Goal: Task Accomplishment & Management: Manage account settings

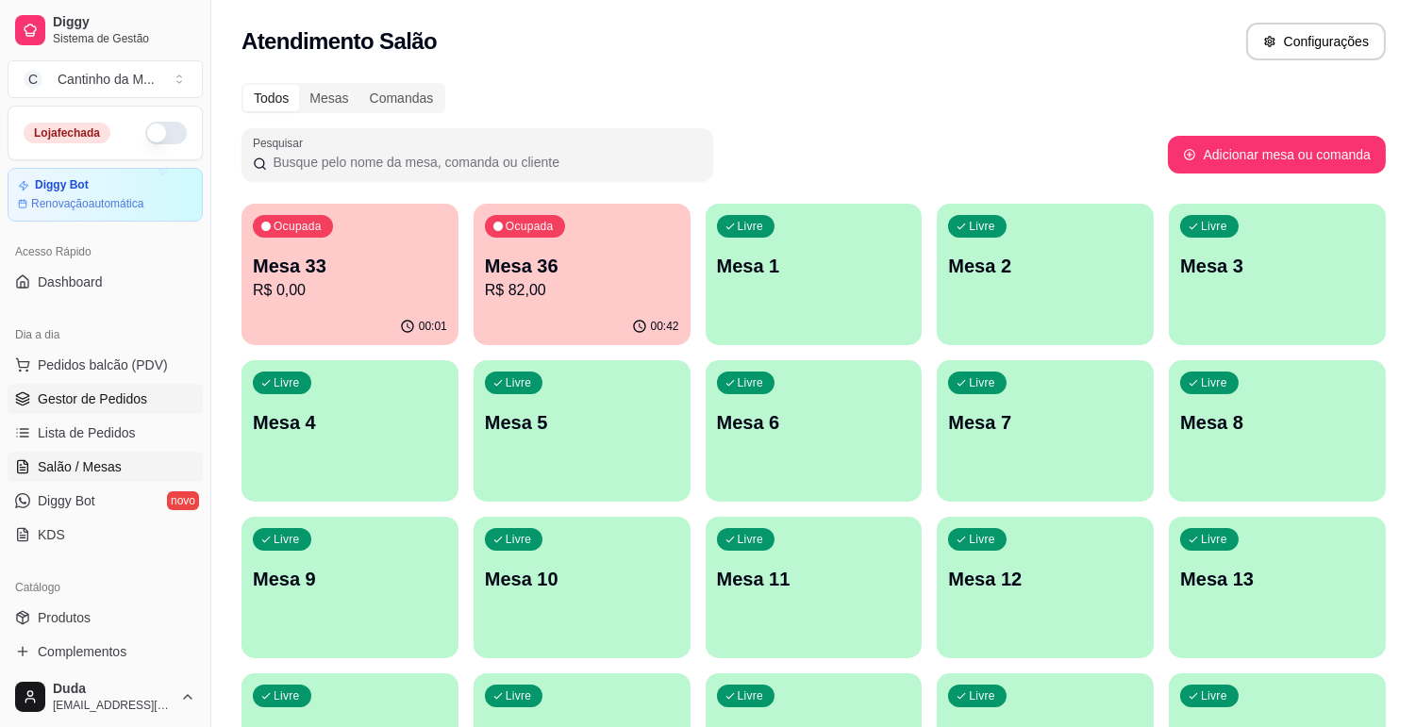
click at [121, 390] on span "Gestor de Pedidos" at bounding box center [92, 399] width 109 height 19
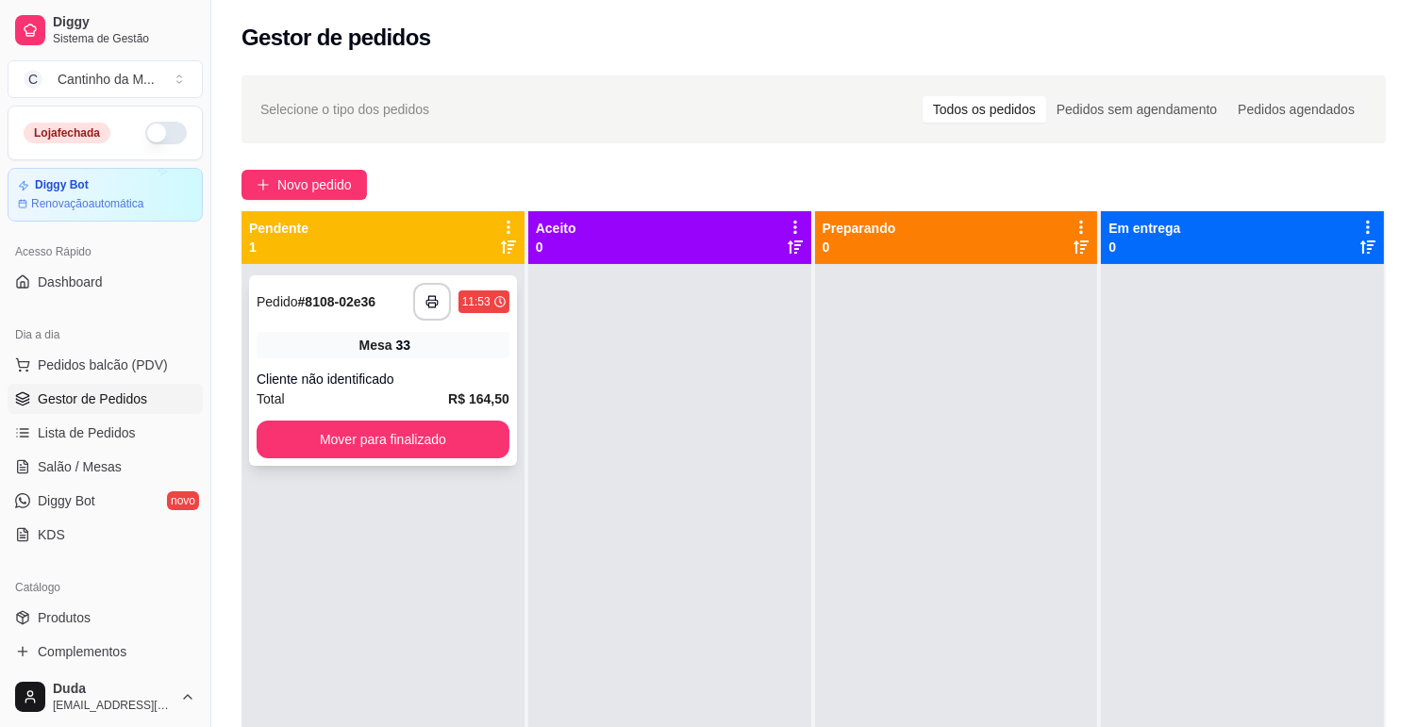
click at [375, 322] on div "**********" at bounding box center [383, 370] width 268 height 191
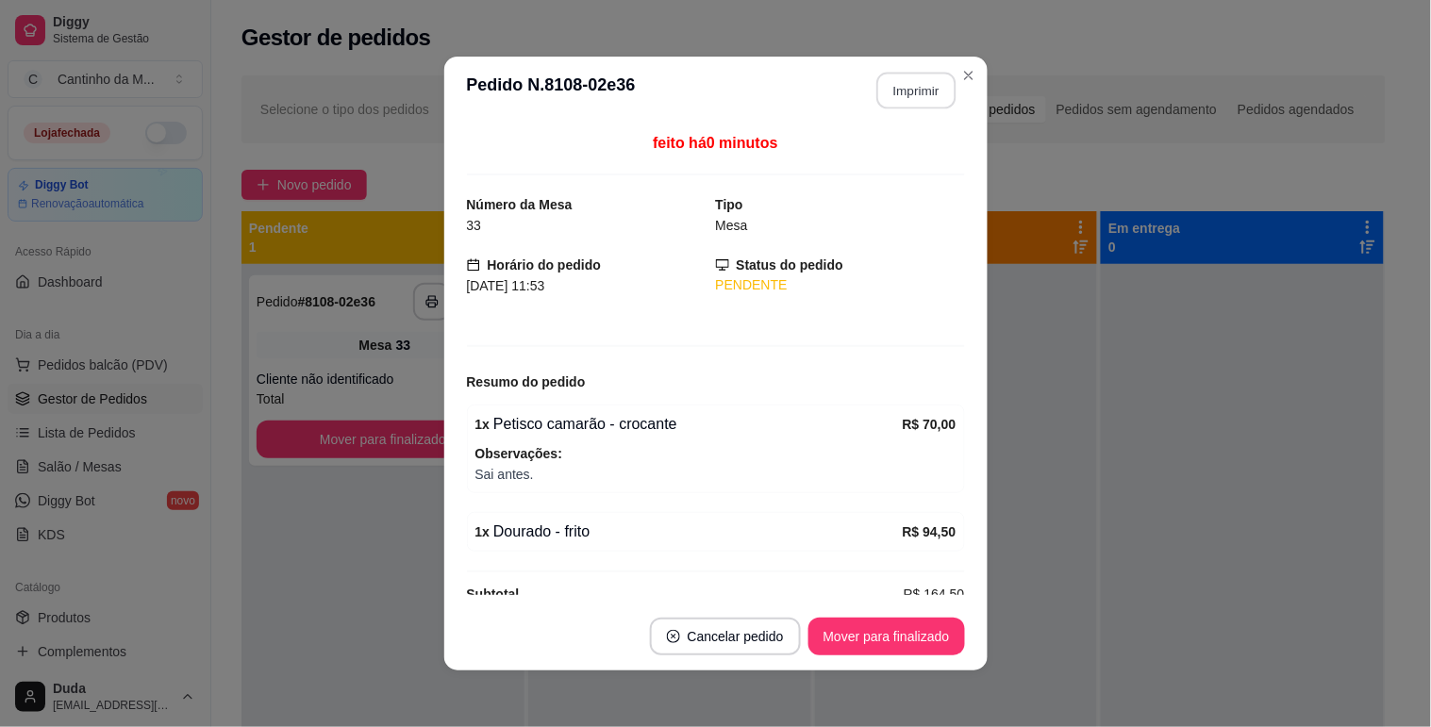
click at [891, 100] on button "Imprimir" at bounding box center [915, 91] width 79 height 37
click at [875, 649] on button "Mover para finalizado" at bounding box center [886, 637] width 152 height 37
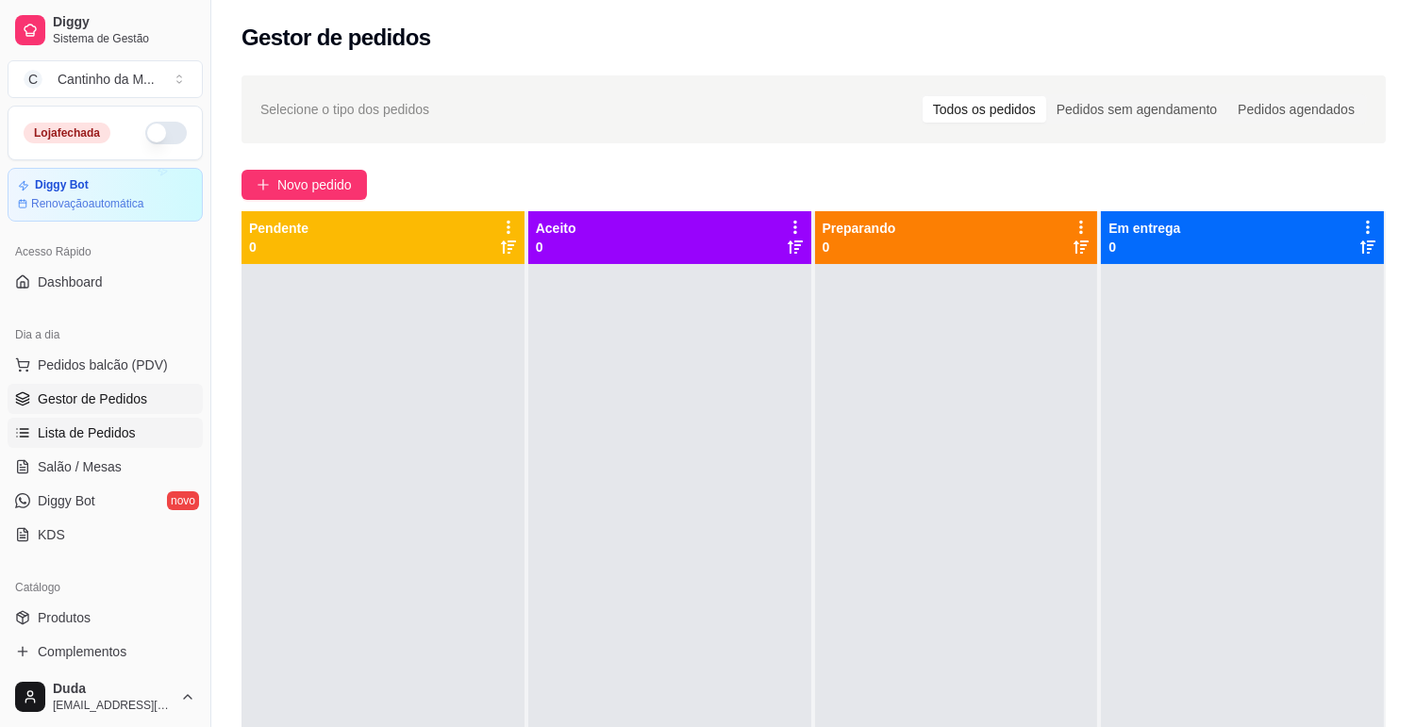
click at [73, 434] on span "Lista de Pedidos" at bounding box center [87, 433] width 98 height 19
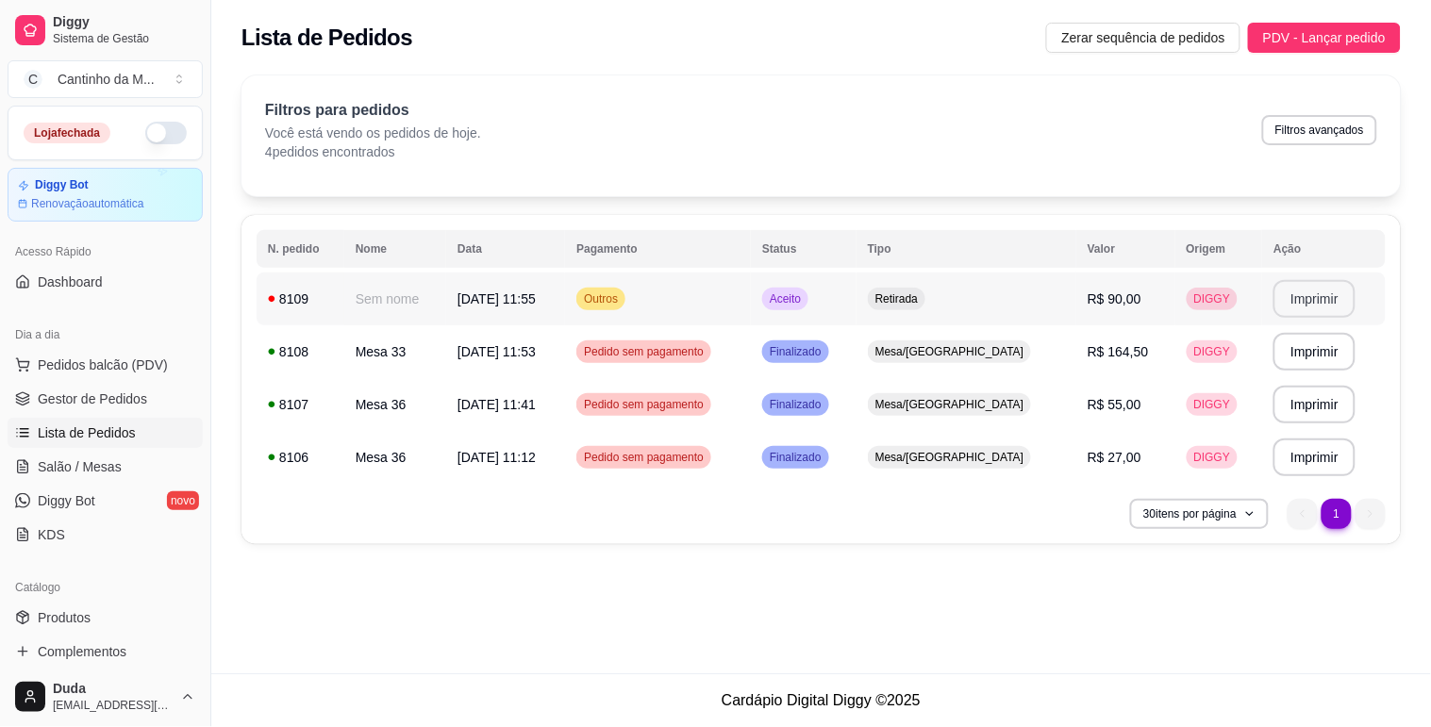
click at [1309, 306] on button "Imprimir" at bounding box center [1315, 299] width 82 height 38
click at [857, 315] on td "Aceito" at bounding box center [804, 299] width 106 height 53
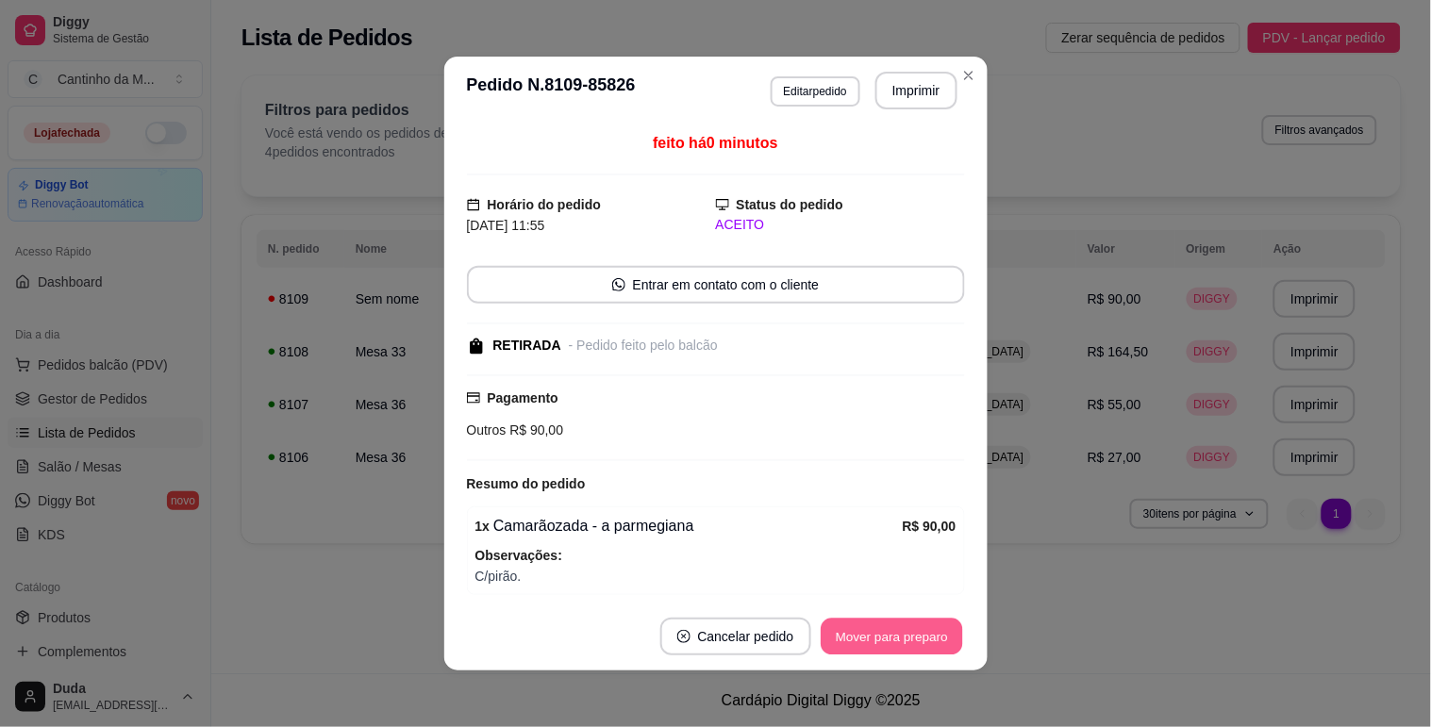
click at [871, 647] on button "Mover para preparo" at bounding box center [892, 637] width 142 height 37
click at [891, 637] on button "Mover para retirada disponível" at bounding box center [860, 637] width 208 height 38
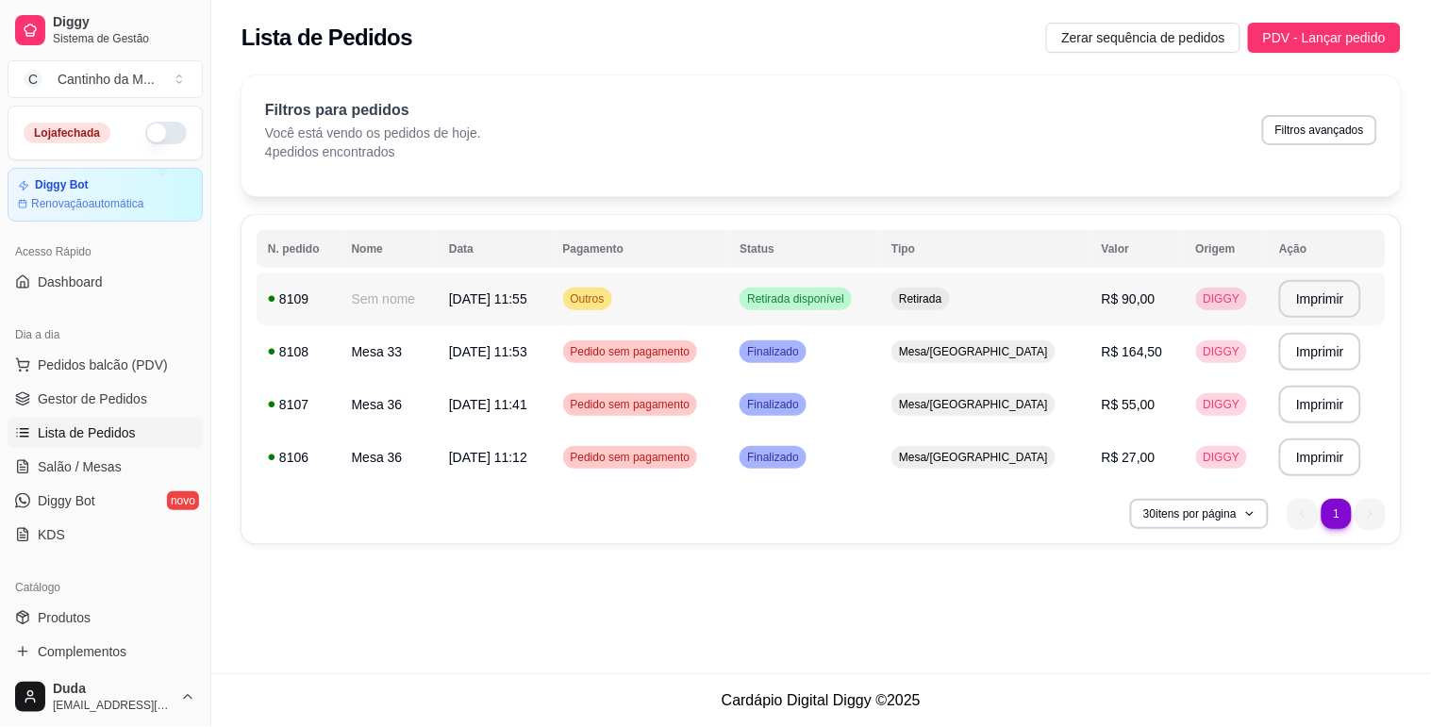
click at [1136, 319] on td "R$ 90,00" at bounding box center [1138, 299] width 94 height 53
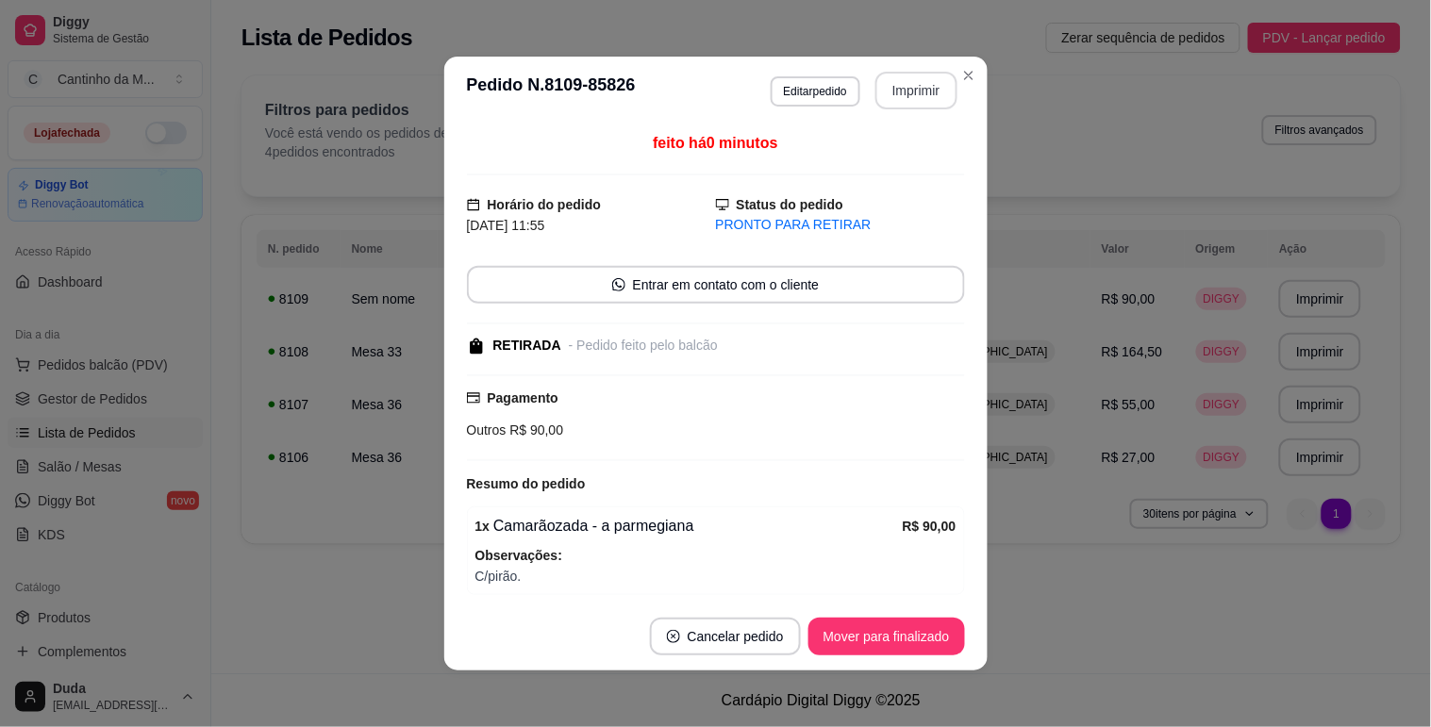
click at [893, 86] on button "Imprimir" at bounding box center [916, 91] width 82 height 38
click at [893, 642] on button "Mover para finalizado" at bounding box center [886, 637] width 157 height 38
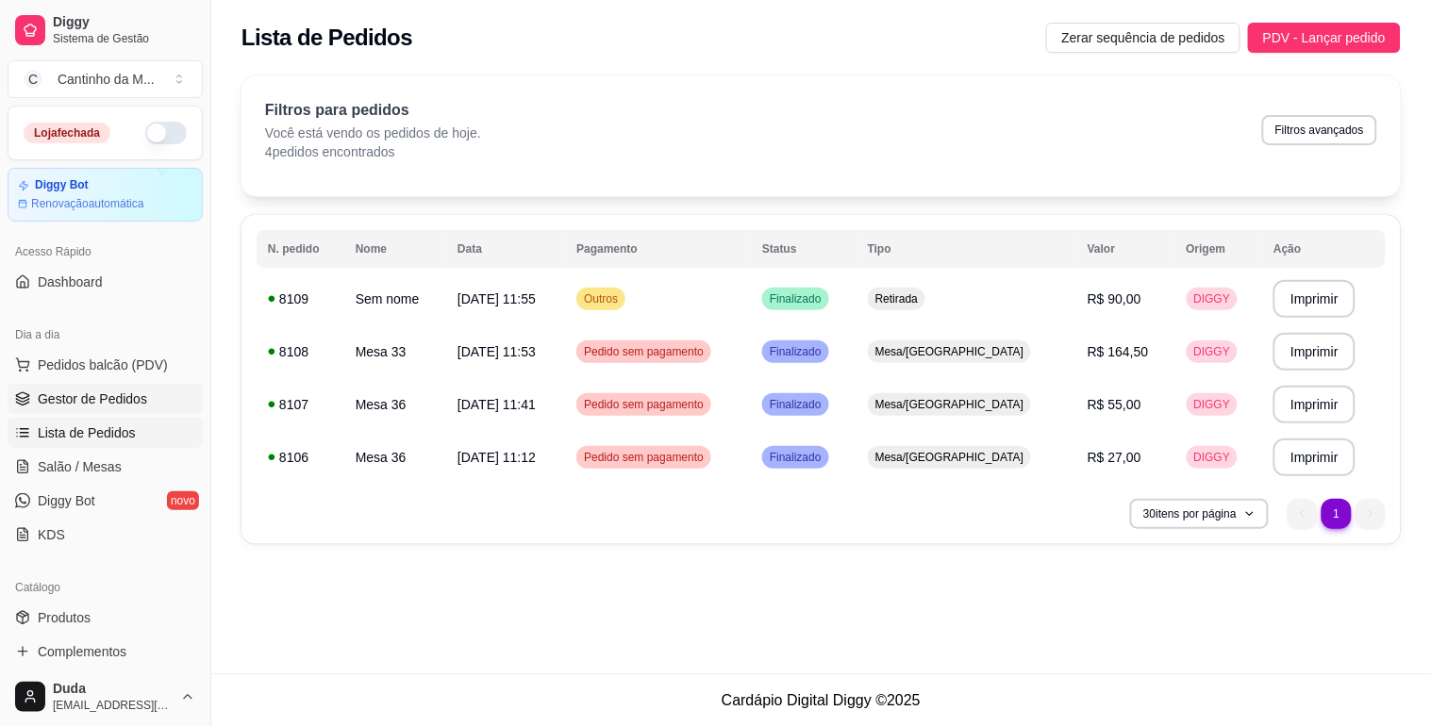
click at [30, 390] on link "Gestor de Pedidos" at bounding box center [105, 399] width 195 height 30
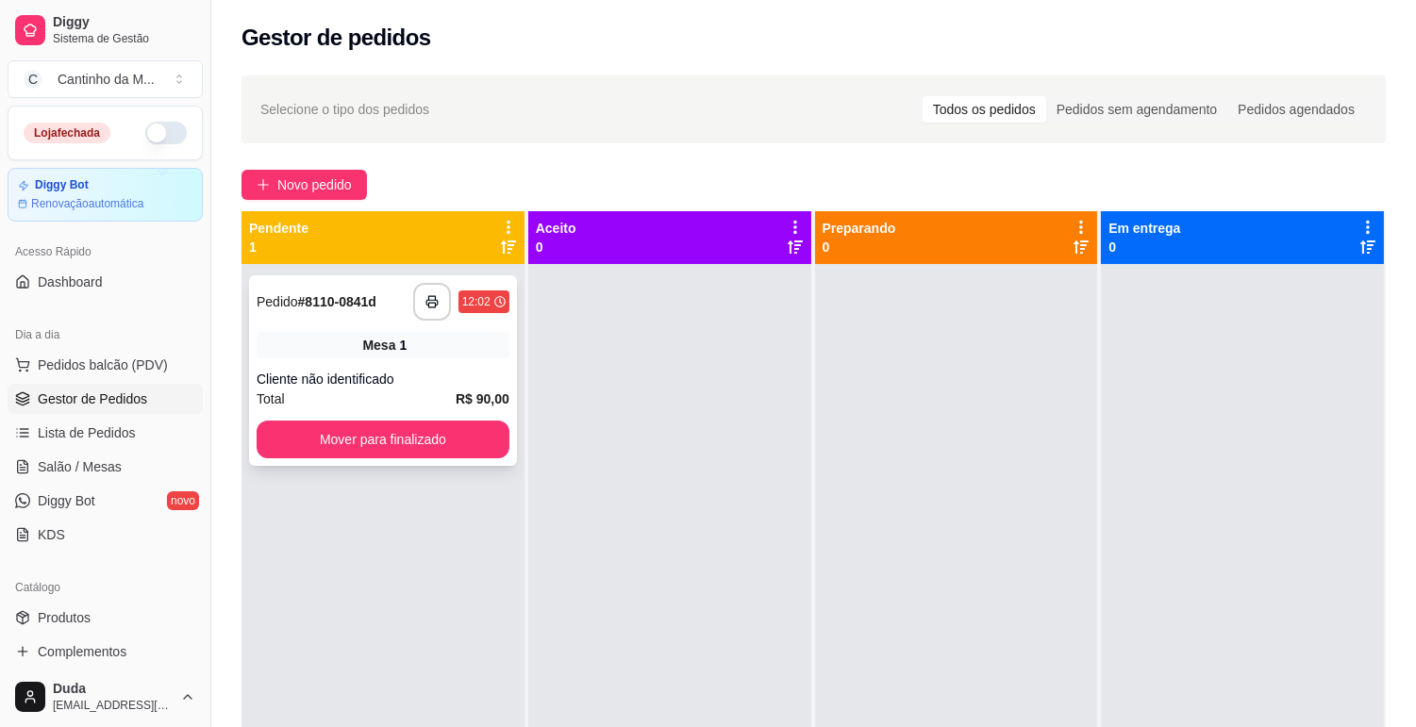
click at [354, 375] on div "Cliente não identificado" at bounding box center [383, 379] width 253 height 19
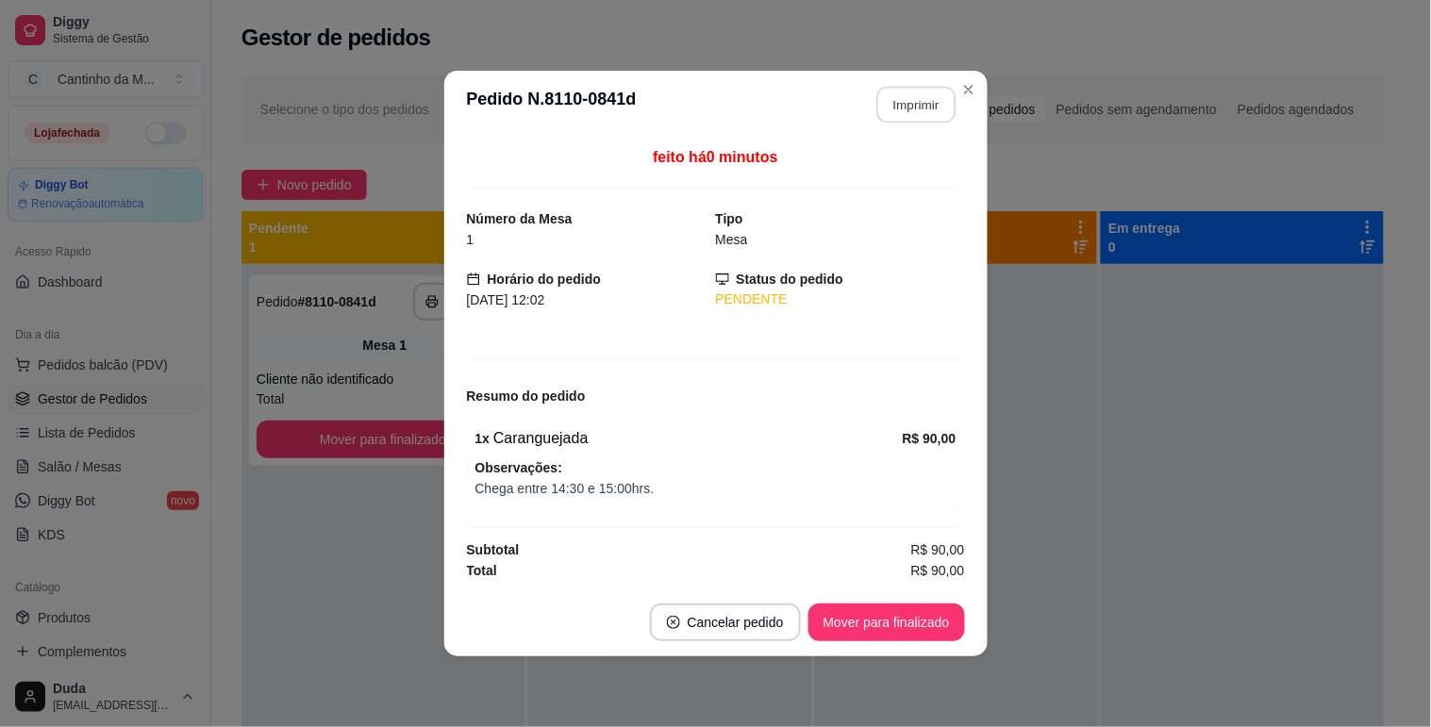
click at [908, 108] on button "Imprimir" at bounding box center [915, 105] width 79 height 37
click at [908, 621] on button "Mover para finalizado" at bounding box center [886, 623] width 152 height 37
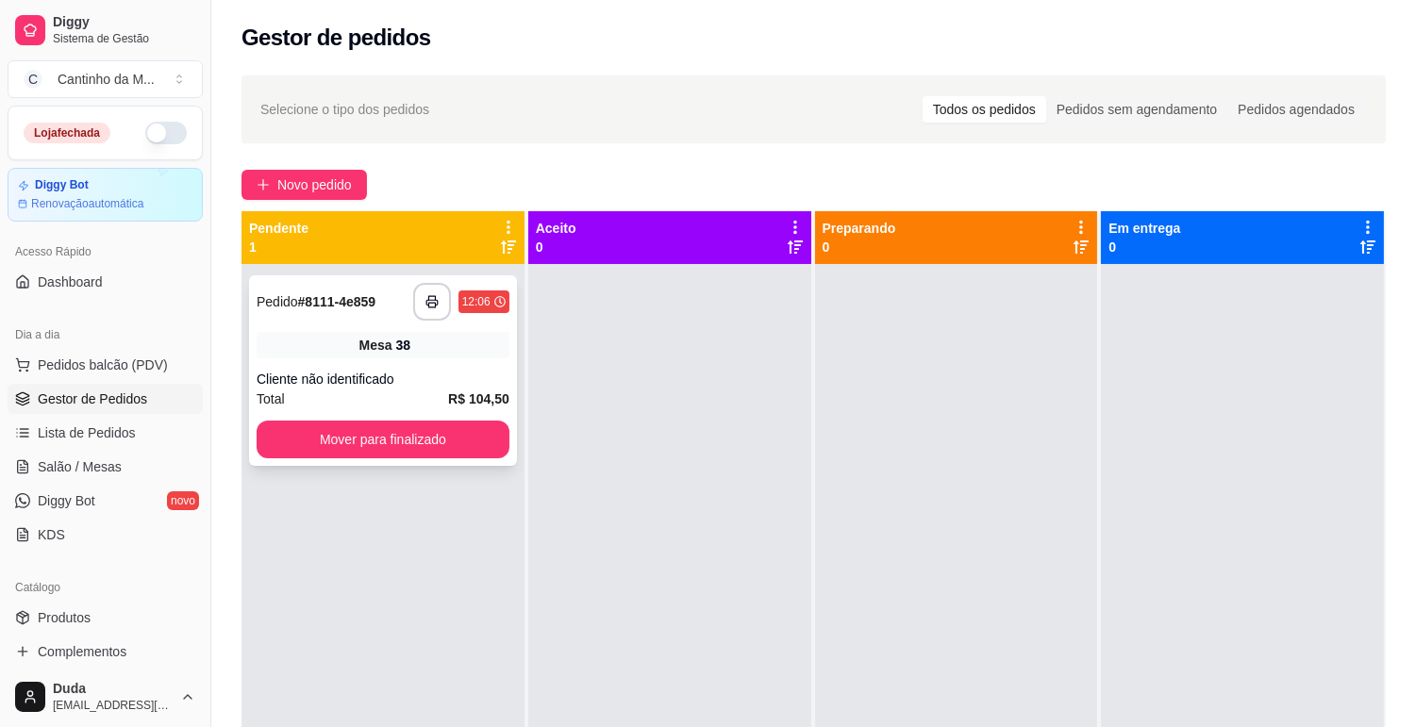
click at [418, 347] on div "Mesa 38" at bounding box center [383, 345] width 253 height 26
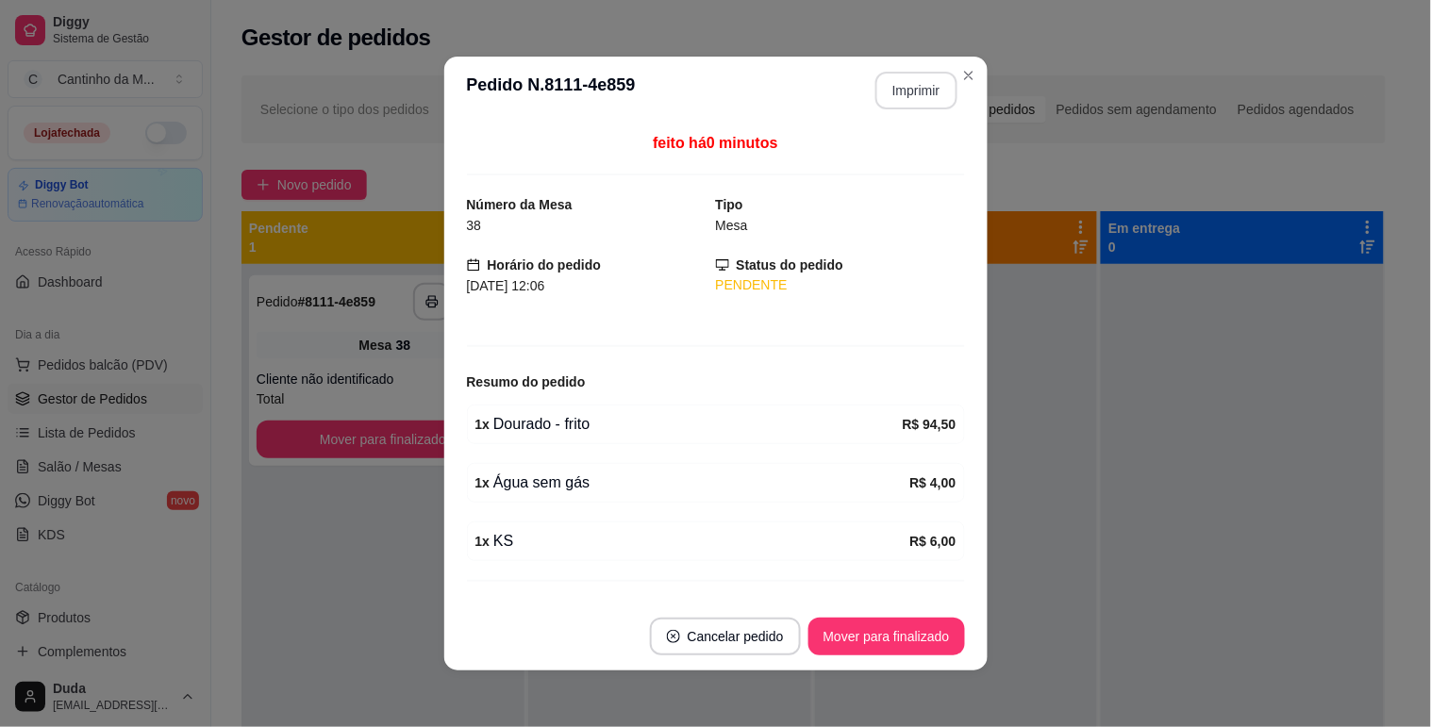
click at [893, 91] on button "Imprimir" at bounding box center [916, 91] width 82 height 38
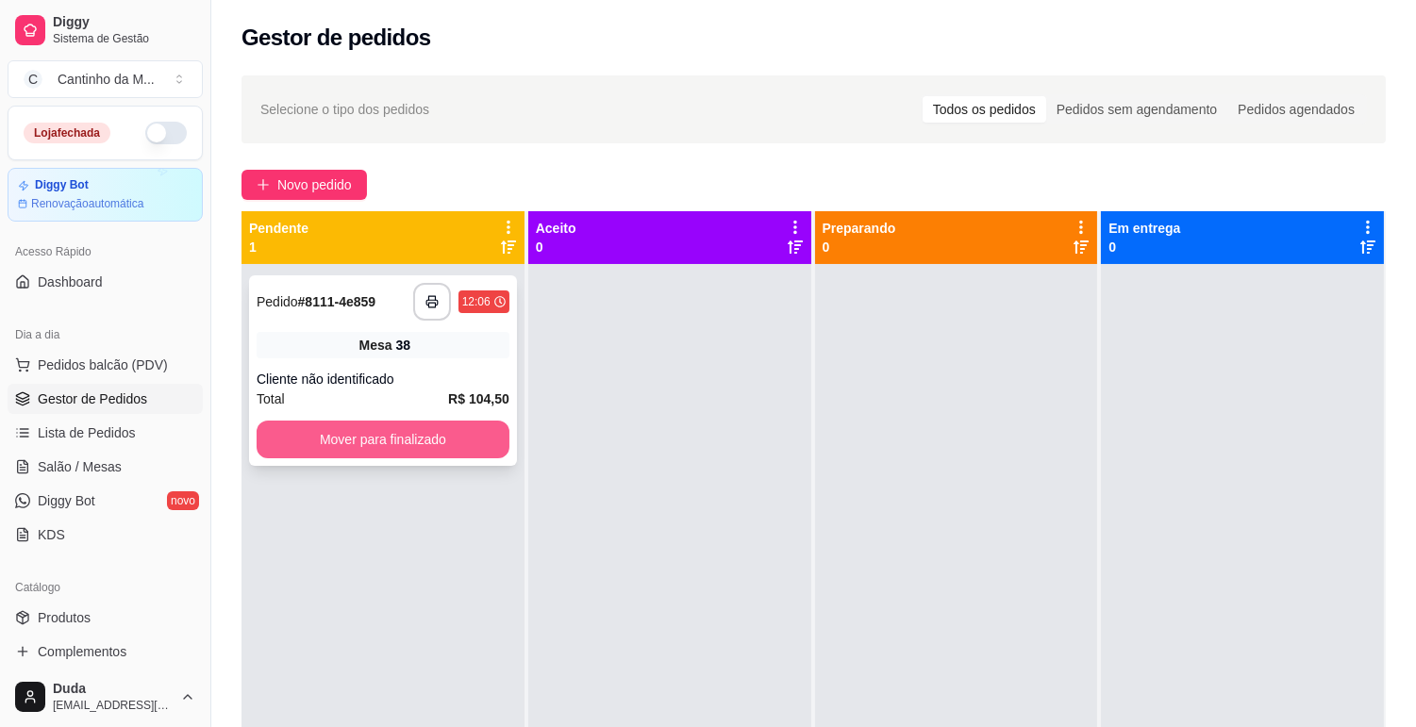
click at [458, 450] on button "Mover para finalizado" at bounding box center [383, 440] width 253 height 38
click at [649, 470] on div at bounding box center [669, 627] width 283 height 727
click at [411, 371] on div "Cliente não identificado" at bounding box center [383, 379] width 253 height 19
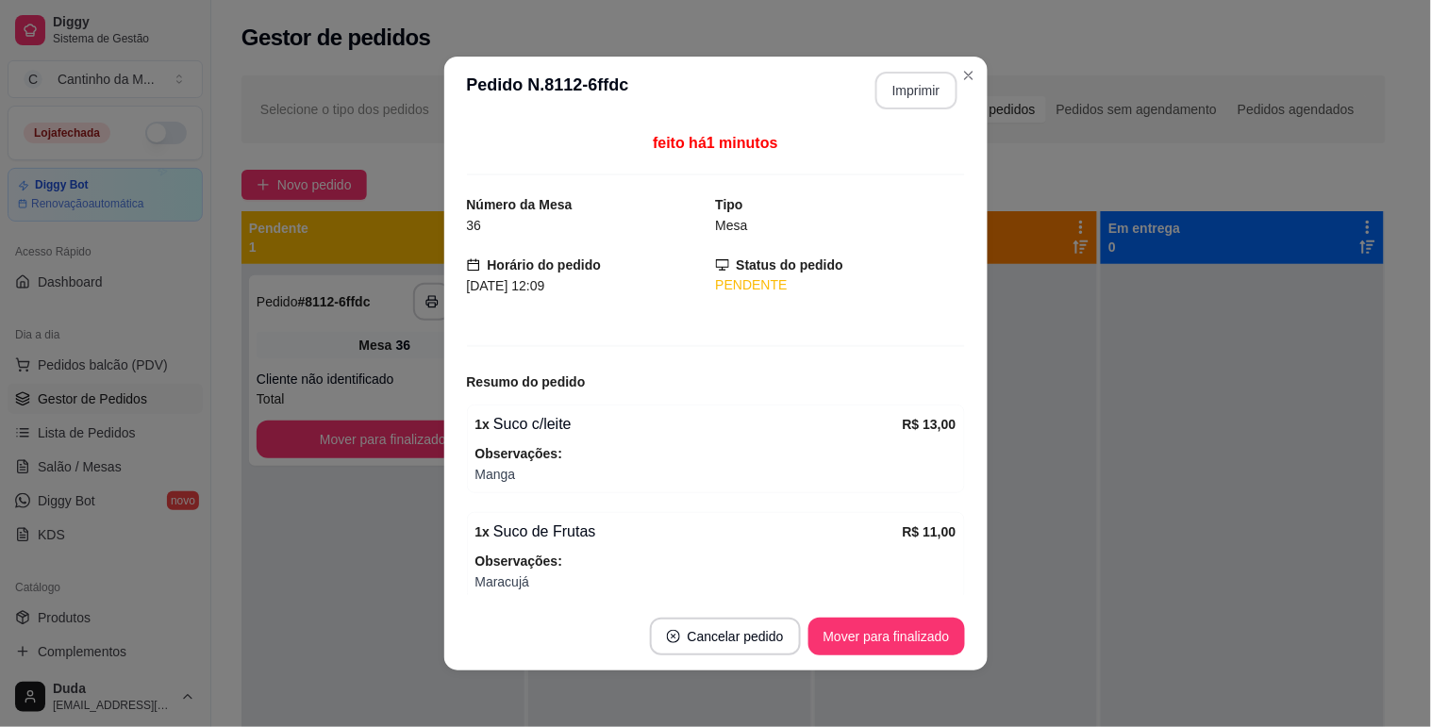
click at [903, 83] on button "Imprimir" at bounding box center [916, 91] width 82 height 38
click at [891, 638] on button "Mover para finalizado" at bounding box center [886, 637] width 152 height 37
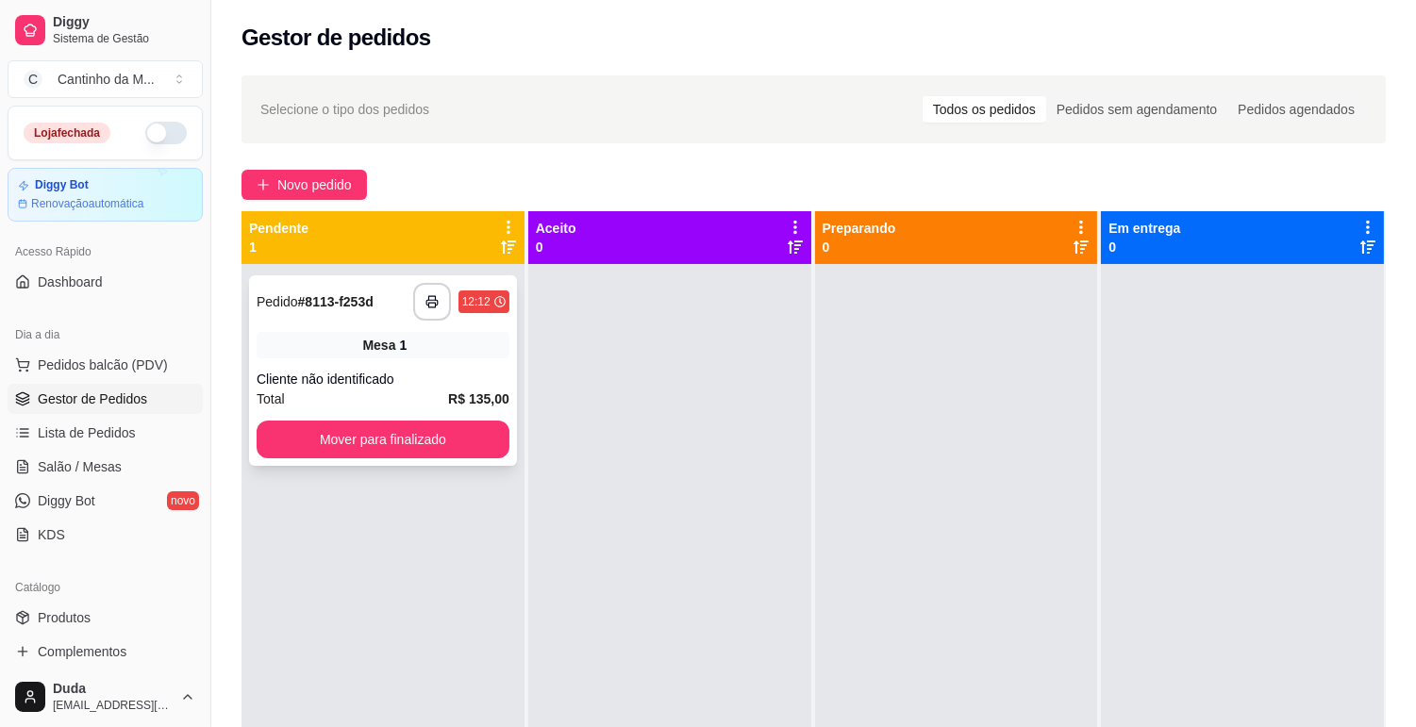
click at [467, 359] on div "**********" at bounding box center [383, 370] width 268 height 191
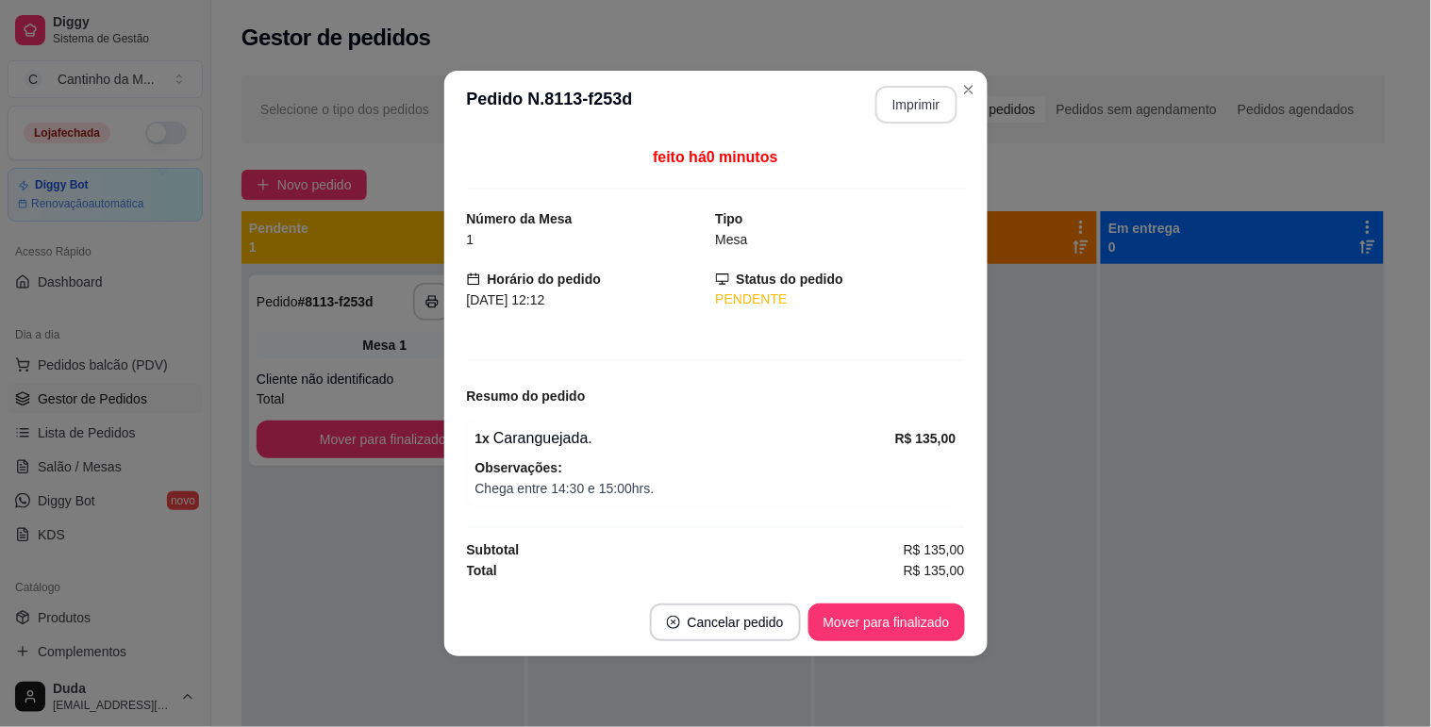
click at [891, 109] on button "Imprimir" at bounding box center [916, 105] width 82 height 38
click at [897, 636] on button "Mover para finalizado" at bounding box center [886, 623] width 157 height 38
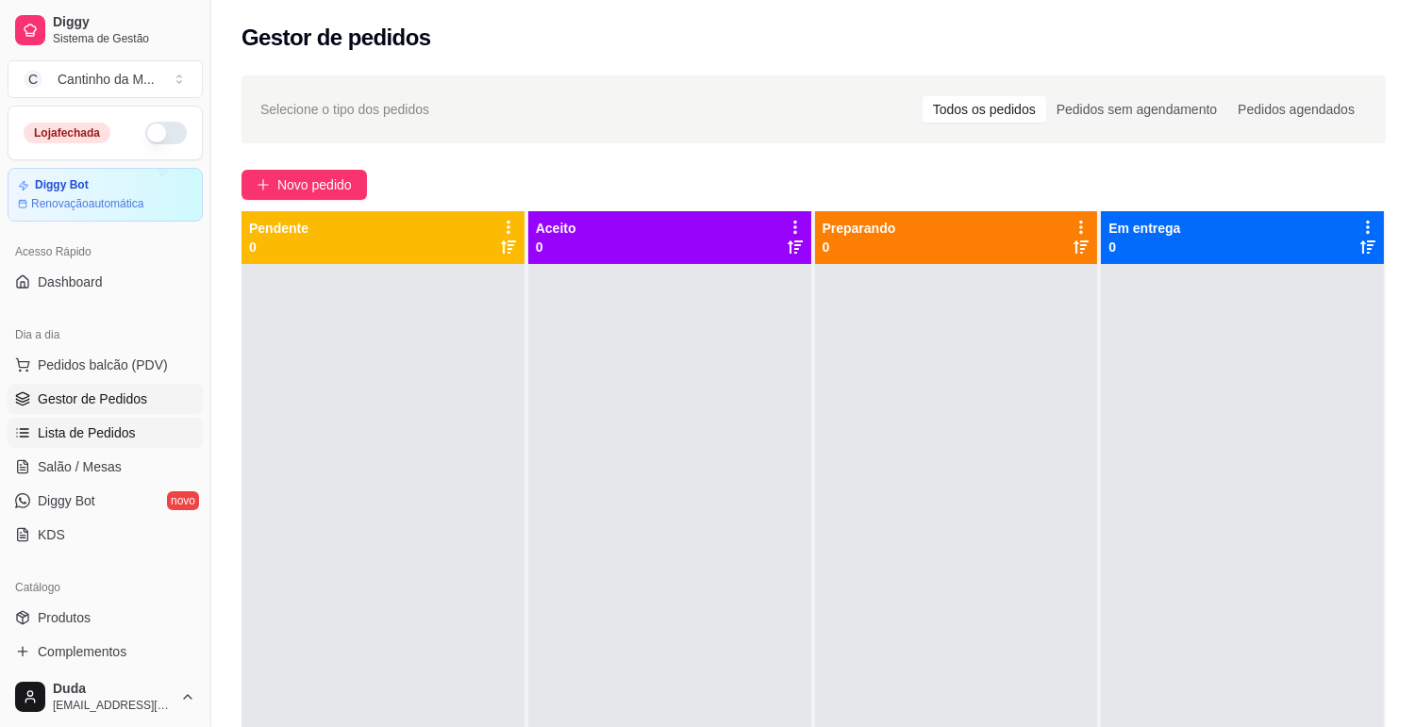
click at [111, 428] on span "Lista de Pedidos" at bounding box center [87, 433] width 98 height 19
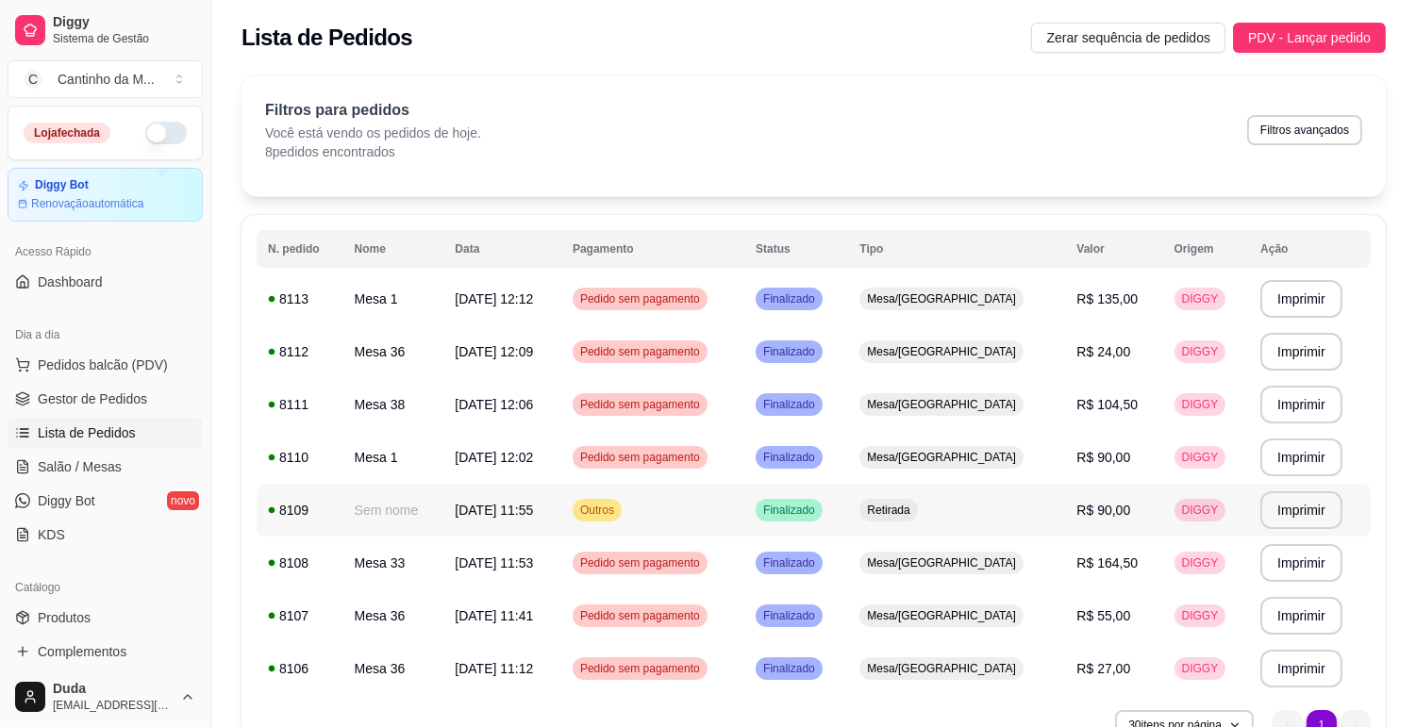
click at [1135, 507] on td "R$ 90,00" at bounding box center [1113, 510] width 97 height 53
click at [113, 404] on span "Gestor de Pedidos" at bounding box center [92, 399] width 109 height 19
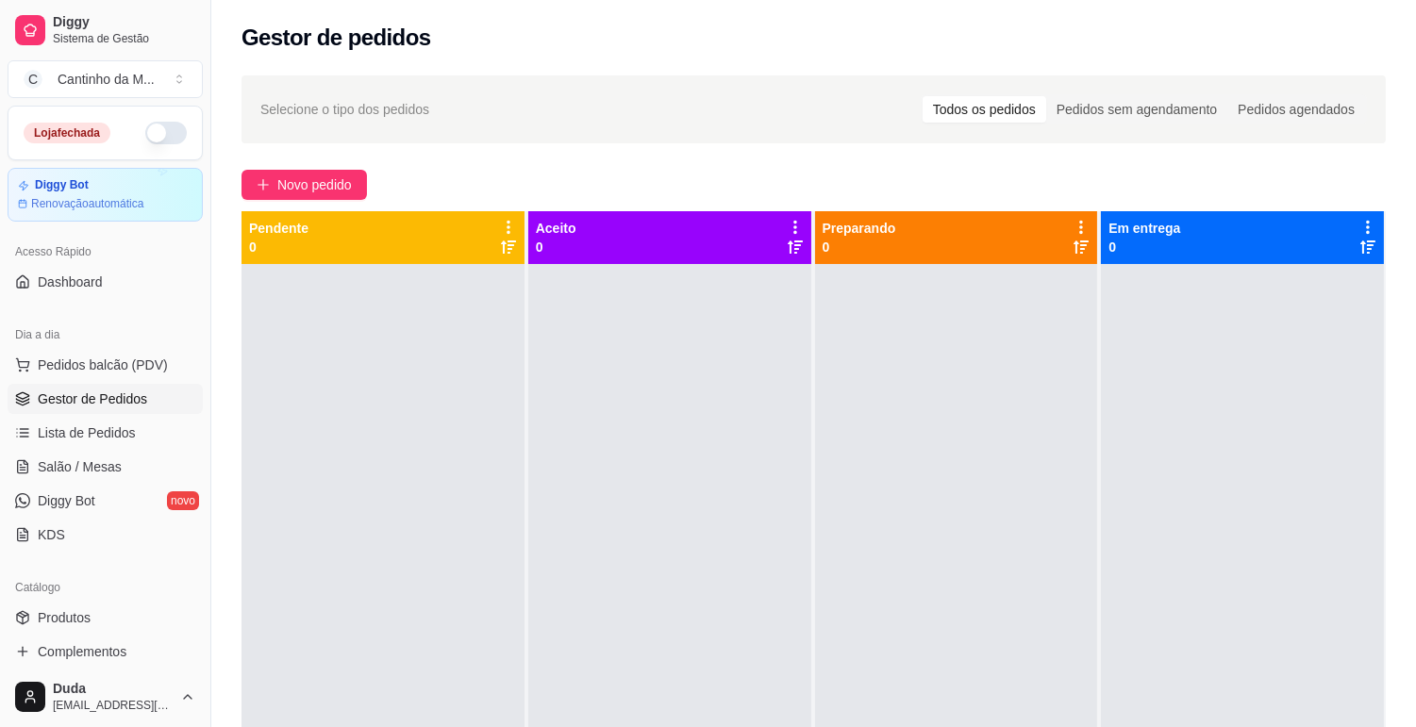
click at [120, 403] on span "Gestor de Pedidos" at bounding box center [92, 399] width 109 height 19
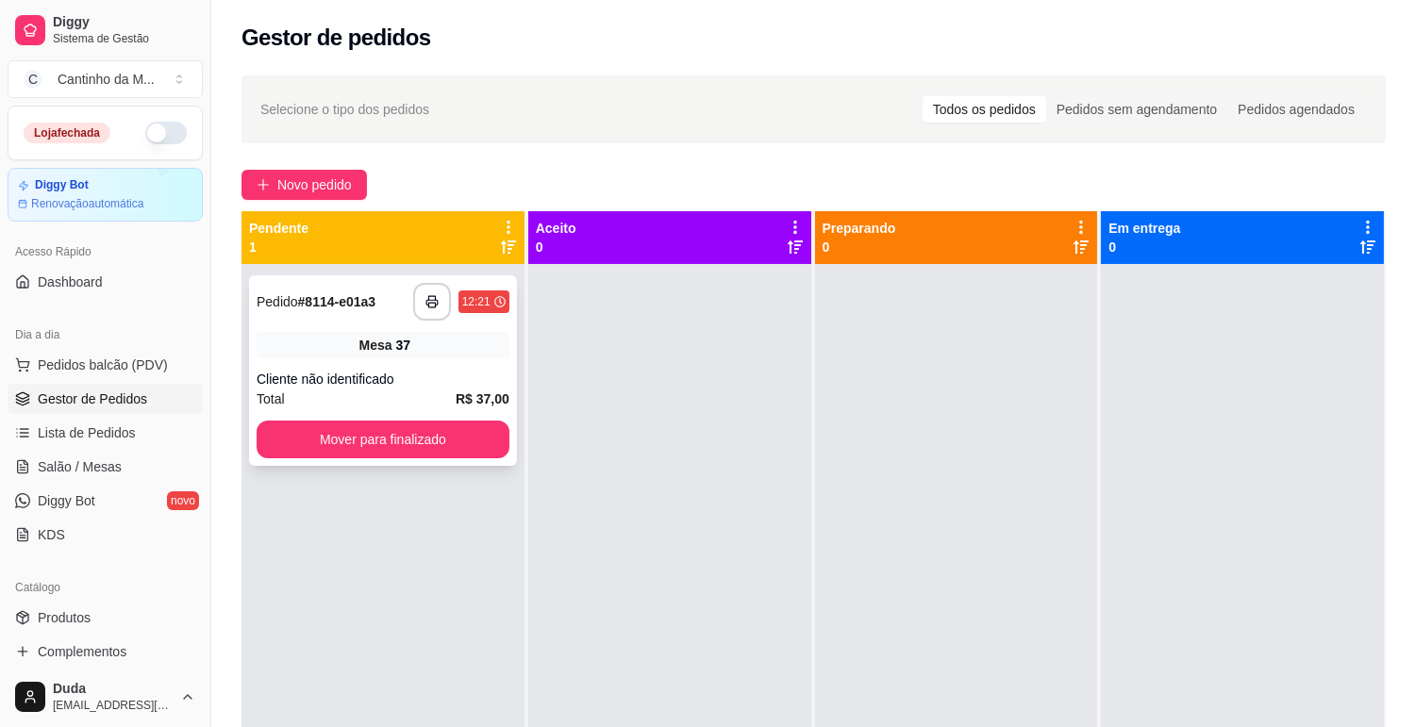
click at [286, 311] on div "Pedido # 8114-e01a3" at bounding box center [316, 302] width 119 height 23
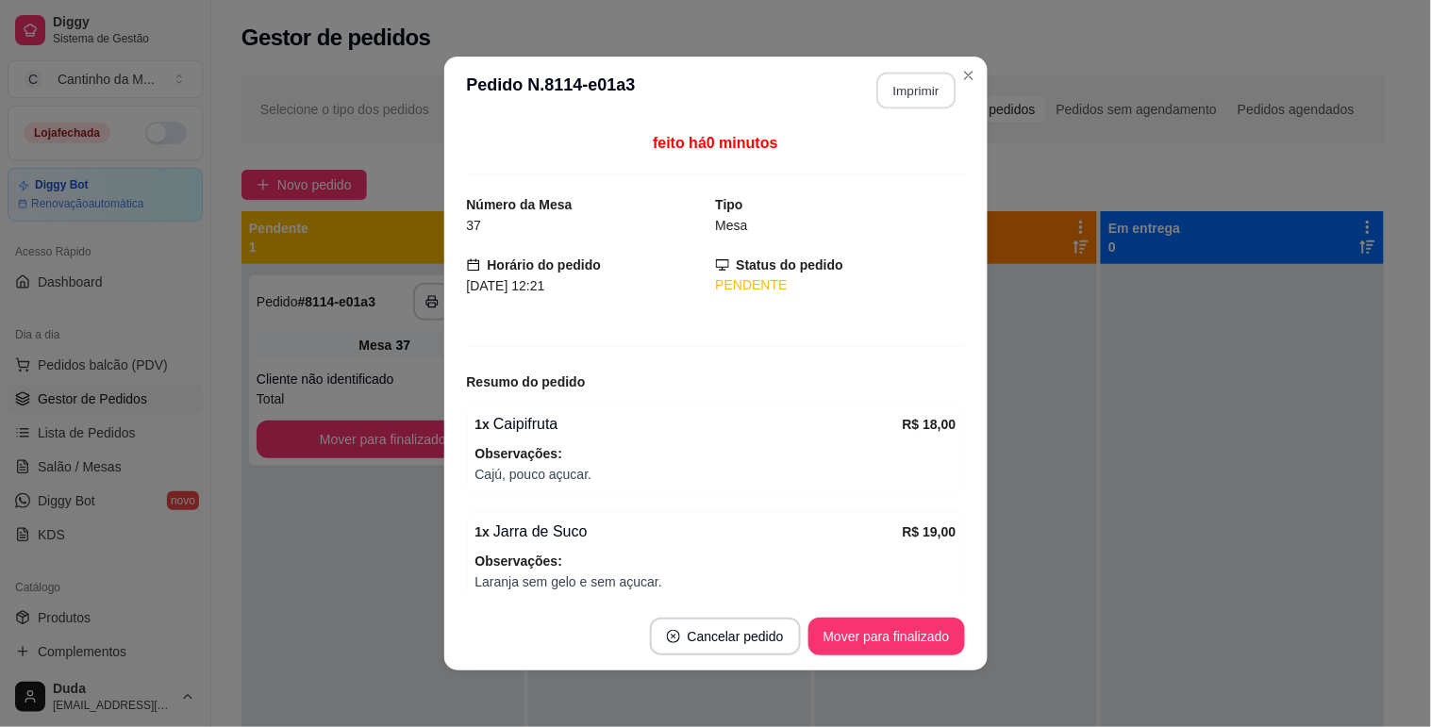
click at [911, 85] on button "Imprimir" at bounding box center [915, 91] width 79 height 37
click at [871, 632] on button "Mover para finalizado" at bounding box center [886, 637] width 152 height 37
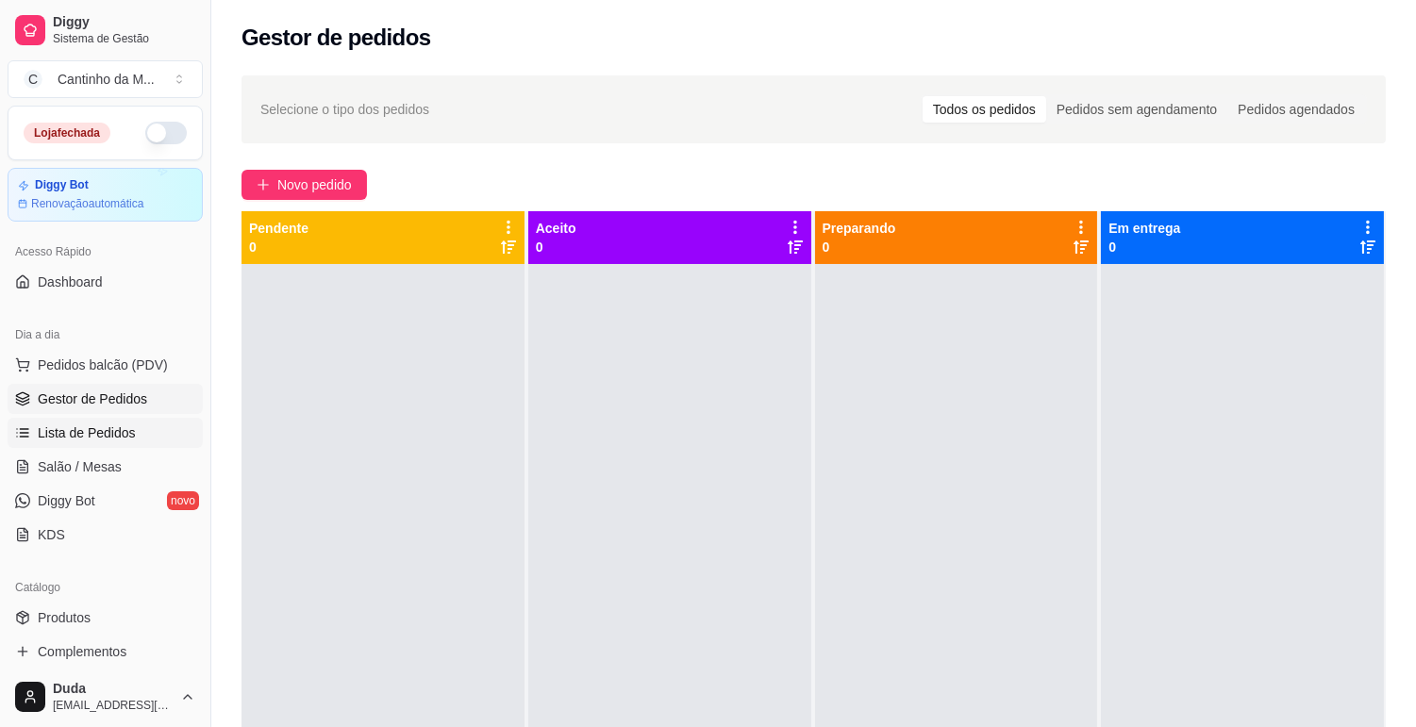
click at [127, 439] on span "Lista de Pedidos" at bounding box center [87, 433] width 98 height 19
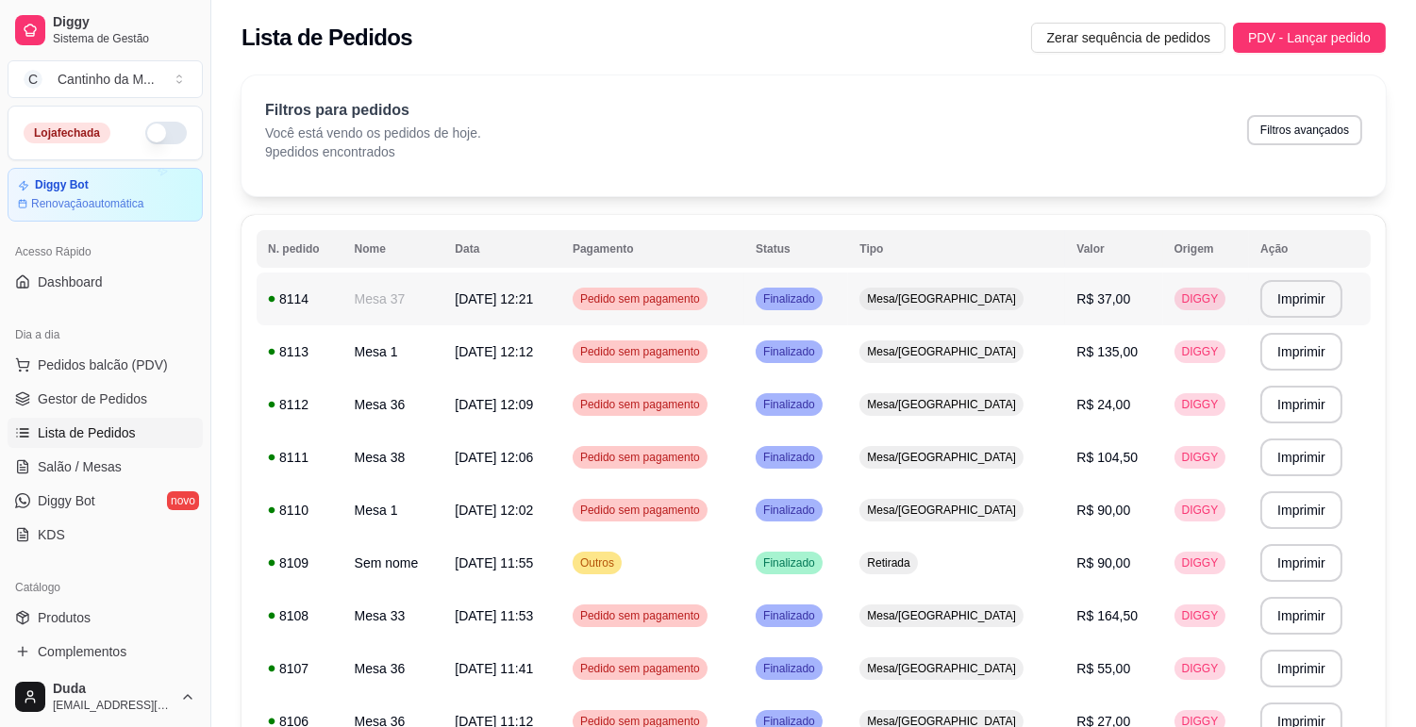
click at [657, 296] on span "Pedido sem pagamento" at bounding box center [639, 299] width 127 height 15
click at [129, 396] on span "Gestor de Pedidos" at bounding box center [92, 399] width 109 height 19
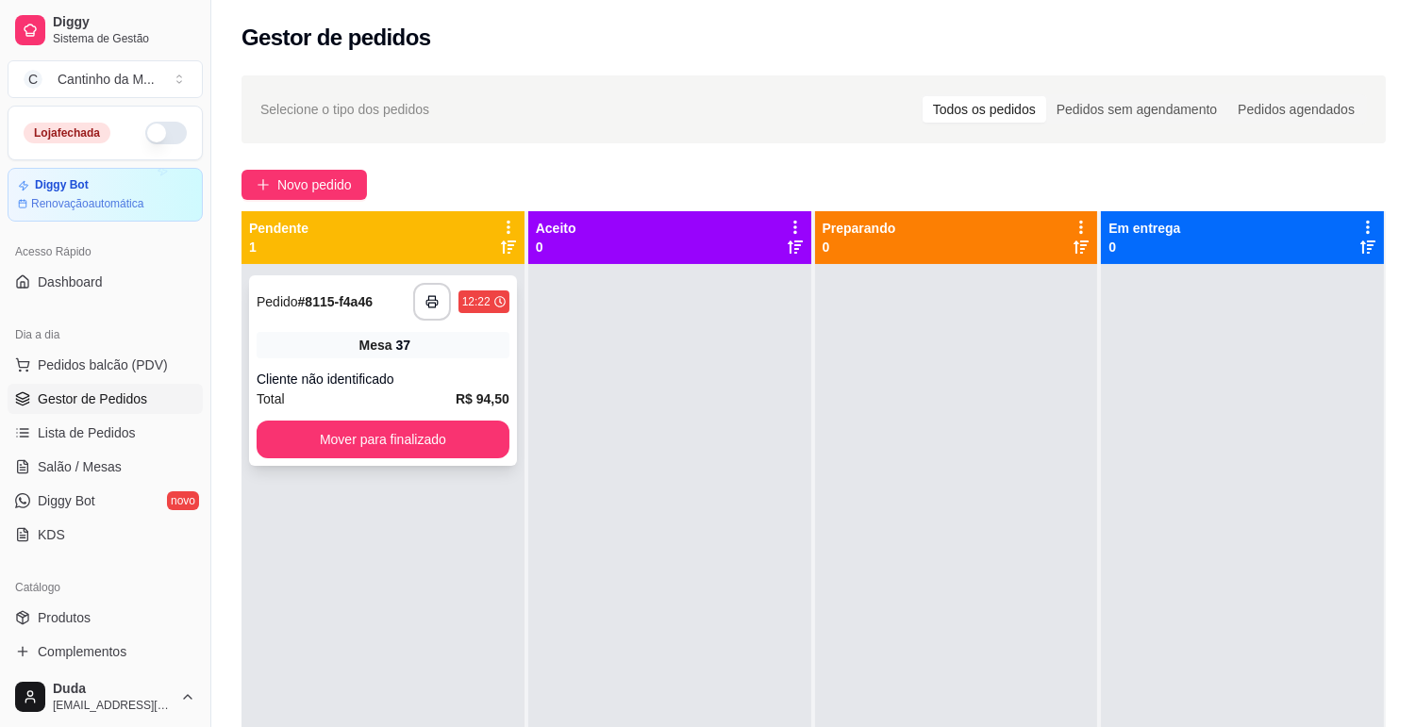
click at [420, 355] on div "Mesa 37" at bounding box center [383, 345] width 253 height 26
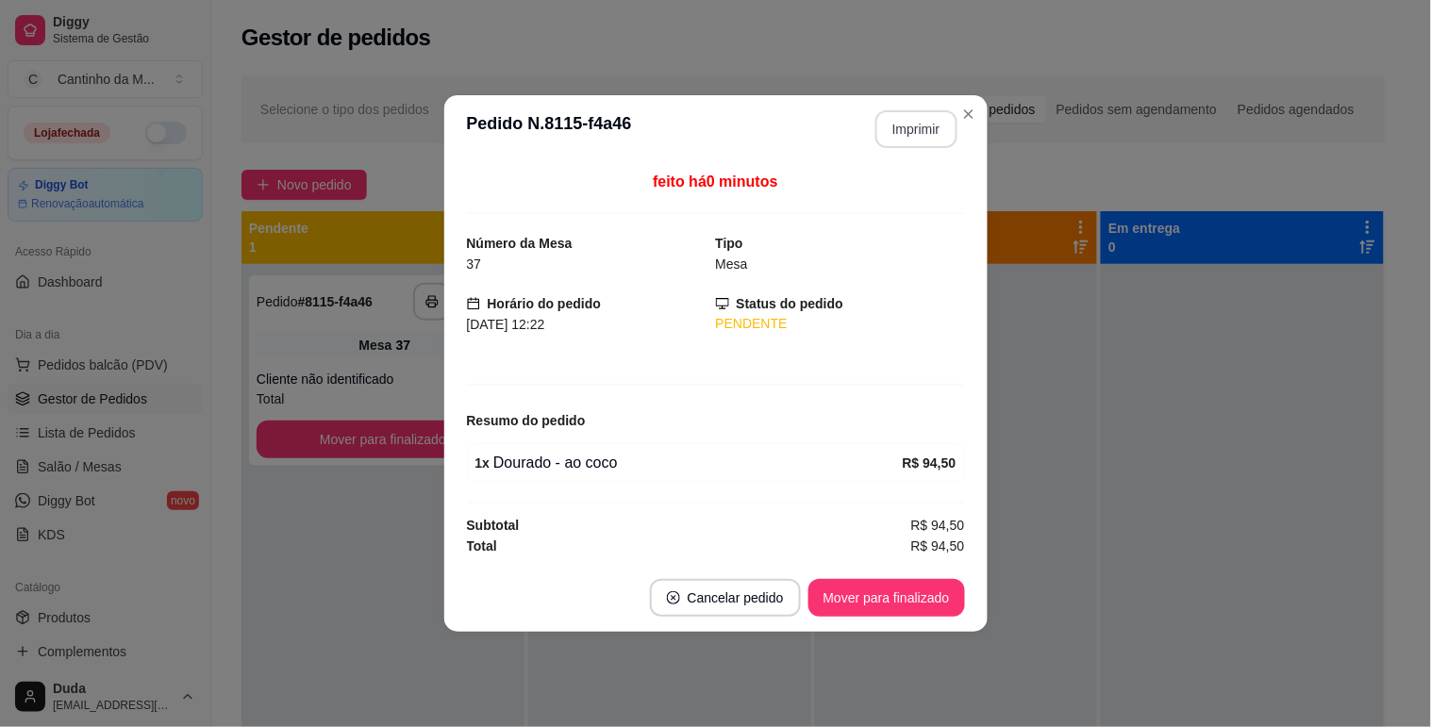
click at [912, 126] on button "Imprimir" at bounding box center [916, 129] width 82 height 38
click at [890, 586] on button "Mover para finalizado" at bounding box center [886, 598] width 152 height 37
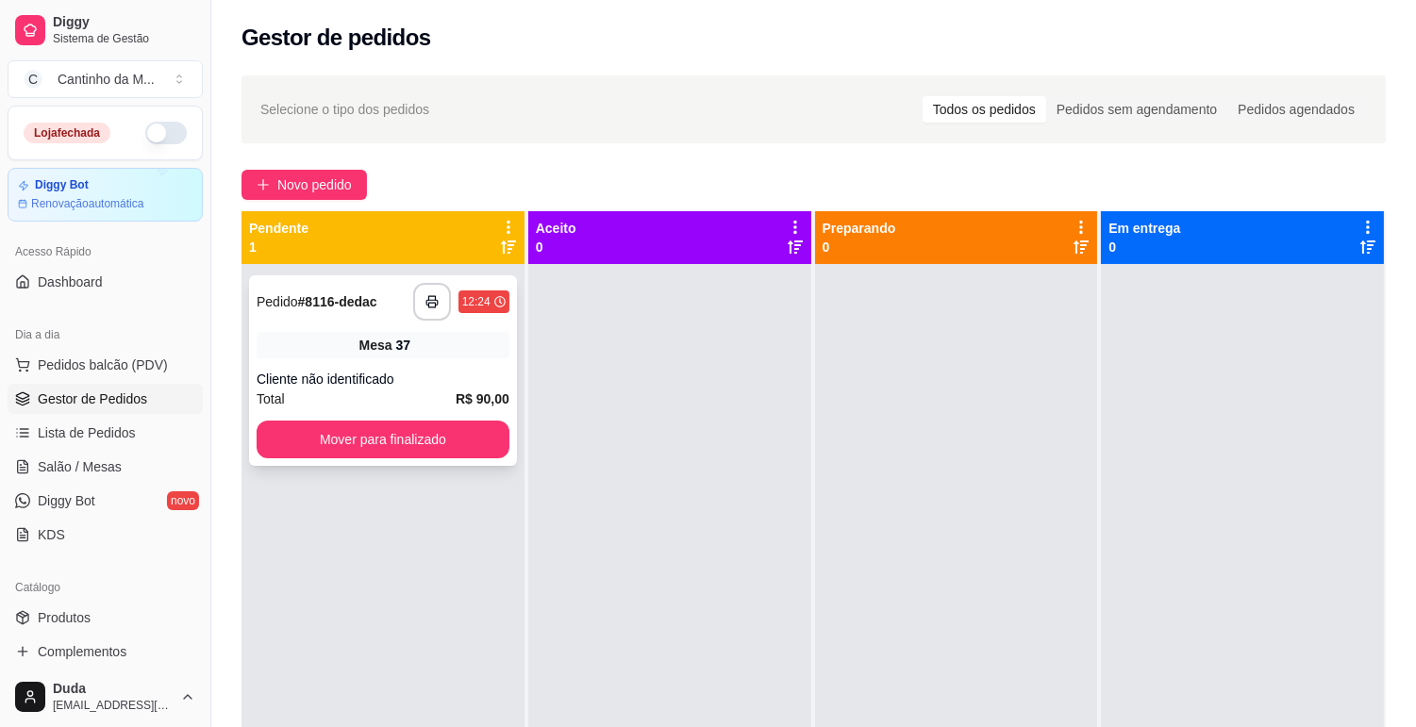
click at [479, 370] on div "Cliente não identificado" at bounding box center [383, 379] width 253 height 19
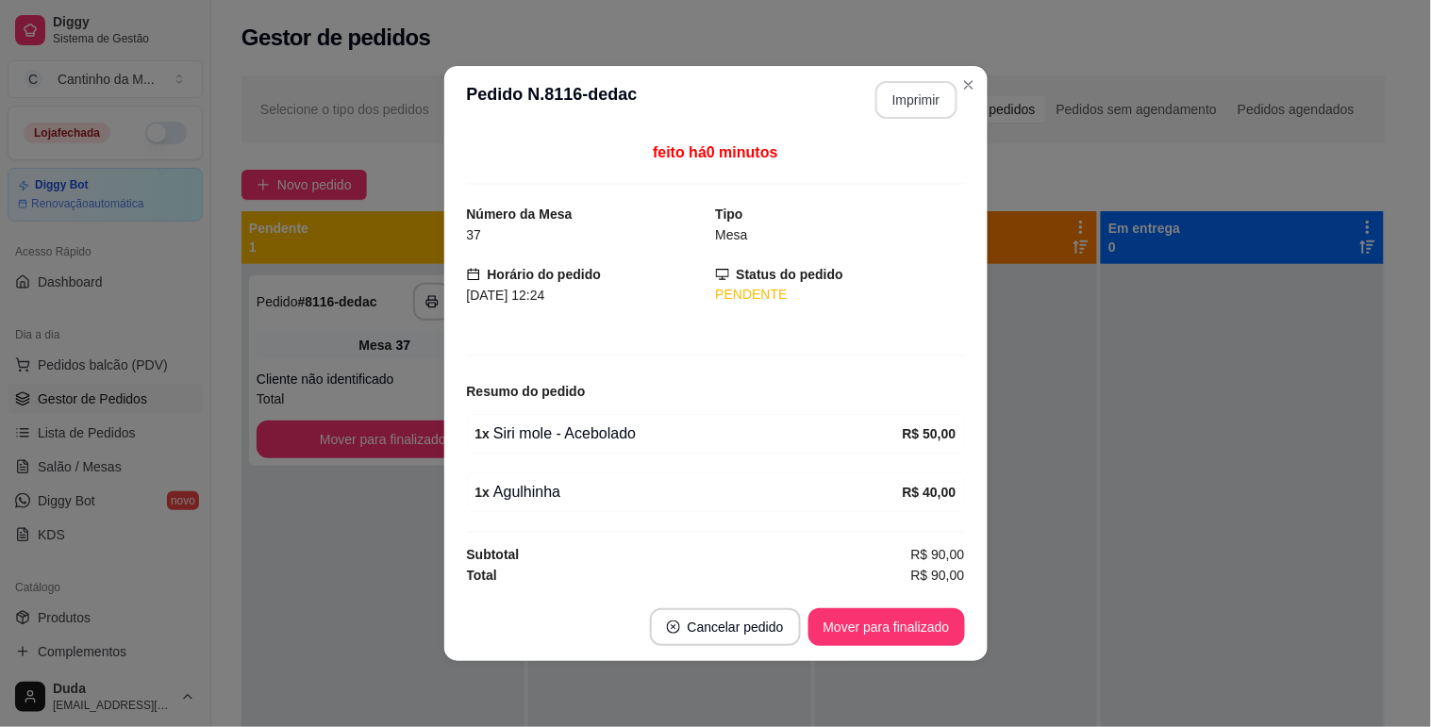
click at [919, 102] on button "Imprimir" at bounding box center [916, 100] width 82 height 38
click at [891, 624] on button "Mover para finalizado" at bounding box center [886, 627] width 152 height 37
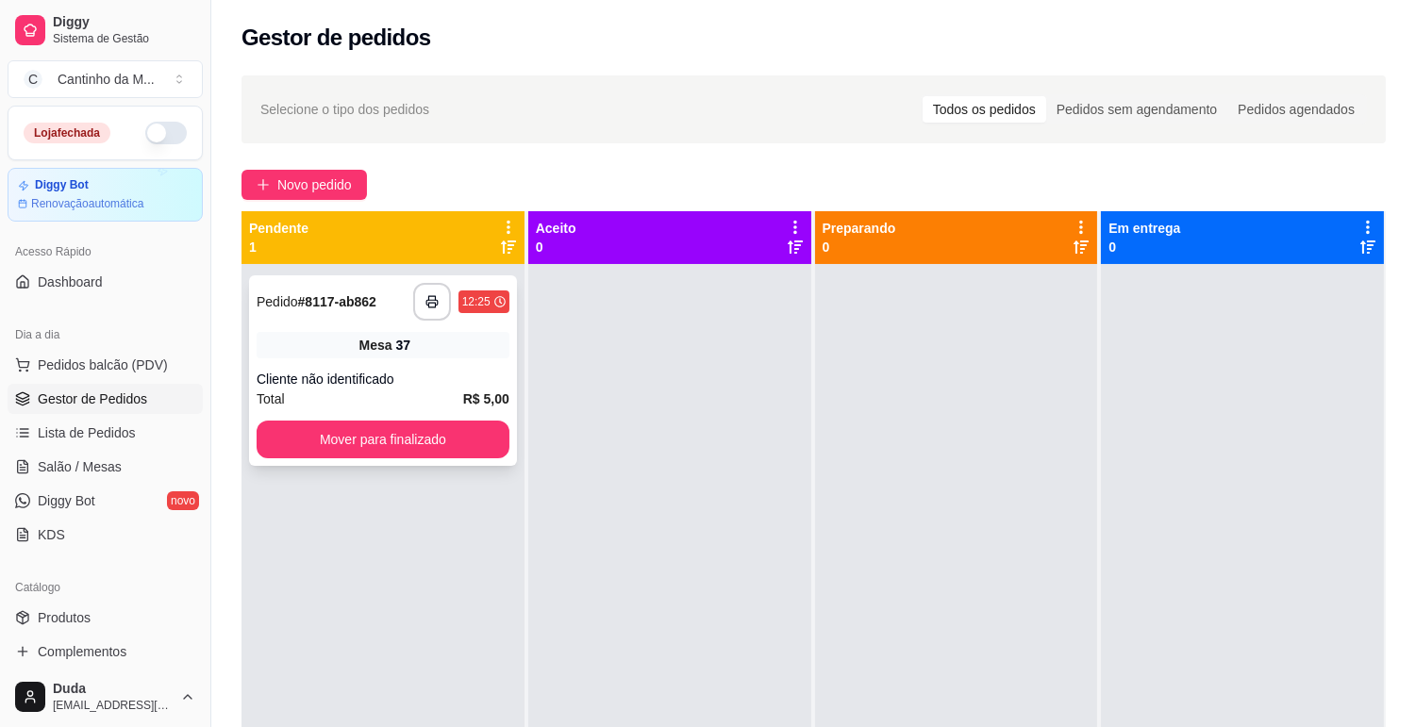
click at [410, 311] on div "**********" at bounding box center [383, 302] width 253 height 38
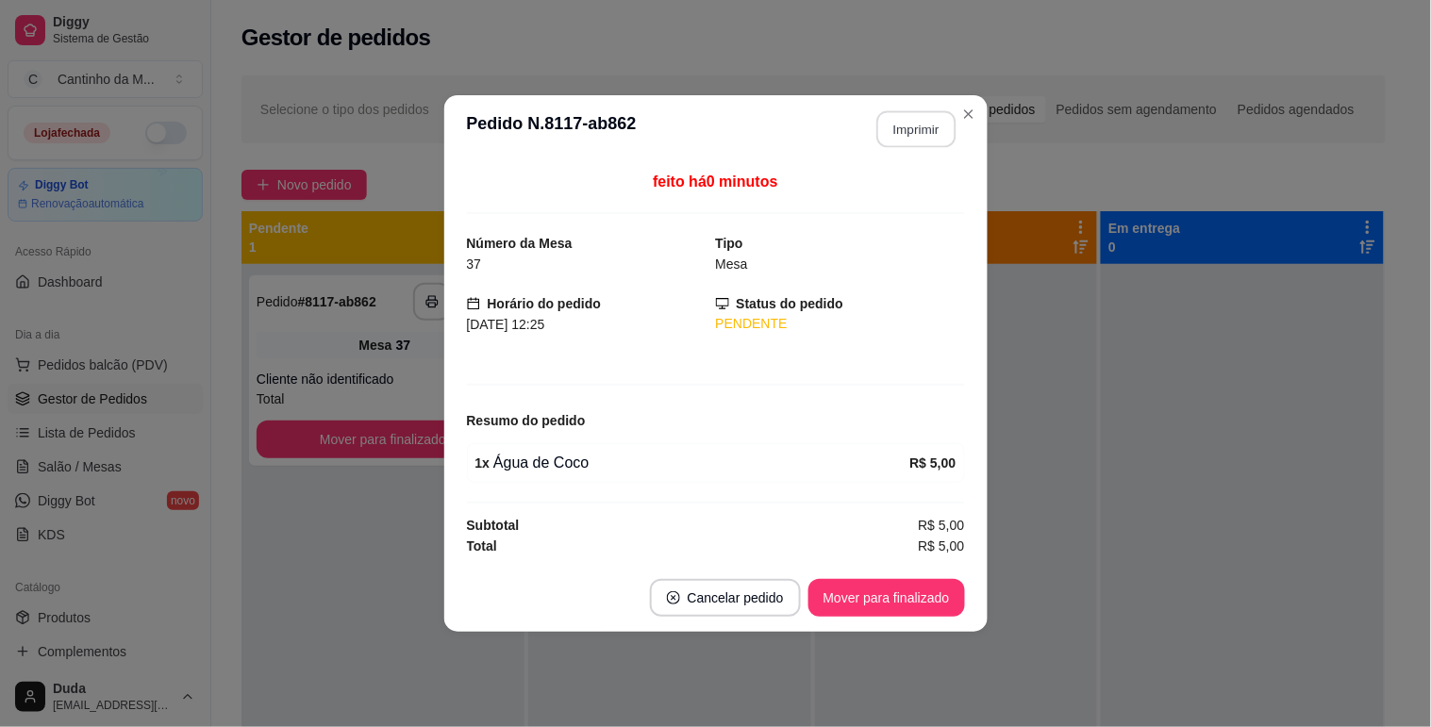
click at [908, 144] on button "Imprimir" at bounding box center [915, 129] width 79 height 37
click at [885, 608] on button "Mover para finalizado" at bounding box center [886, 598] width 152 height 37
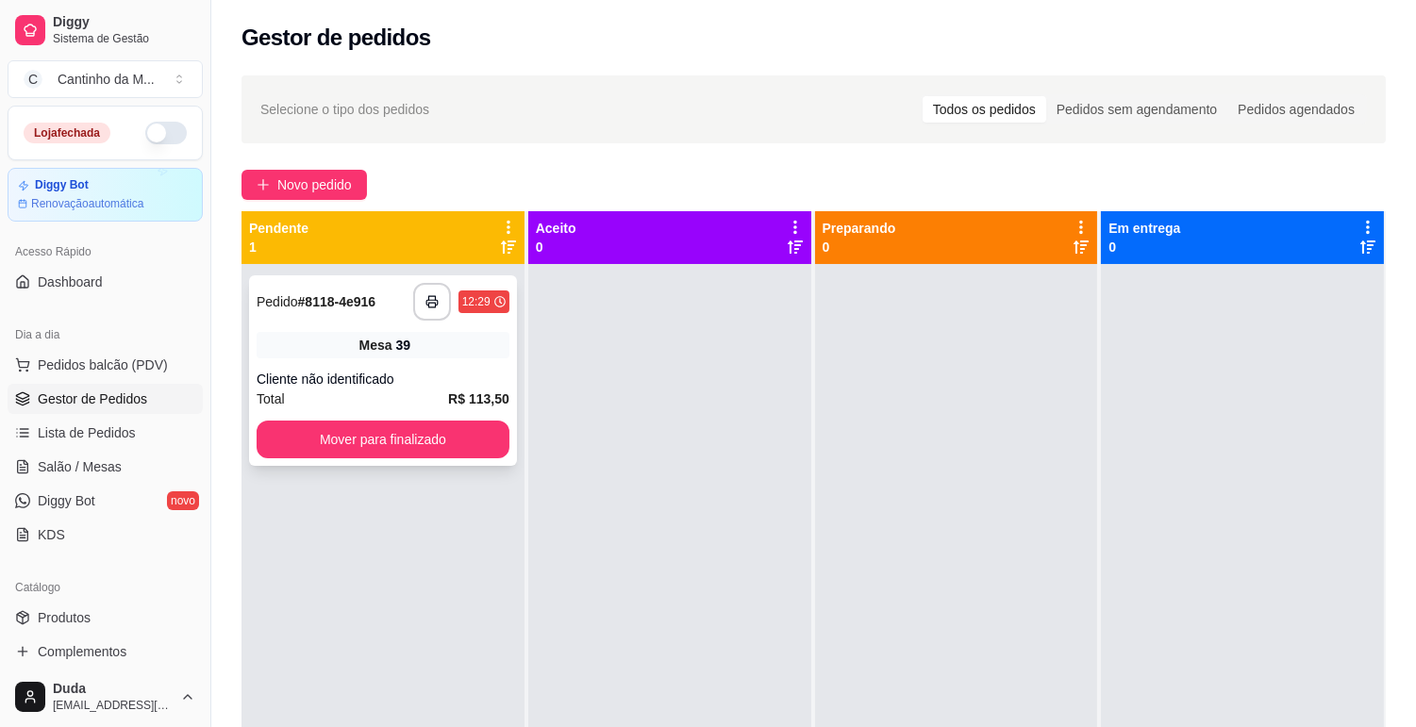
click at [399, 378] on div "Cliente não identificado" at bounding box center [383, 379] width 253 height 19
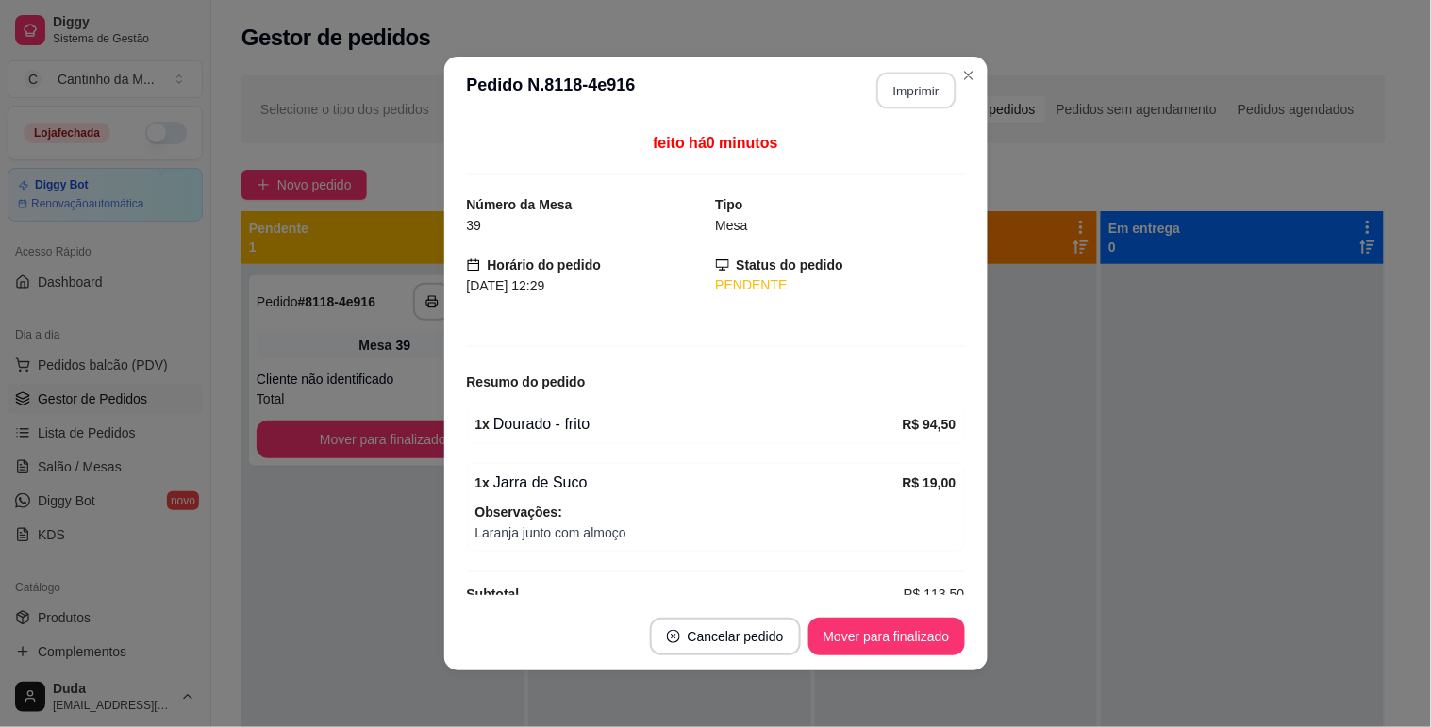
click at [925, 92] on button "Imprimir" at bounding box center [915, 91] width 79 height 37
click at [885, 635] on button "Mover para finalizado" at bounding box center [886, 637] width 157 height 38
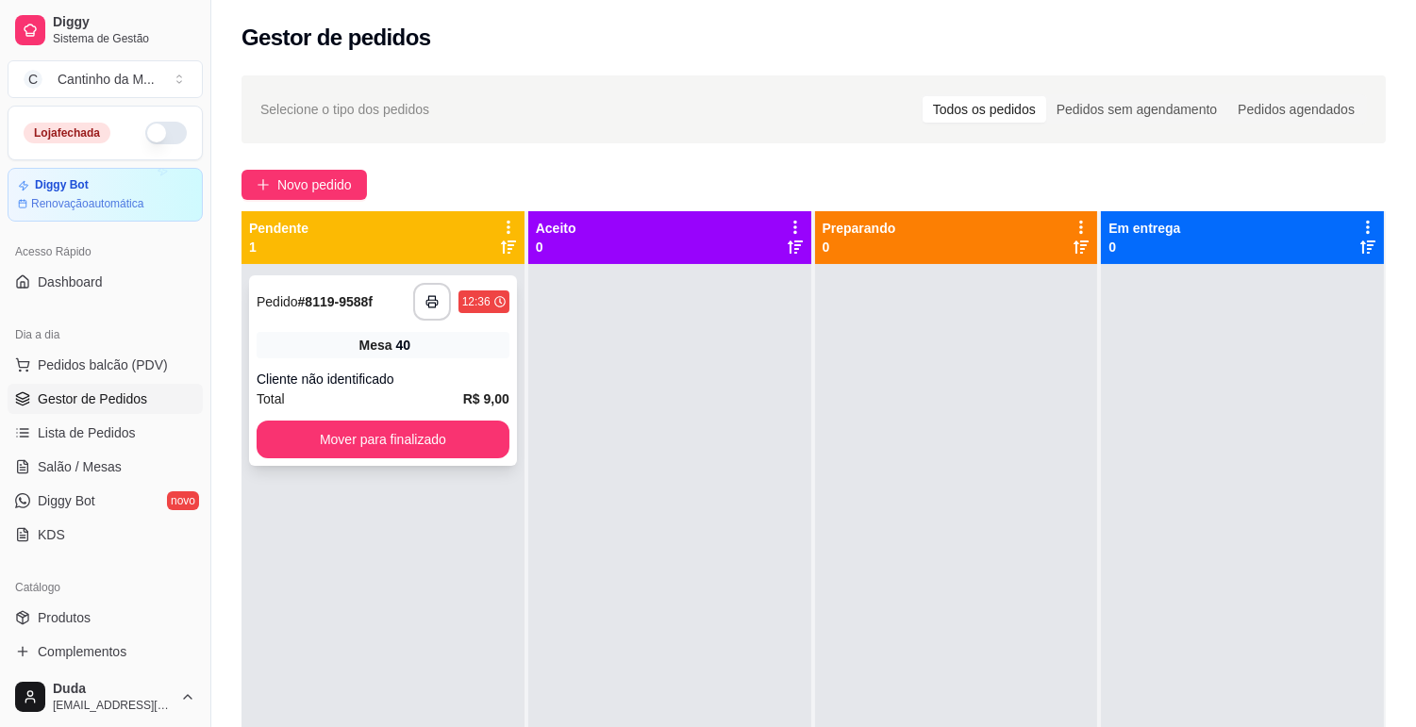
click at [422, 347] on div "Mesa 40" at bounding box center [383, 345] width 253 height 26
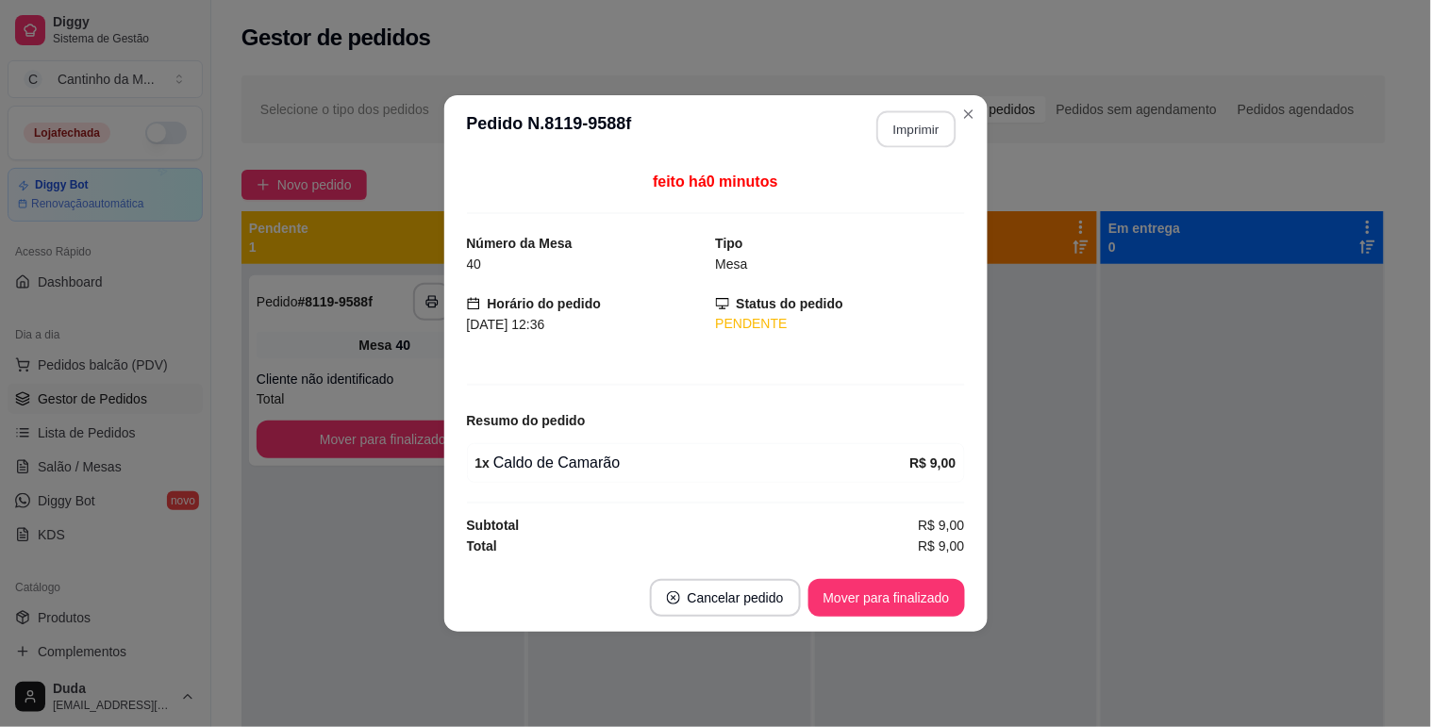
click at [934, 123] on button "Imprimir" at bounding box center [915, 129] width 79 height 37
click at [845, 580] on button "Mover para finalizado" at bounding box center [886, 598] width 157 height 38
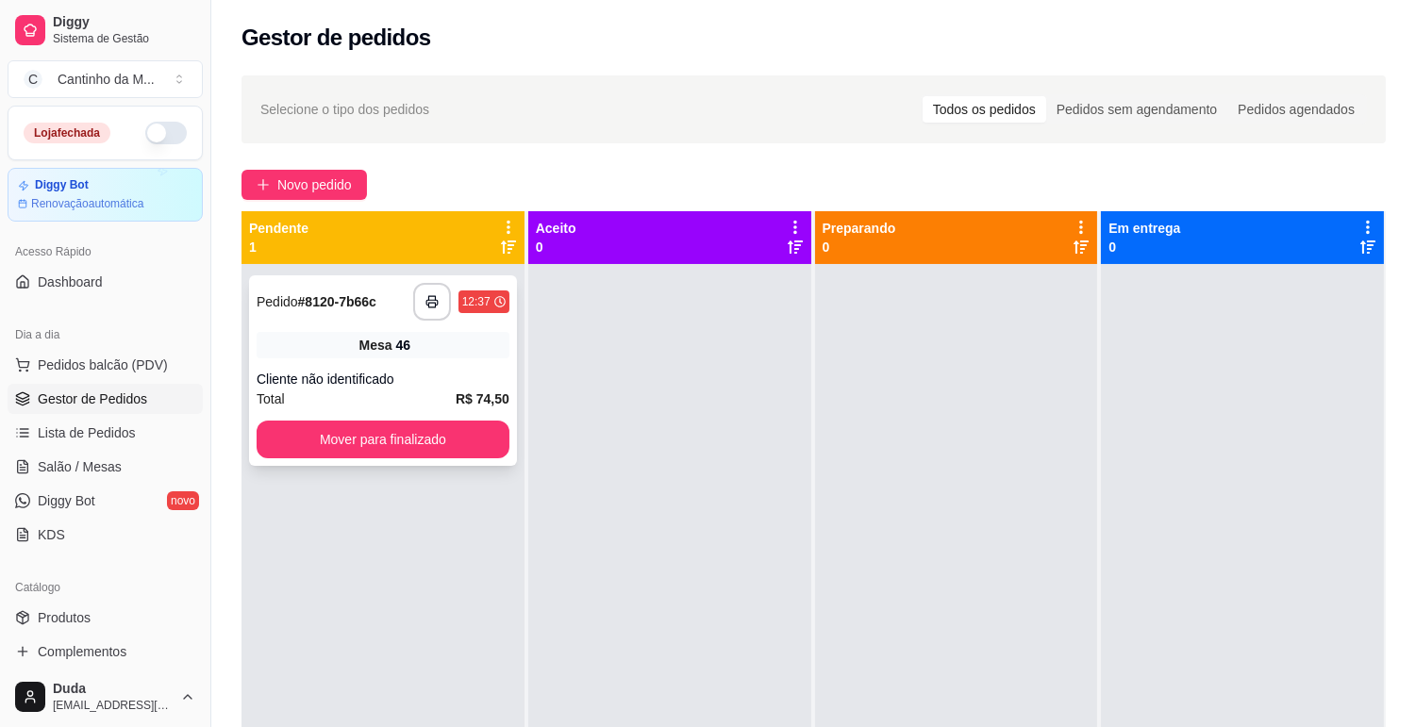
click at [296, 308] on span "Pedido" at bounding box center [278, 301] width 42 height 15
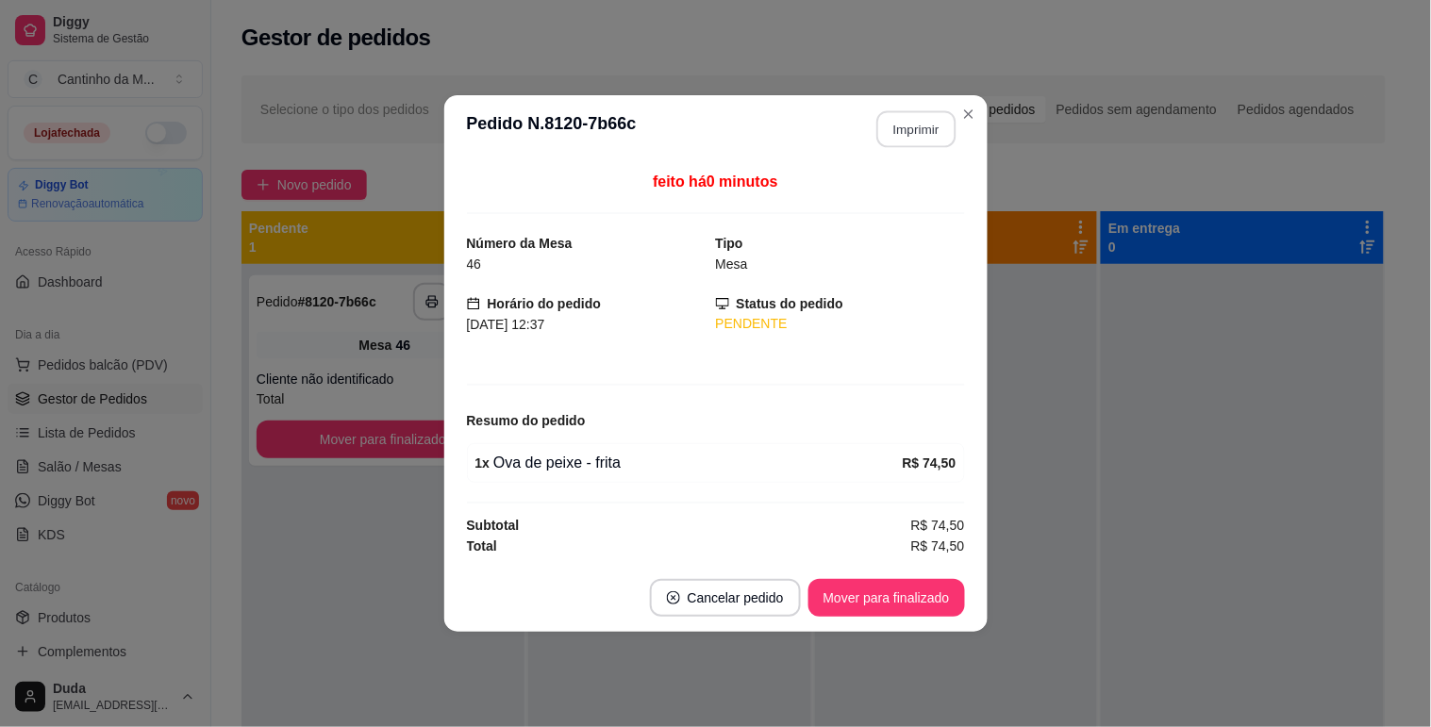
click at [935, 139] on button "Imprimir" at bounding box center [915, 129] width 79 height 37
click at [857, 605] on button "Mover para finalizado" at bounding box center [886, 598] width 152 height 37
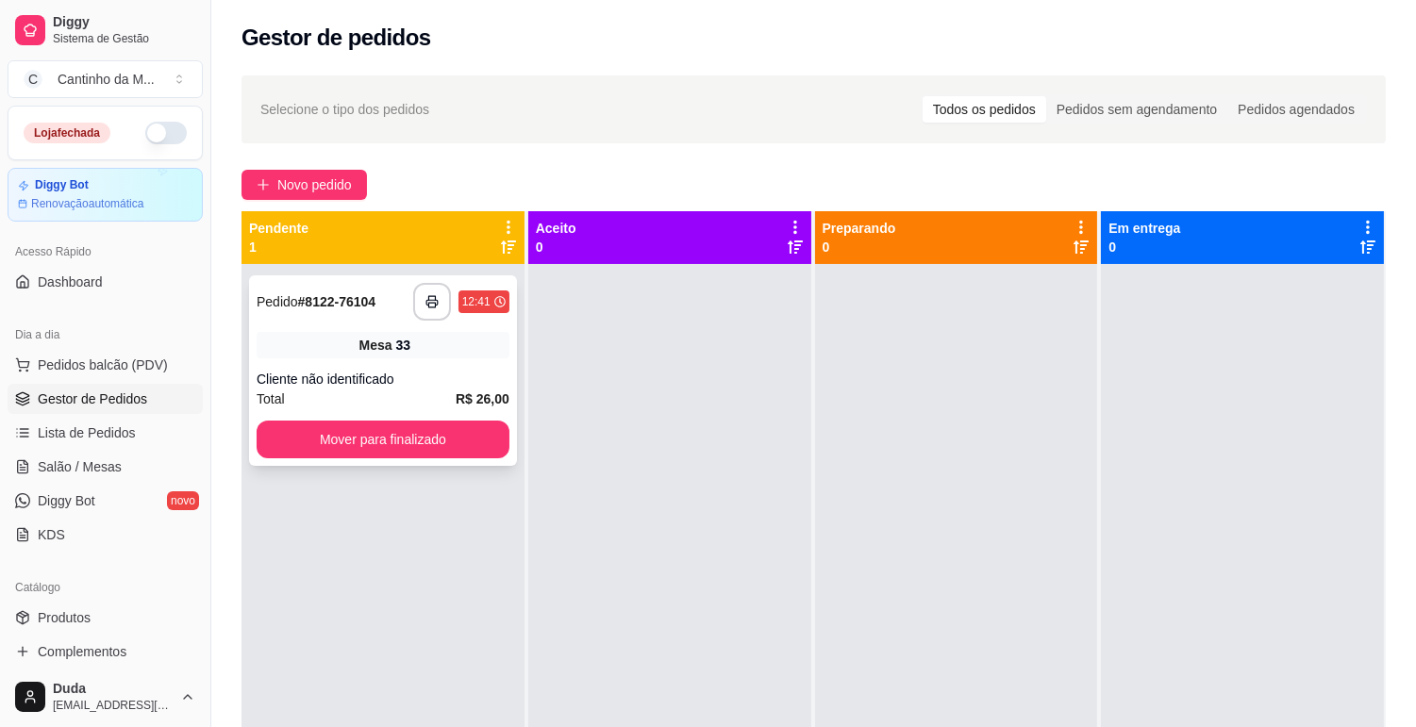
click at [378, 359] on div "**********" at bounding box center [383, 370] width 268 height 191
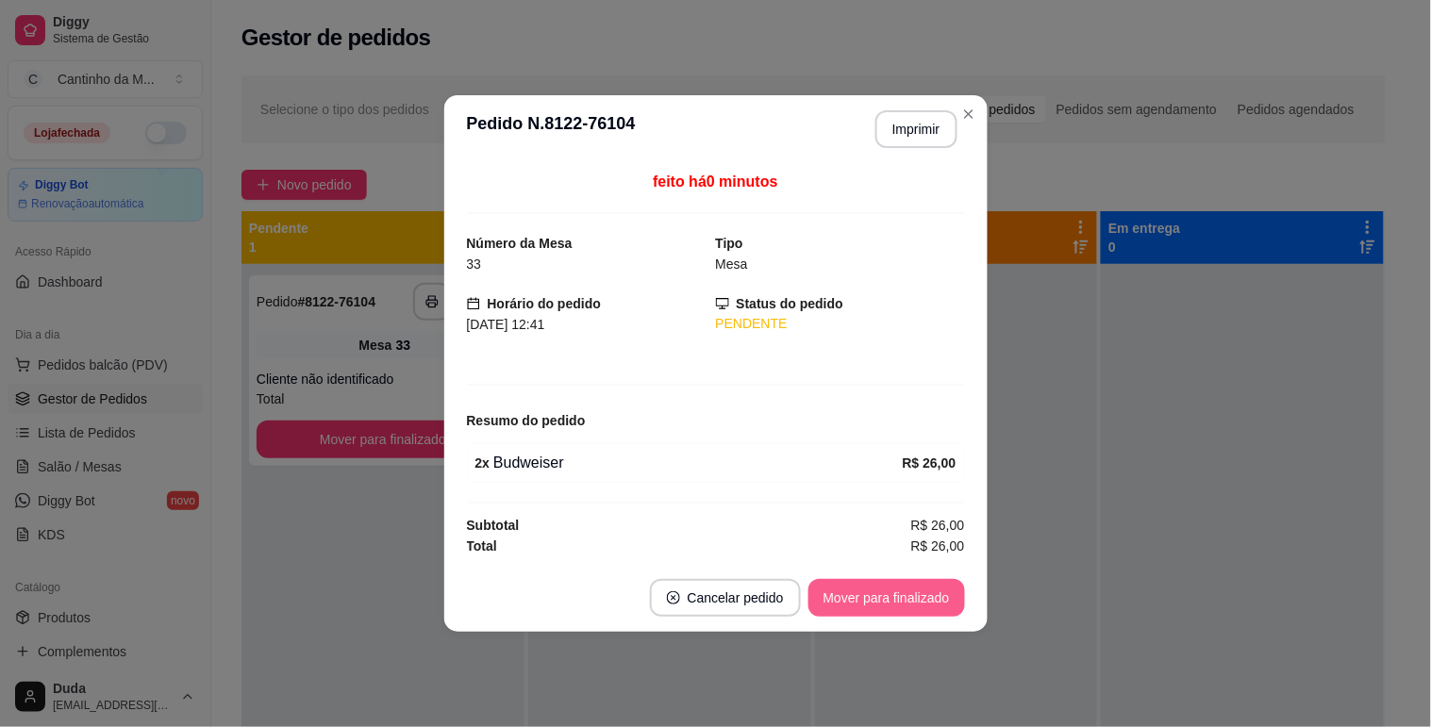
click at [891, 614] on button "Mover para finalizado" at bounding box center [886, 598] width 157 height 38
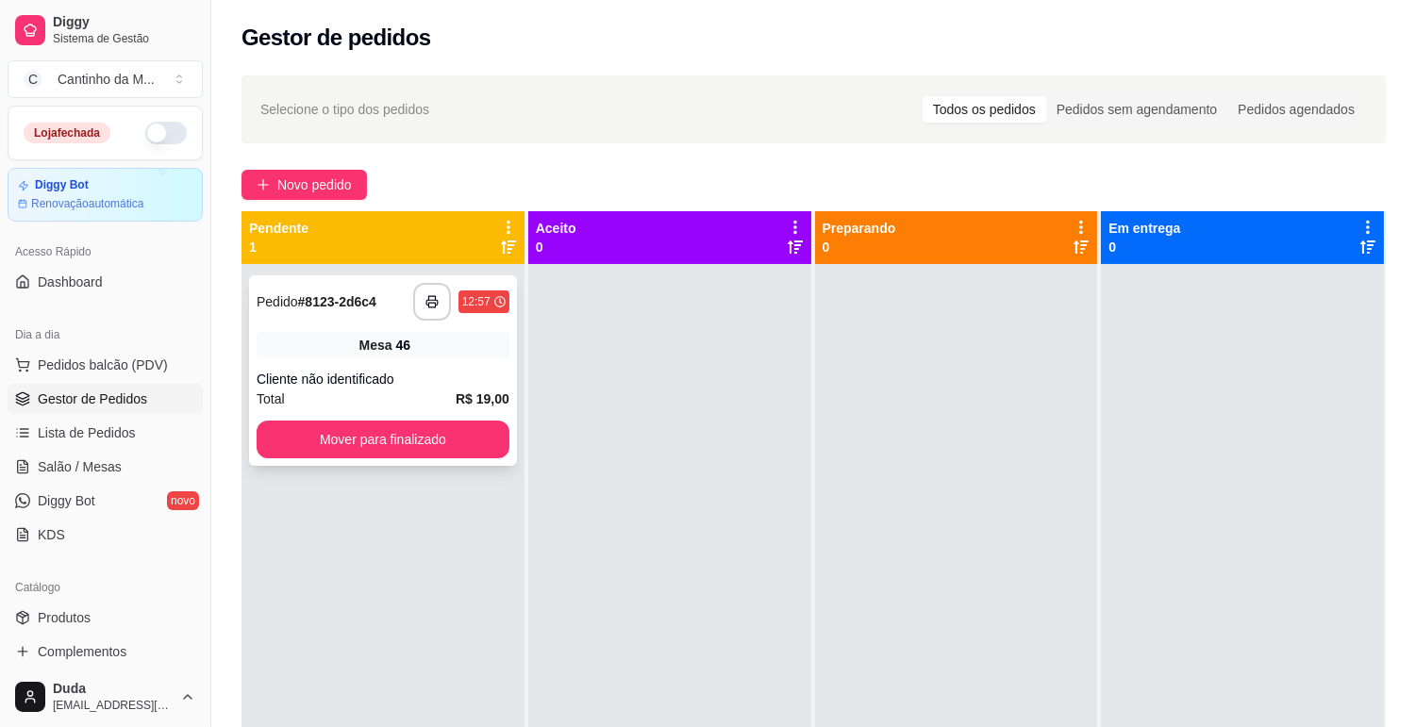
click at [473, 321] on div "**********" at bounding box center [383, 370] width 268 height 191
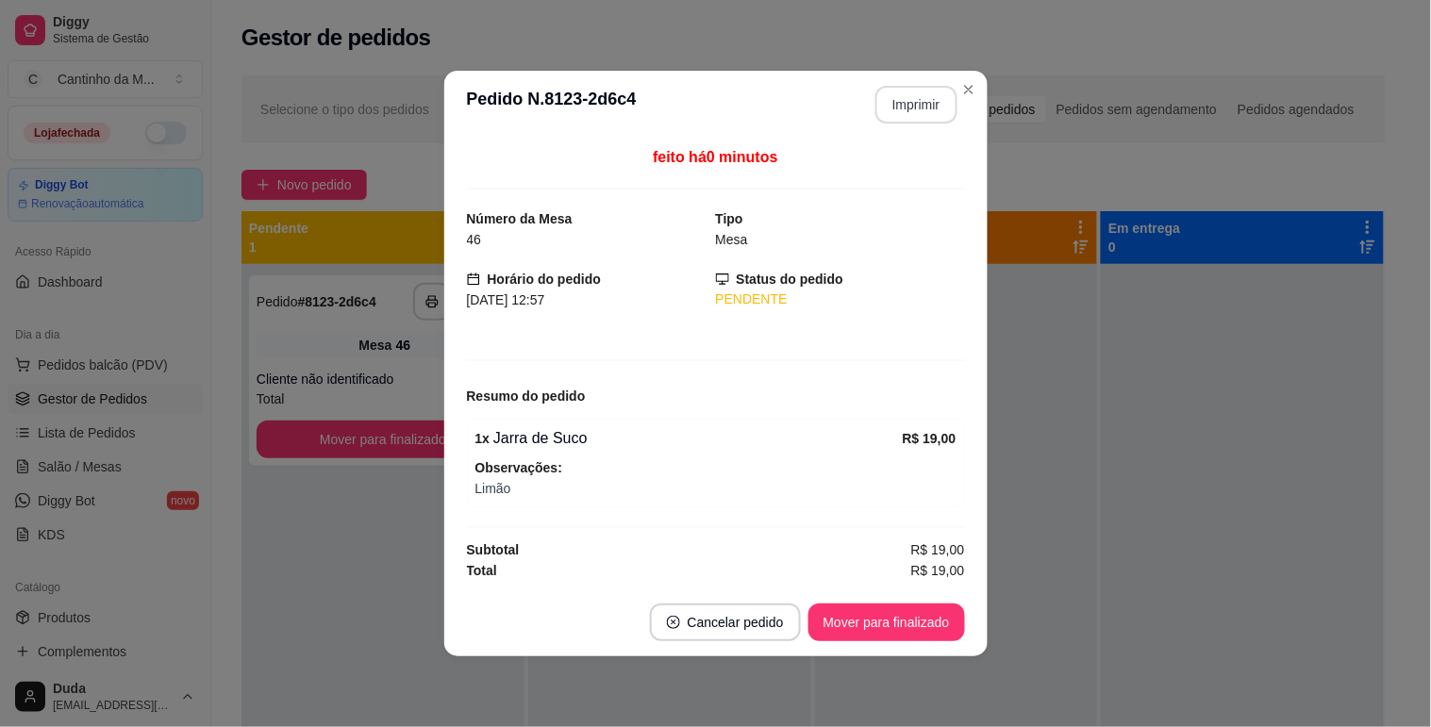
click at [891, 110] on button "Imprimir" at bounding box center [916, 105] width 82 height 38
click at [896, 615] on button "Mover para finalizado" at bounding box center [886, 623] width 157 height 38
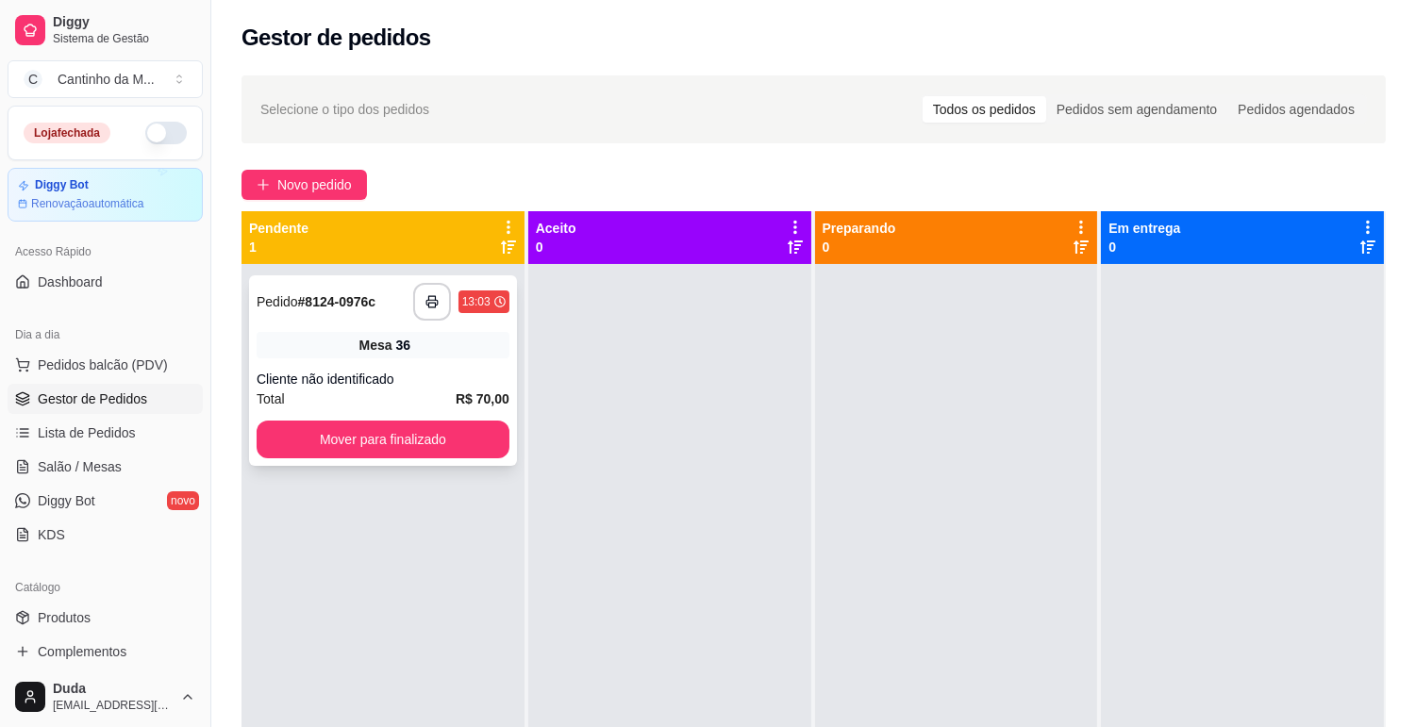
click at [502, 374] on div "Cliente não identificado" at bounding box center [383, 379] width 253 height 19
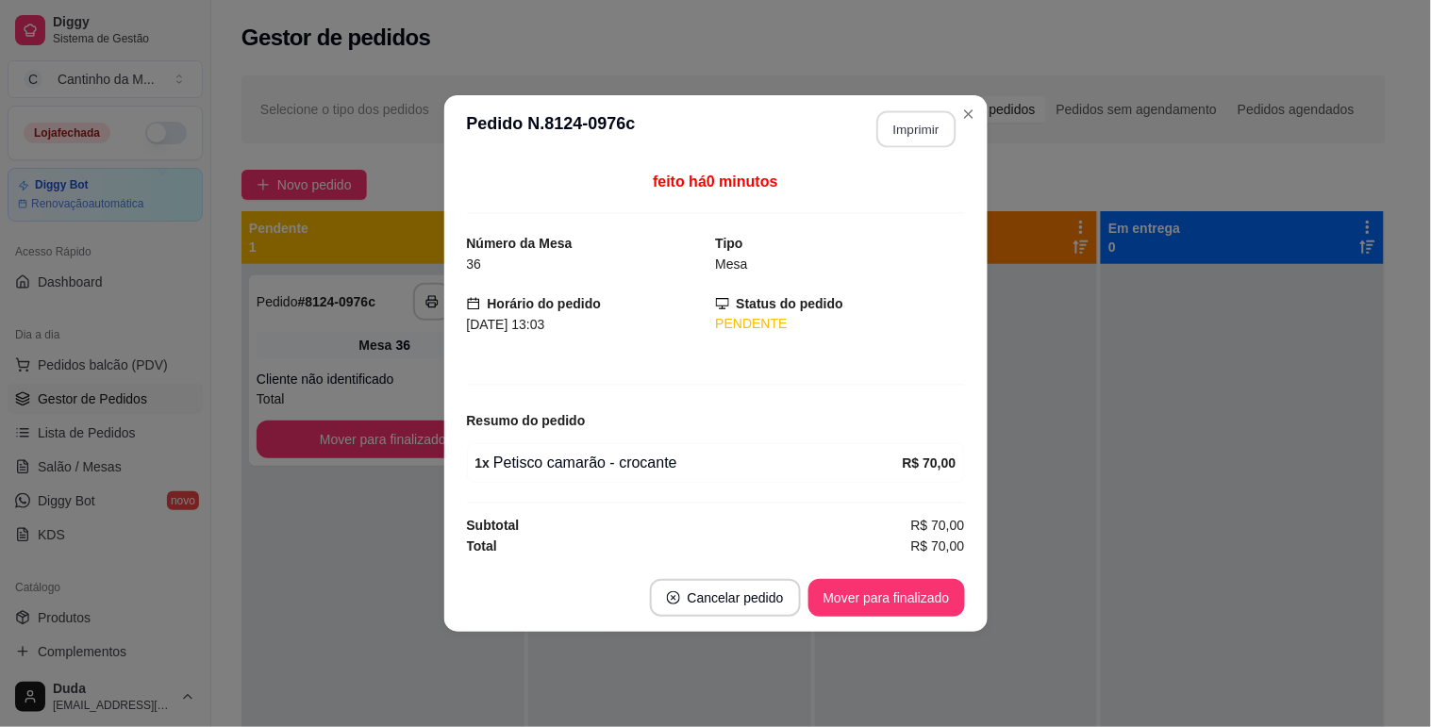
click at [940, 130] on button "Imprimir" at bounding box center [915, 129] width 79 height 37
click at [891, 606] on button "Mover para finalizado" at bounding box center [886, 598] width 152 height 37
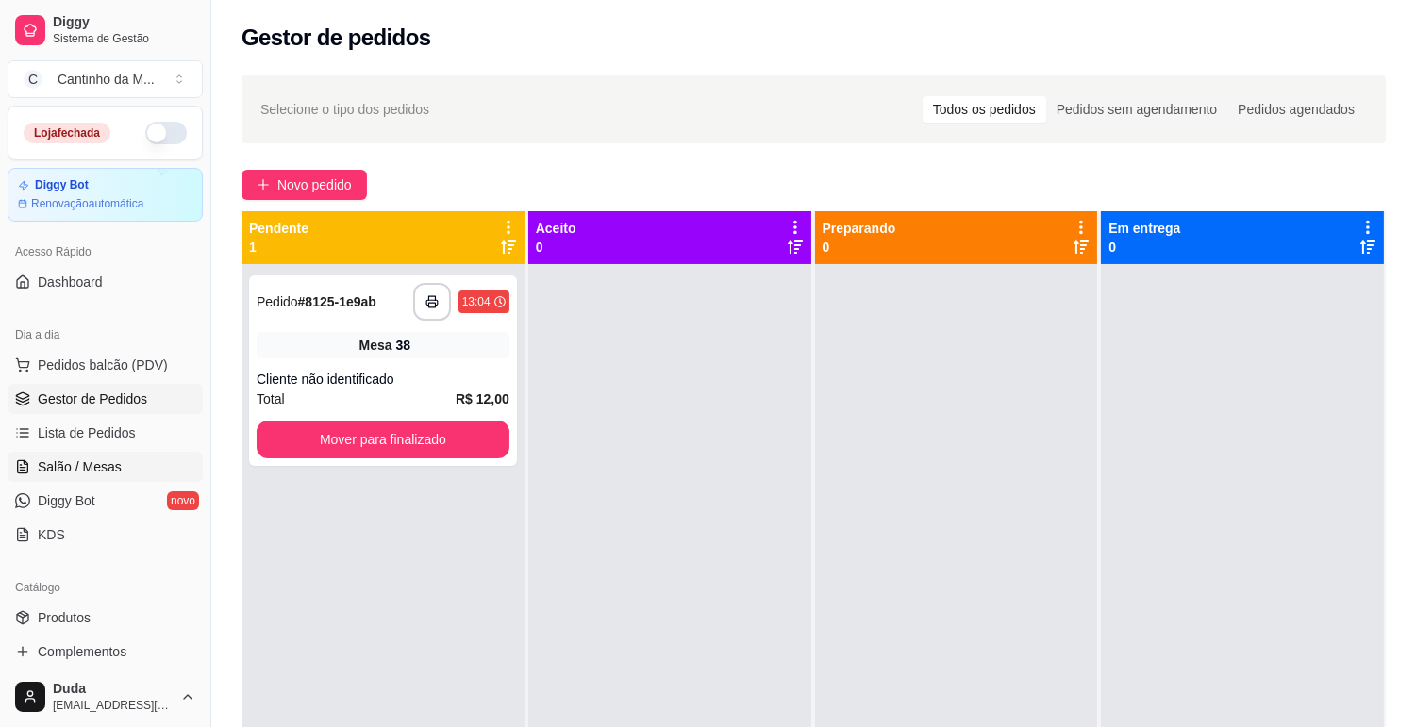
click at [71, 458] on span "Salão / Mesas" at bounding box center [80, 467] width 84 height 19
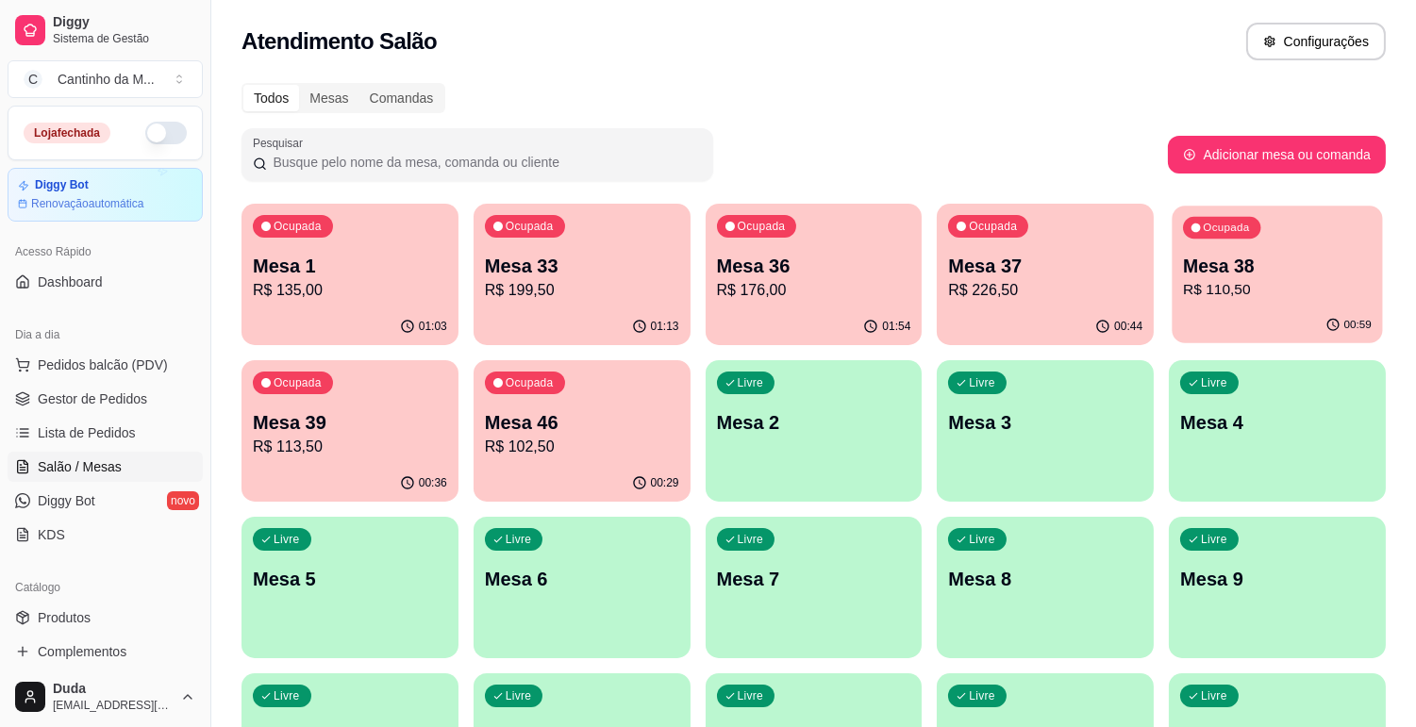
click at [1203, 271] on p "Mesa 38" at bounding box center [1277, 266] width 189 height 25
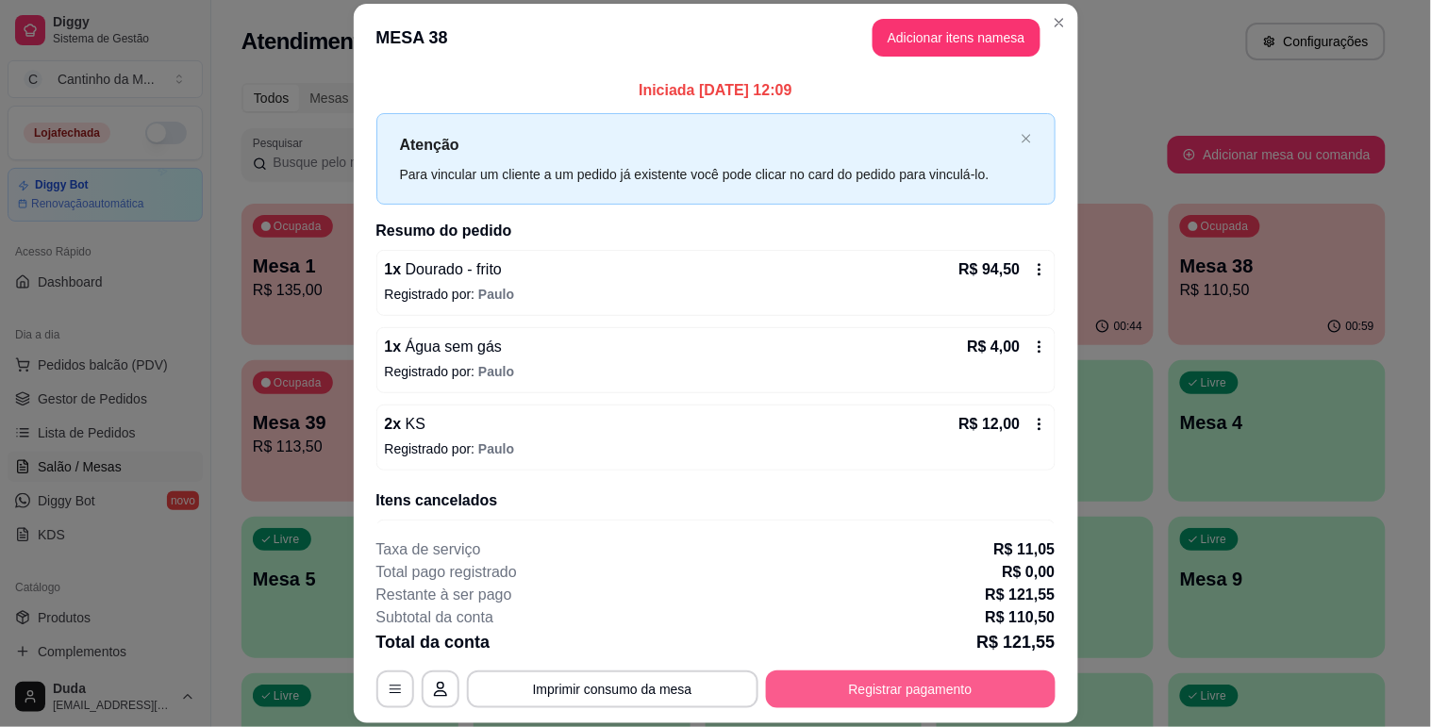
click at [863, 684] on button "Registrar pagamento" at bounding box center [911, 690] width 290 height 38
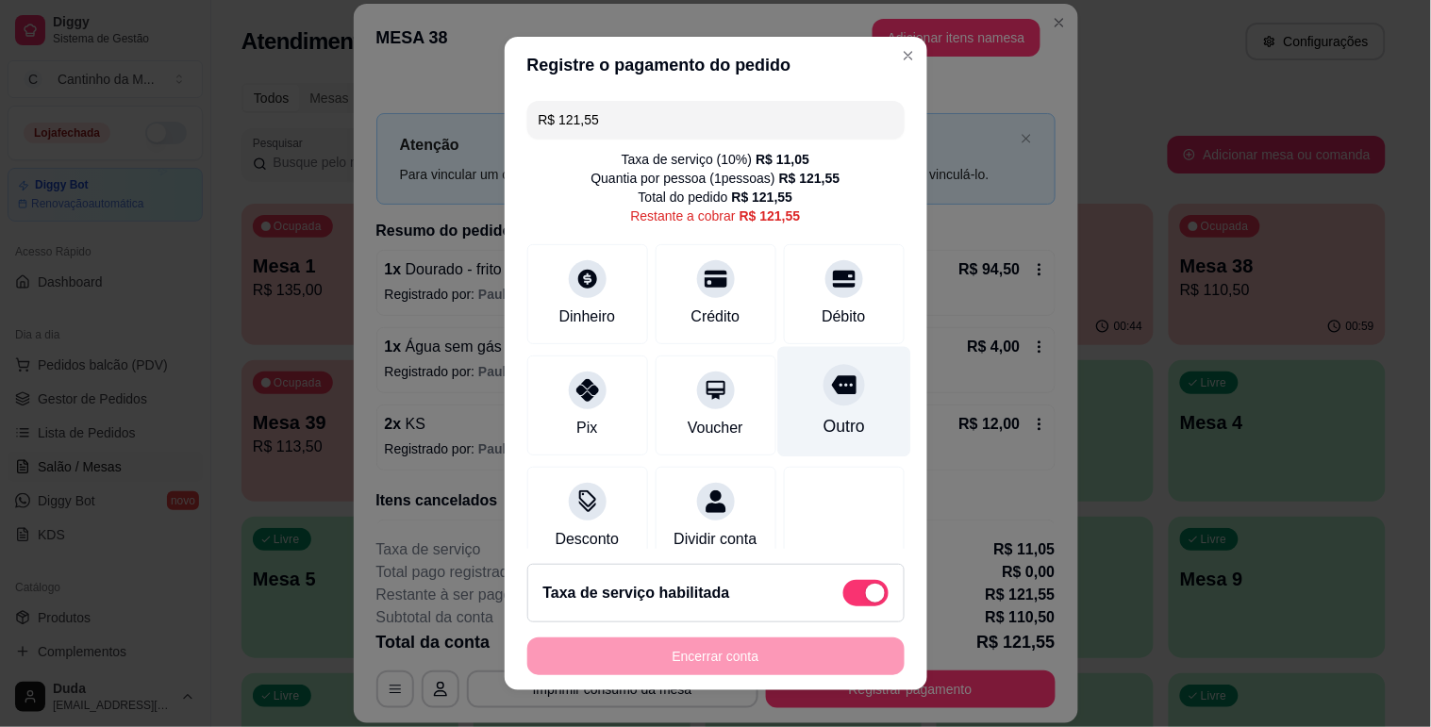
click at [823, 414] on div "Outro" at bounding box center [844, 426] width 42 height 25
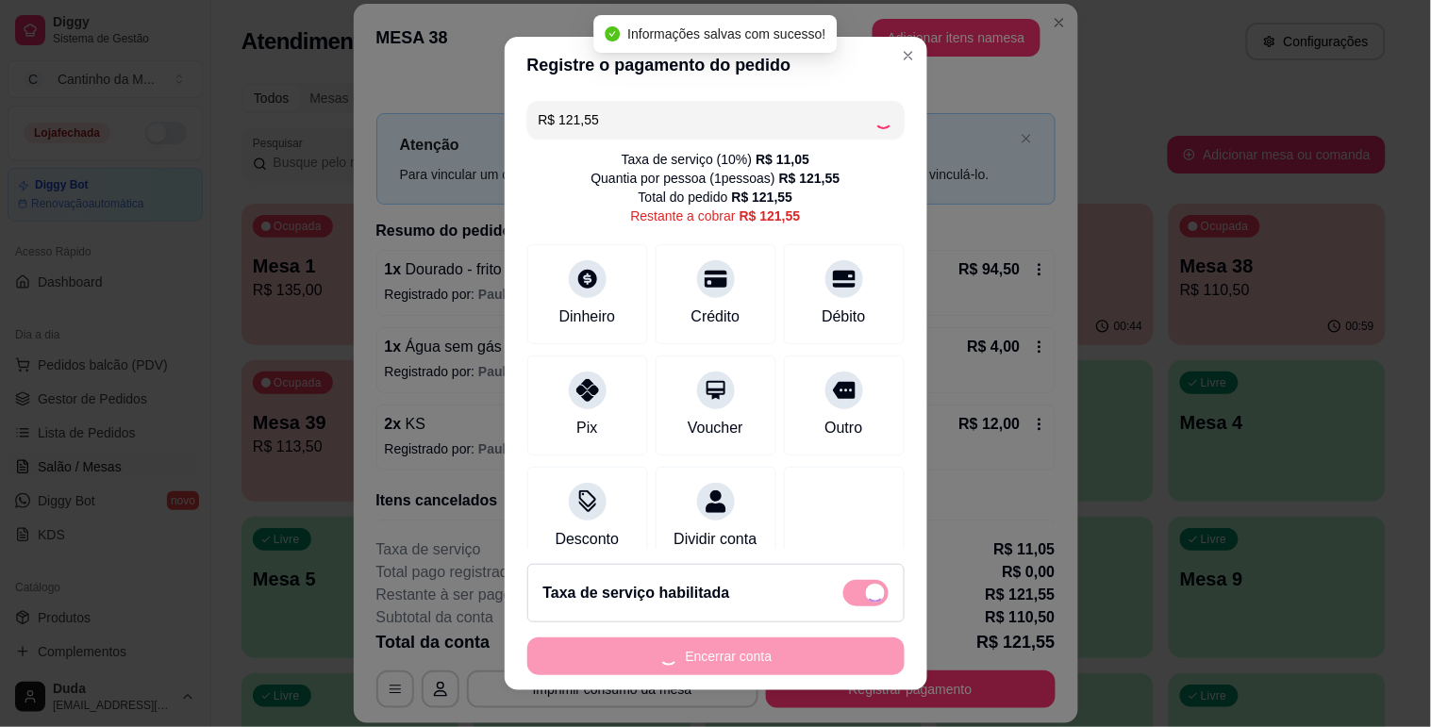
type input "R$ 0,00"
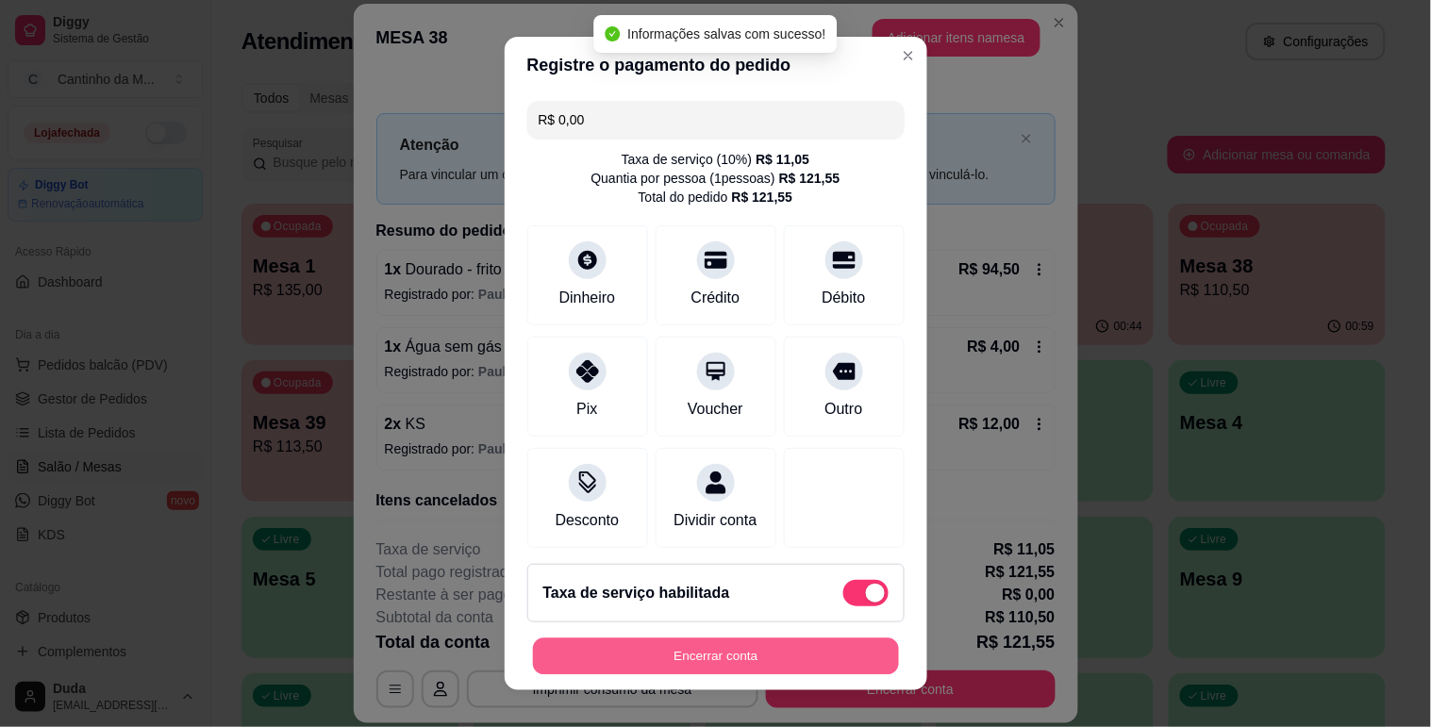
click at [724, 660] on button "Encerrar conta" at bounding box center [716, 657] width 366 height 37
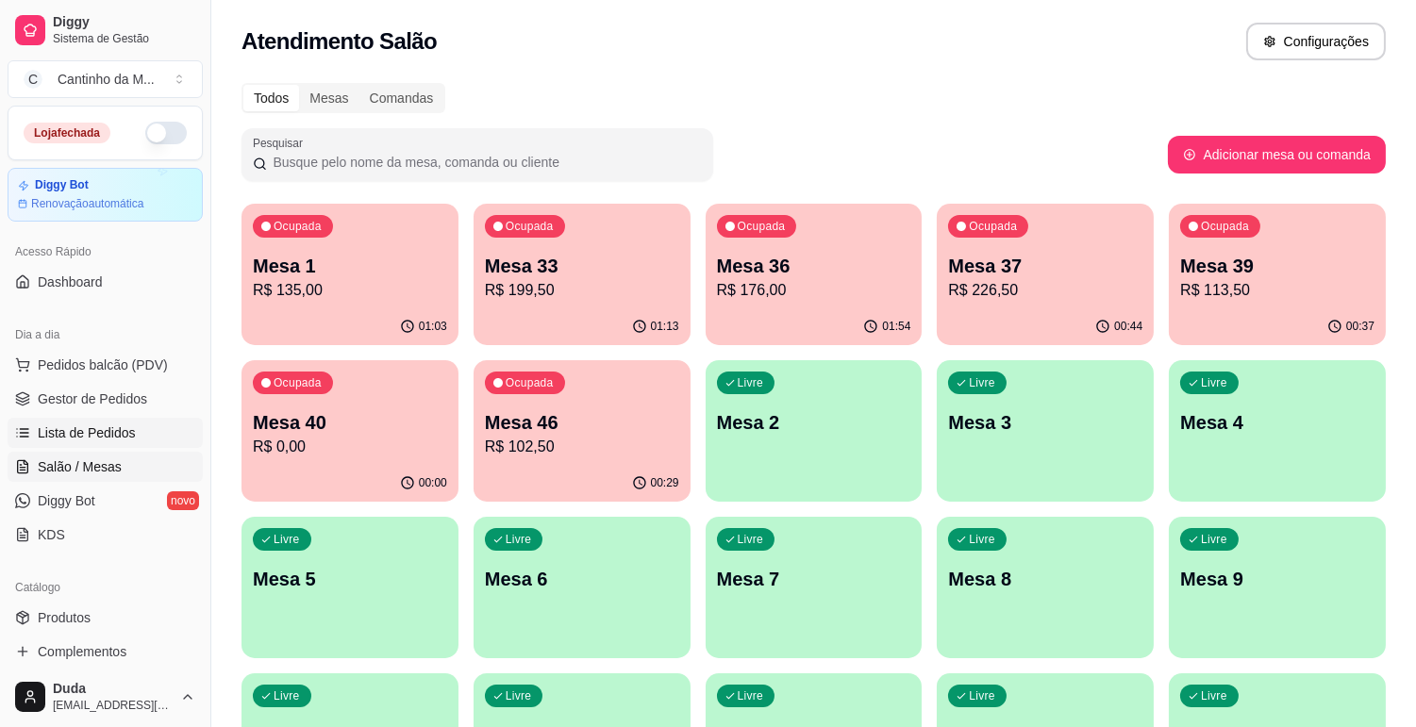
click at [118, 432] on span "Lista de Pedidos" at bounding box center [87, 433] width 98 height 19
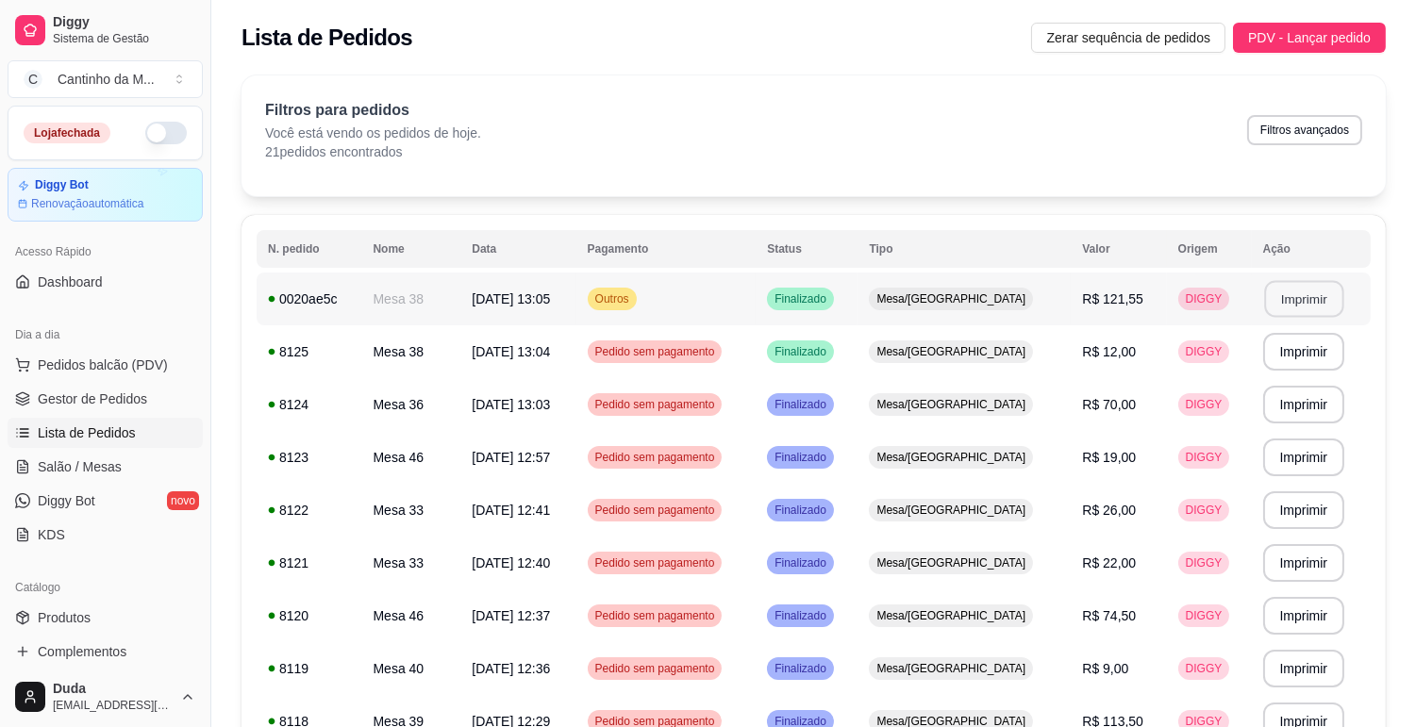
click at [1294, 289] on button "Imprimir" at bounding box center [1303, 299] width 79 height 37
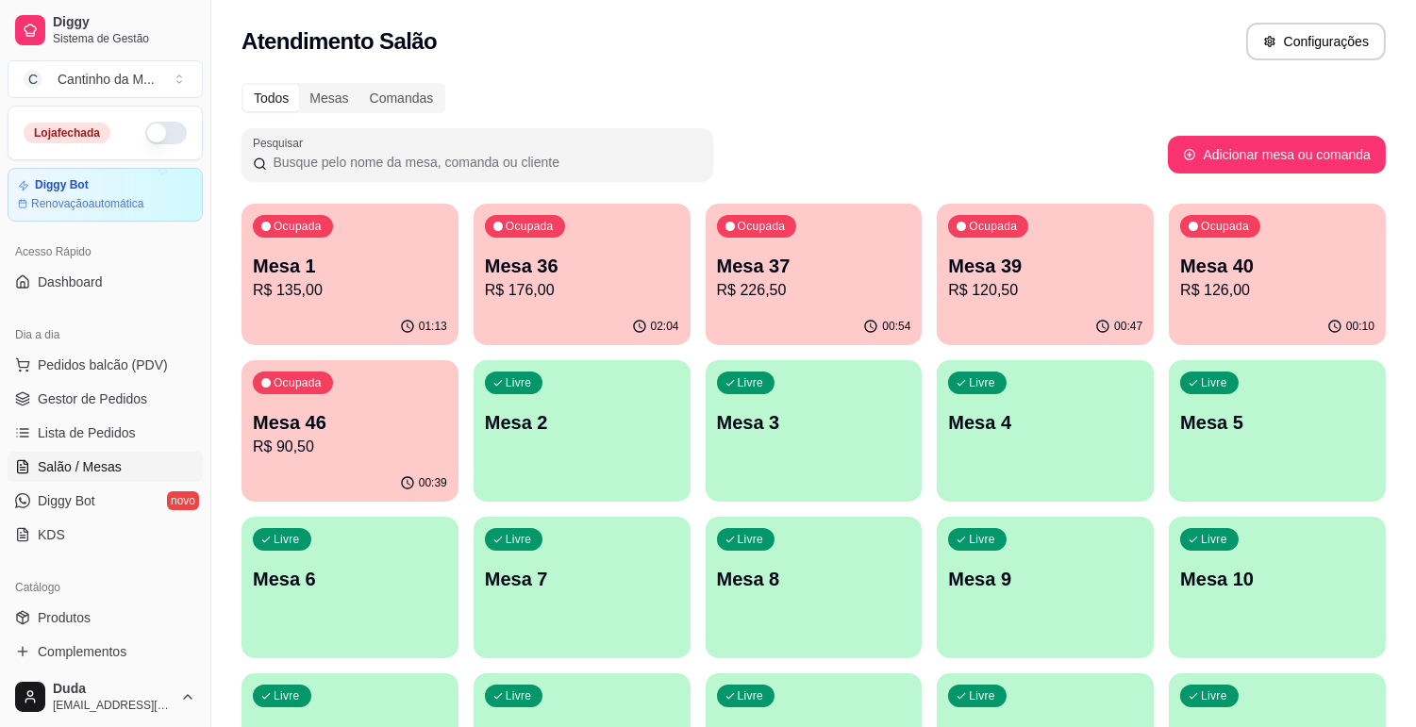
click at [1106, 261] on p "Mesa 39" at bounding box center [1045, 266] width 194 height 26
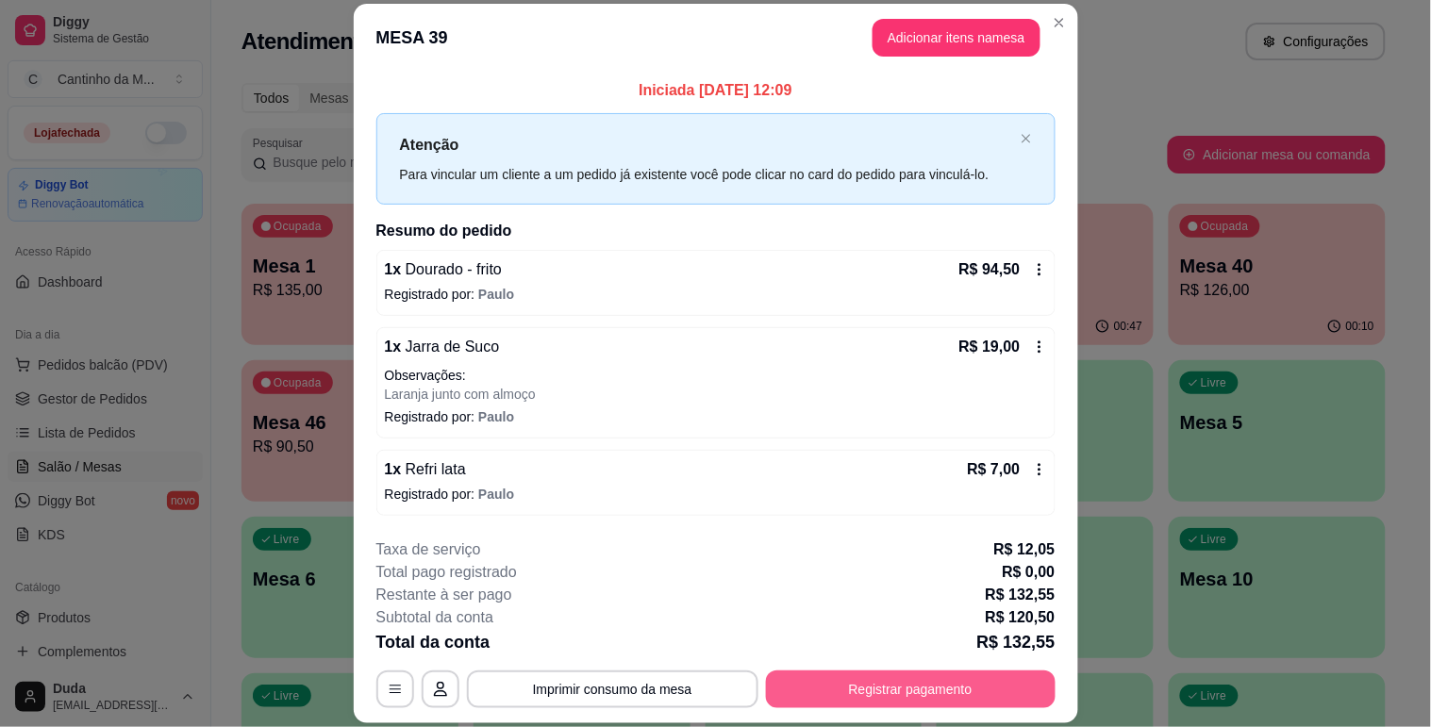
click at [841, 696] on button "Registrar pagamento" at bounding box center [911, 690] width 290 height 38
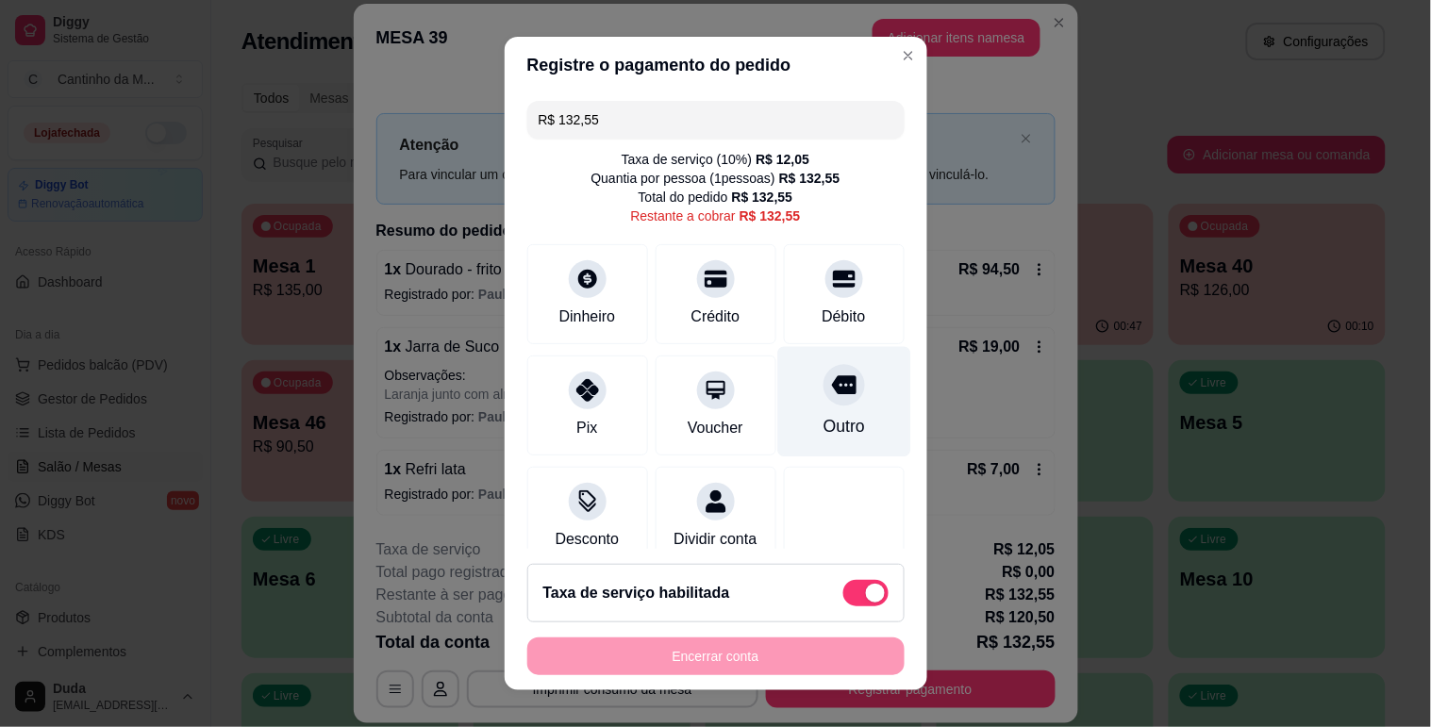
click at [833, 383] on div "Outro" at bounding box center [843, 401] width 133 height 110
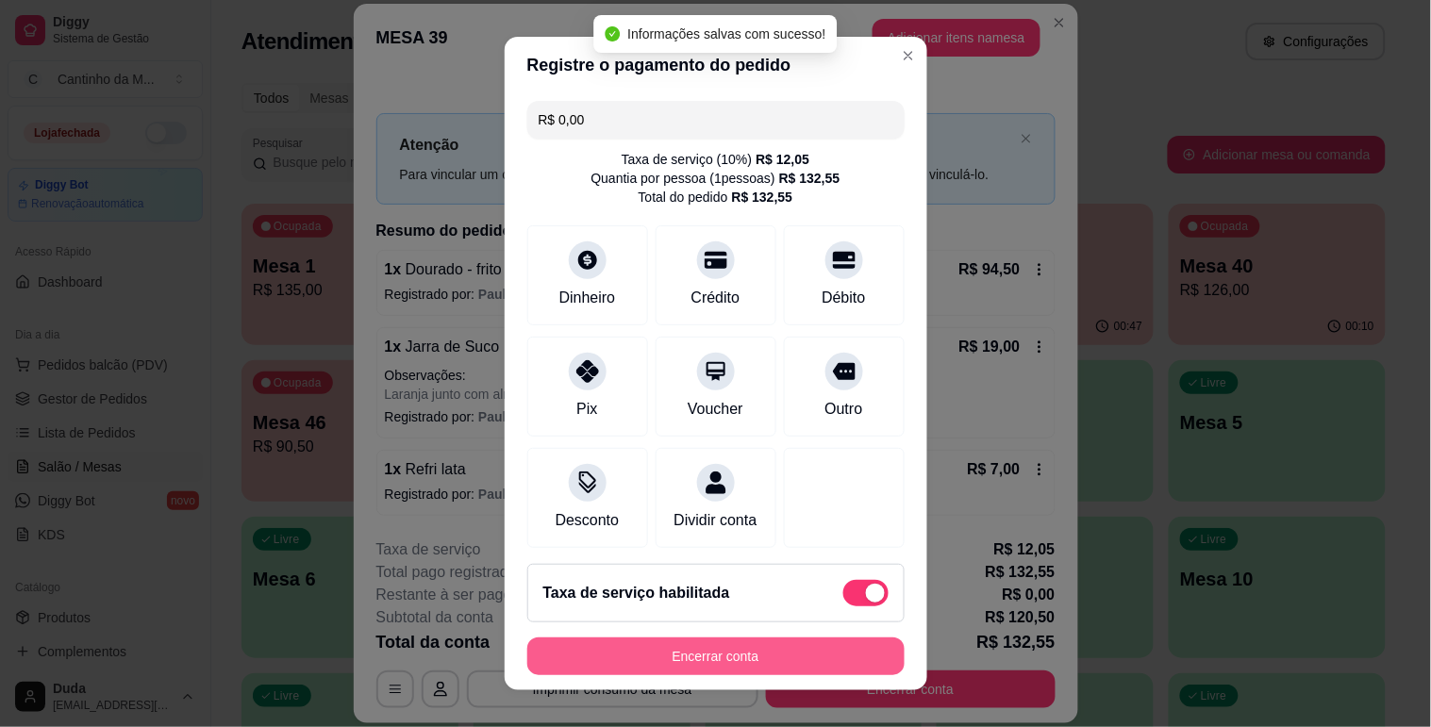
type input "R$ 0,00"
click at [755, 660] on button "Encerrar conta" at bounding box center [715, 657] width 377 height 38
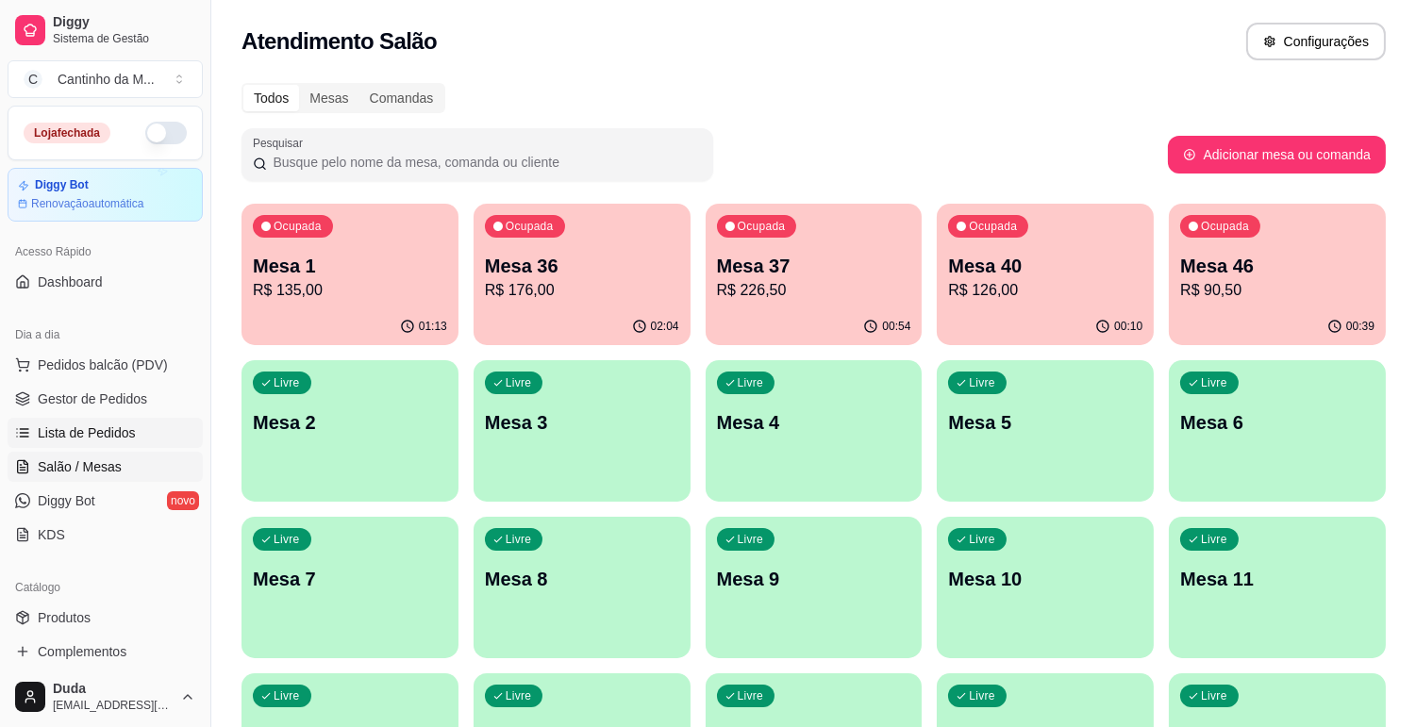
click at [69, 435] on span "Lista de Pedidos" at bounding box center [87, 433] width 98 height 19
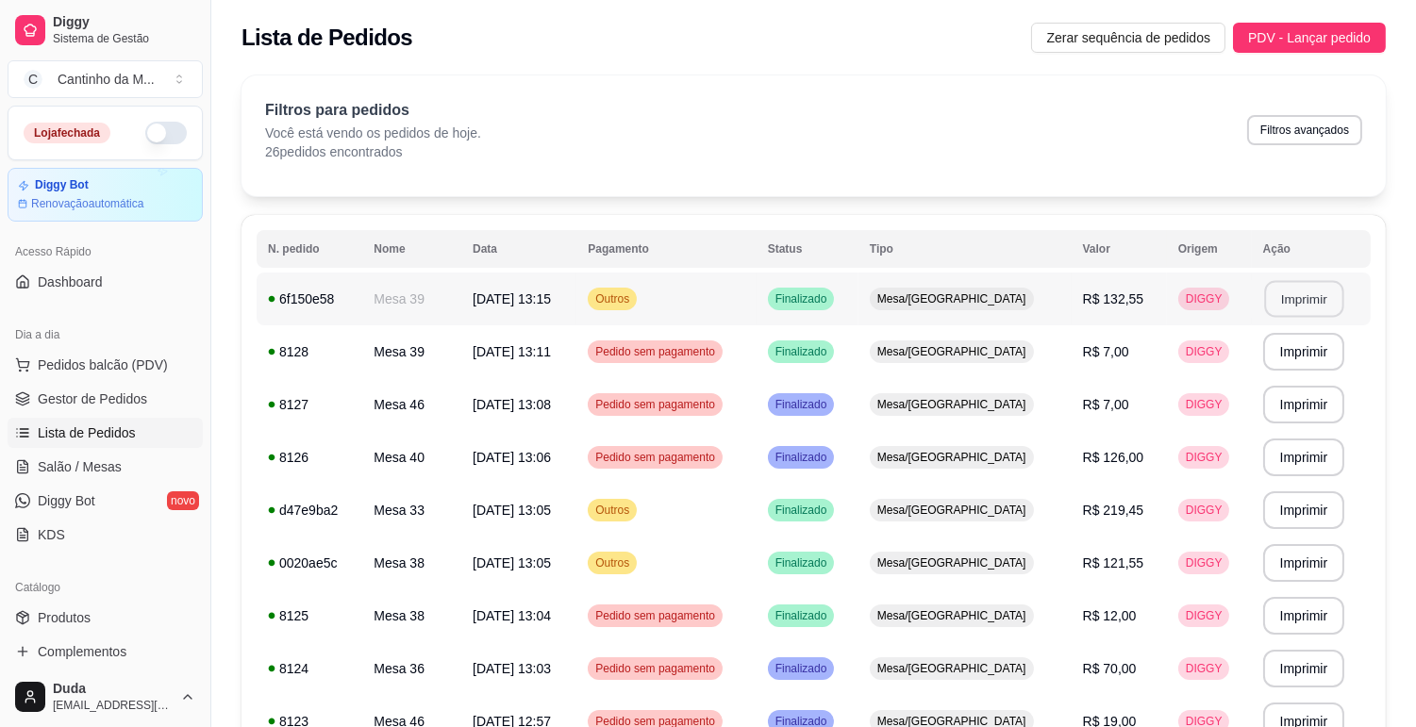
click at [1316, 303] on button "Imprimir" at bounding box center [1303, 299] width 79 height 37
click at [129, 388] on link "Gestor de Pedidos" at bounding box center [105, 399] width 195 height 30
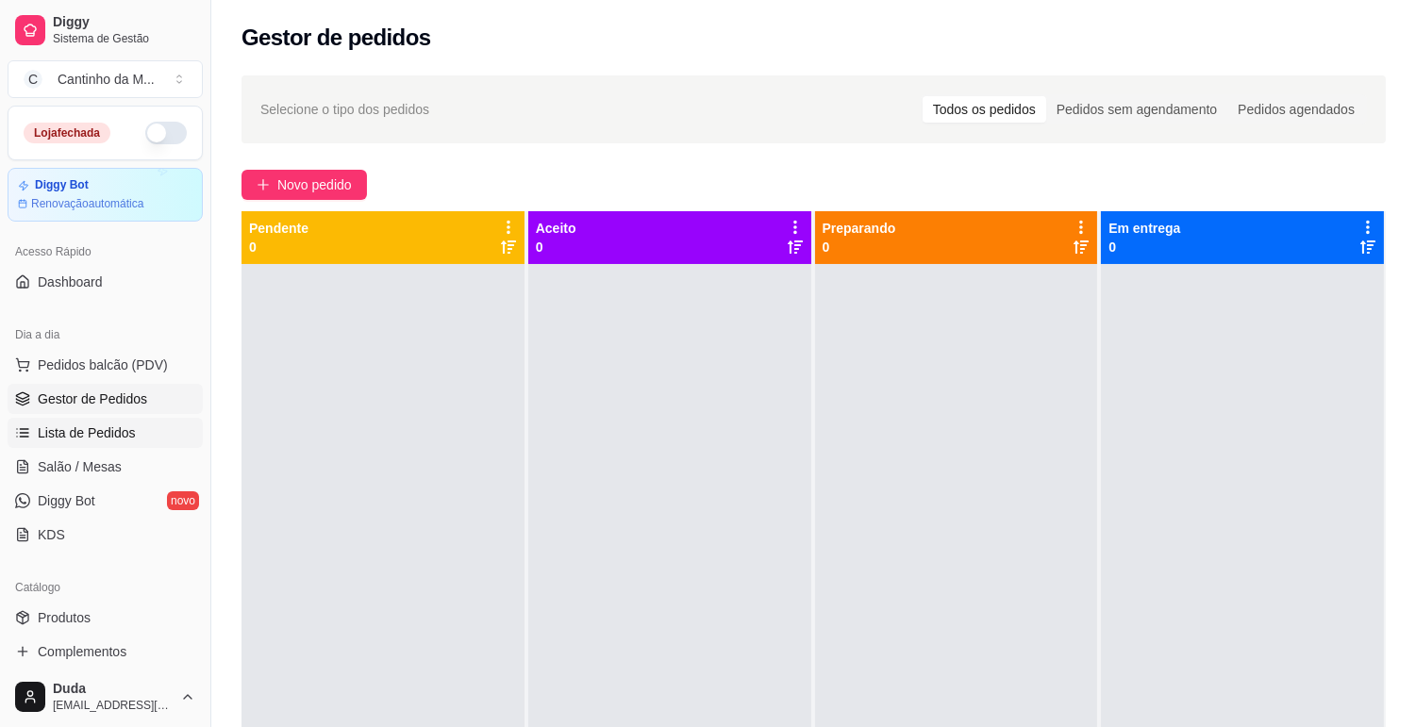
click at [11, 432] on link "Lista de Pedidos" at bounding box center [105, 433] width 195 height 30
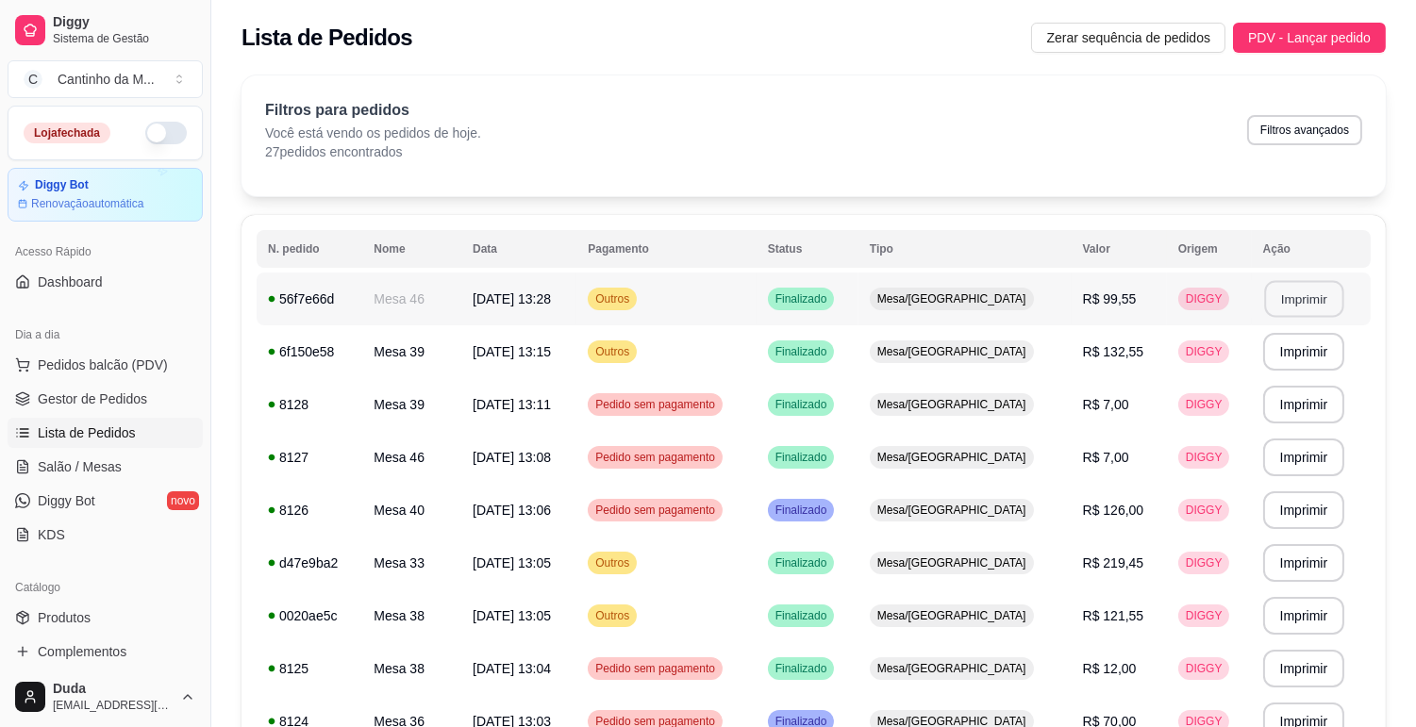
click at [1297, 296] on button "Imprimir" at bounding box center [1303, 299] width 79 height 37
click at [91, 402] on span "Gestor de Pedidos" at bounding box center [92, 399] width 109 height 19
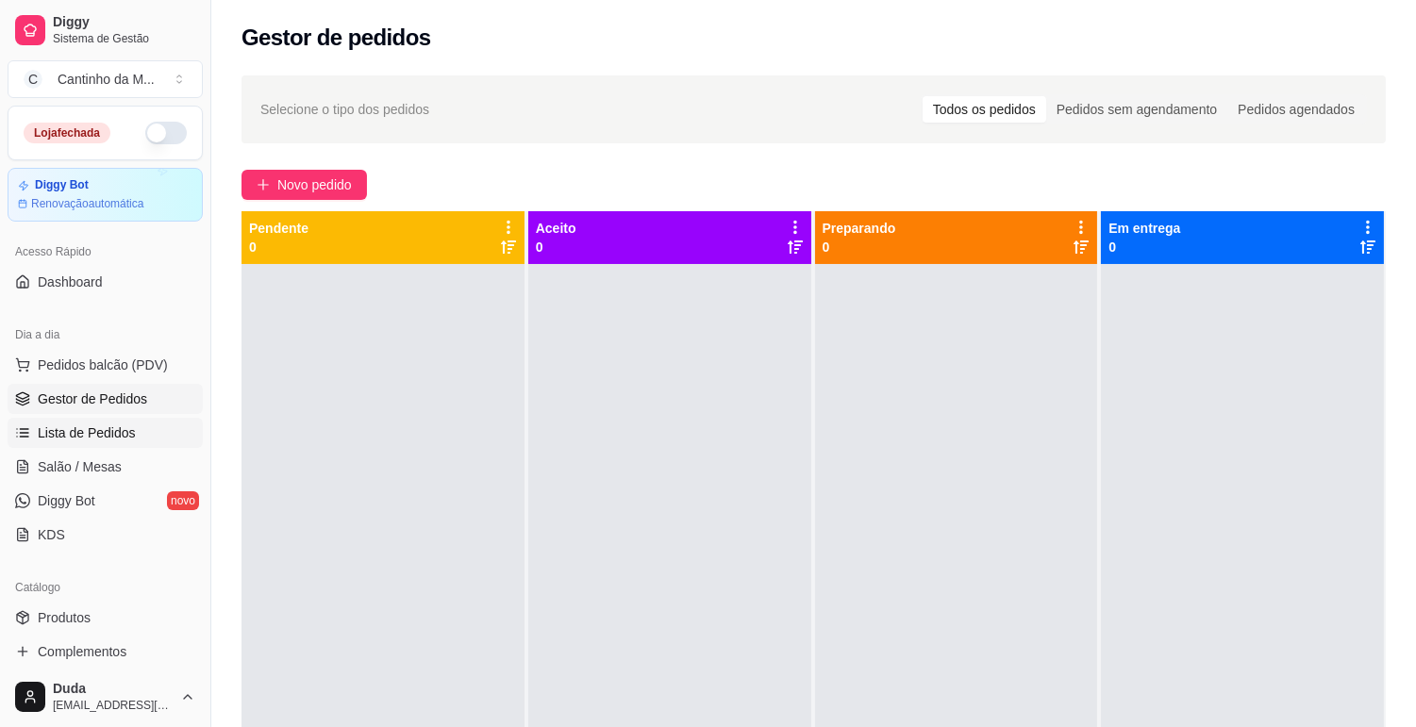
click at [80, 429] on span "Lista de Pedidos" at bounding box center [87, 433] width 98 height 19
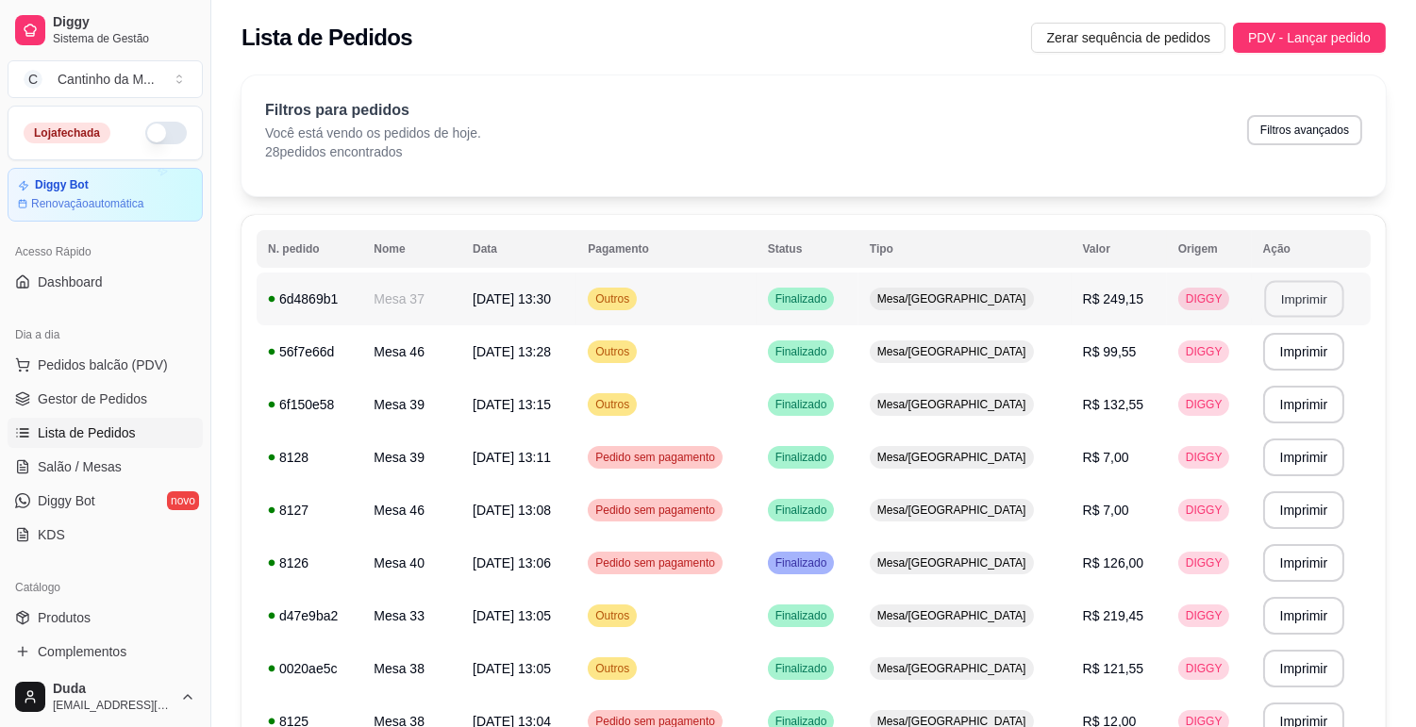
click at [1311, 292] on button "Imprimir" at bounding box center [1303, 299] width 79 height 37
click at [151, 387] on link "Gestor de Pedidos" at bounding box center [105, 399] width 195 height 30
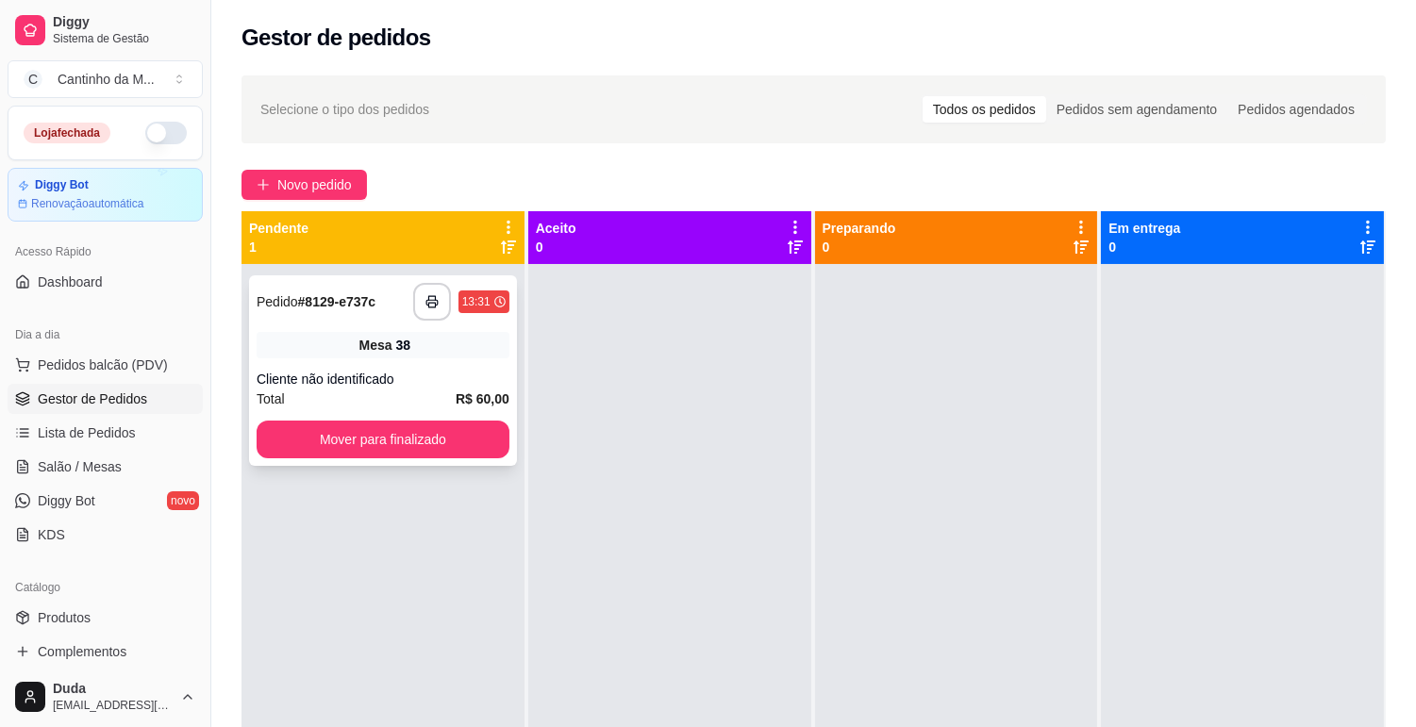
click at [446, 354] on div "Mesa 38" at bounding box center [383, 345] width 253 height 26
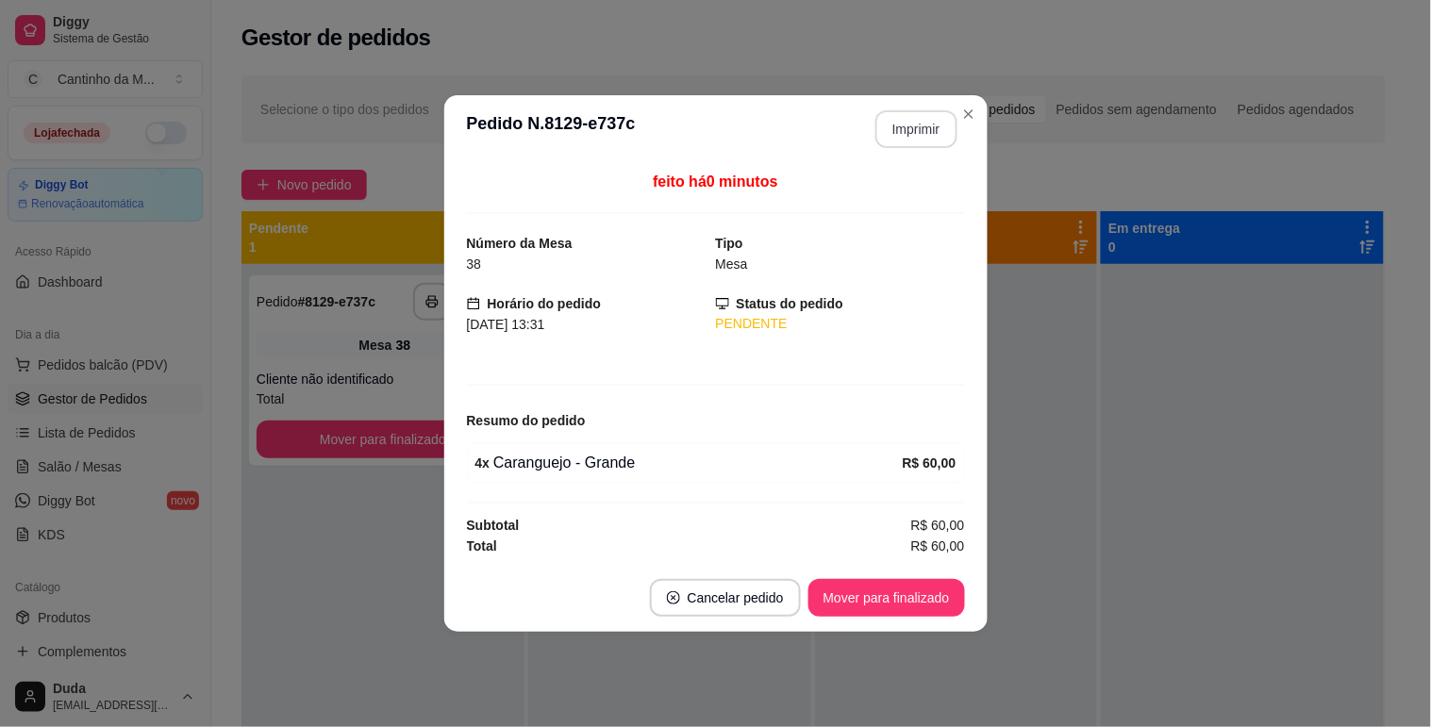
click at [907, 129] on button "Imprimir" at bounding box center [916, 129] width 82 height 38
click at [912, 597] on button "Mover para finalizado" at bounding box center [886, 598] width 152 height 37
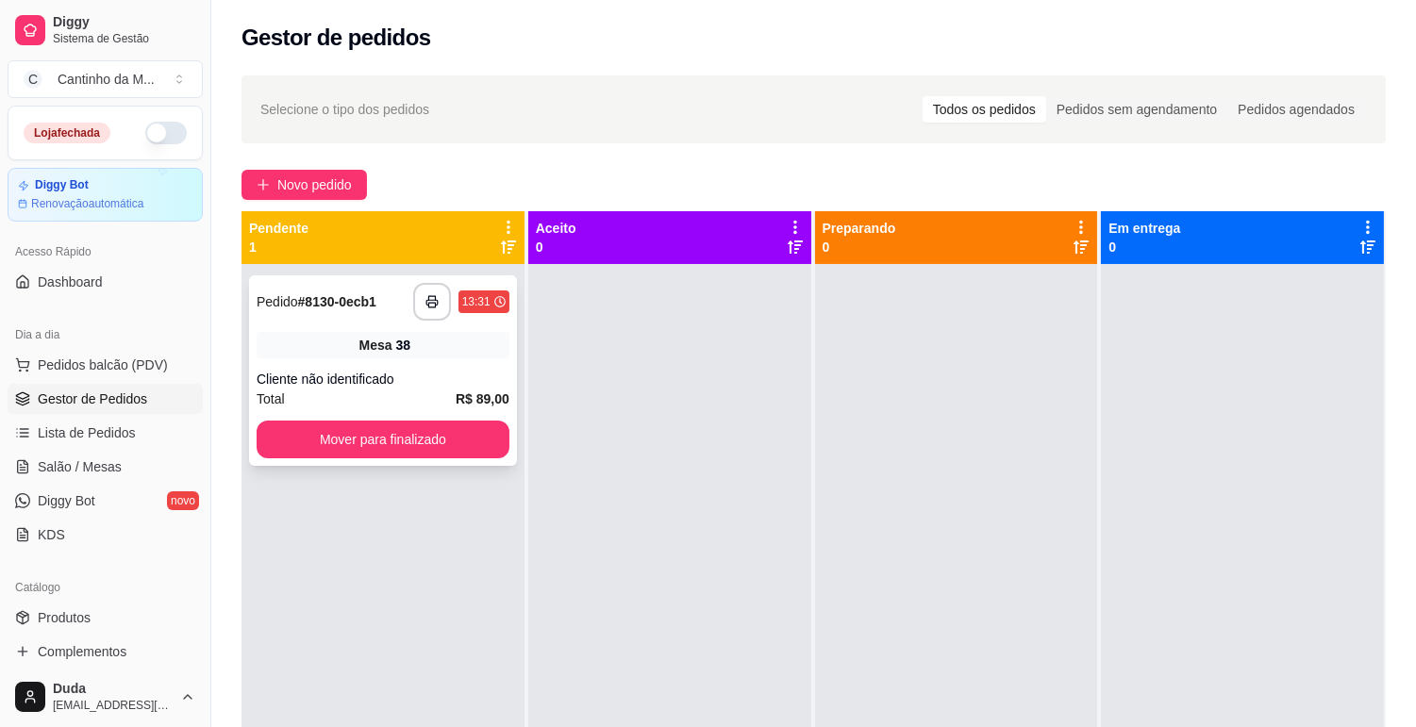
click at [361, 366] on div "**********" at bounding box center [383, 370] width 268 height 191
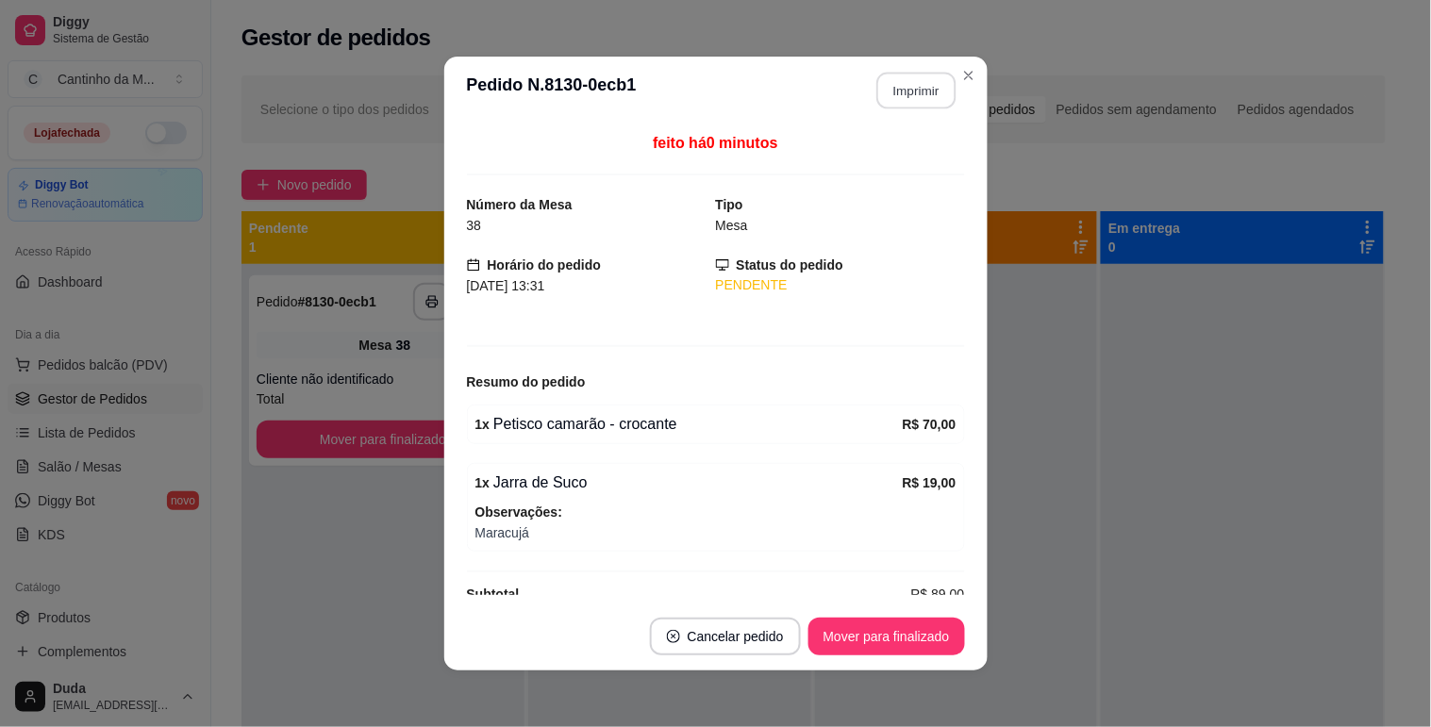
click at [912, 86] on button "Imprimir" at bounding box center [915, 91] width 79 height 37
click at [918, 656] on footer "Cancelar pedido Mover para finalizado" at bounding box center [715, 637] width 543 height 68
click at [946, 625] on button "Mover para finalizado" at bounding box center [886, 637] width 157 height 38
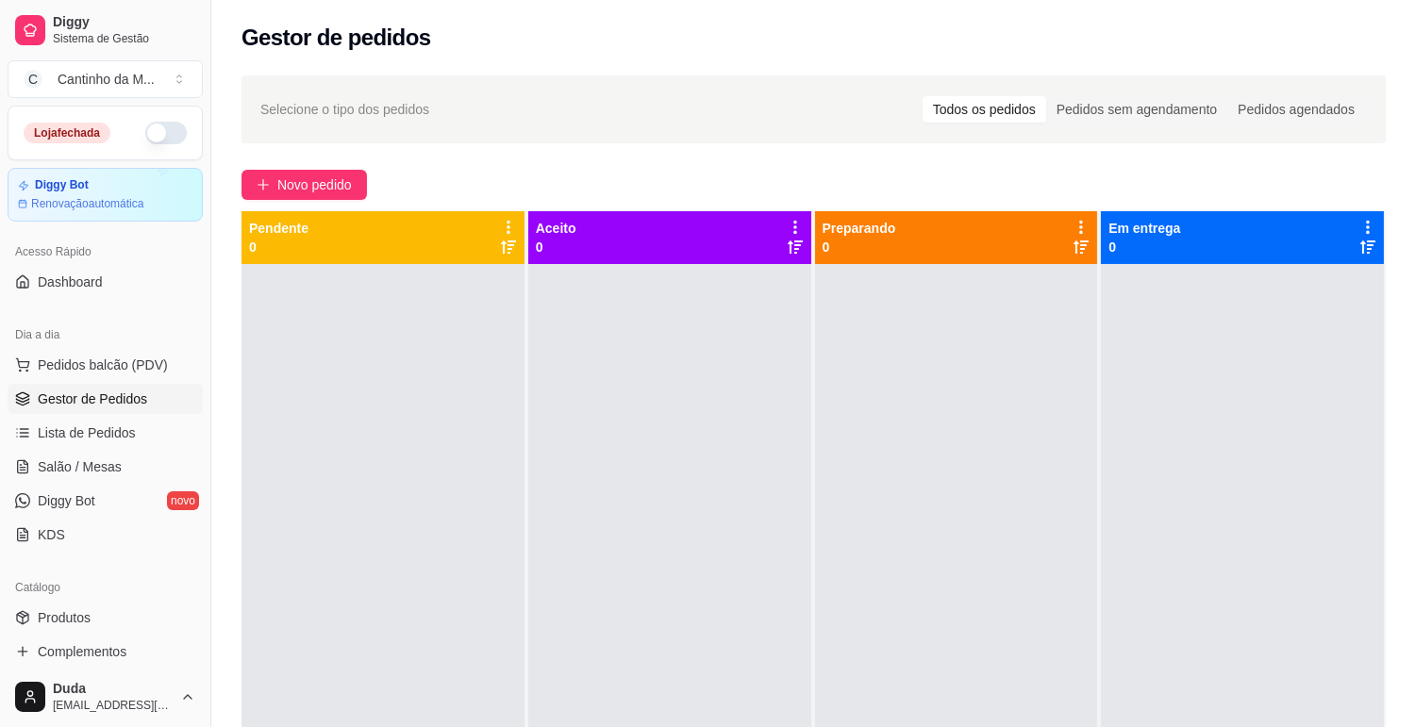
drag, startPoint x: 485, startPoint y: 391, endPoint x: 506, endPoint y: 390, distance: 20.8
click at [558, 364] on div "Pendente 0 Aceito 0 Preparando 0 Em entrega 0" at bounding box center [814, 574] width 1144 height 727
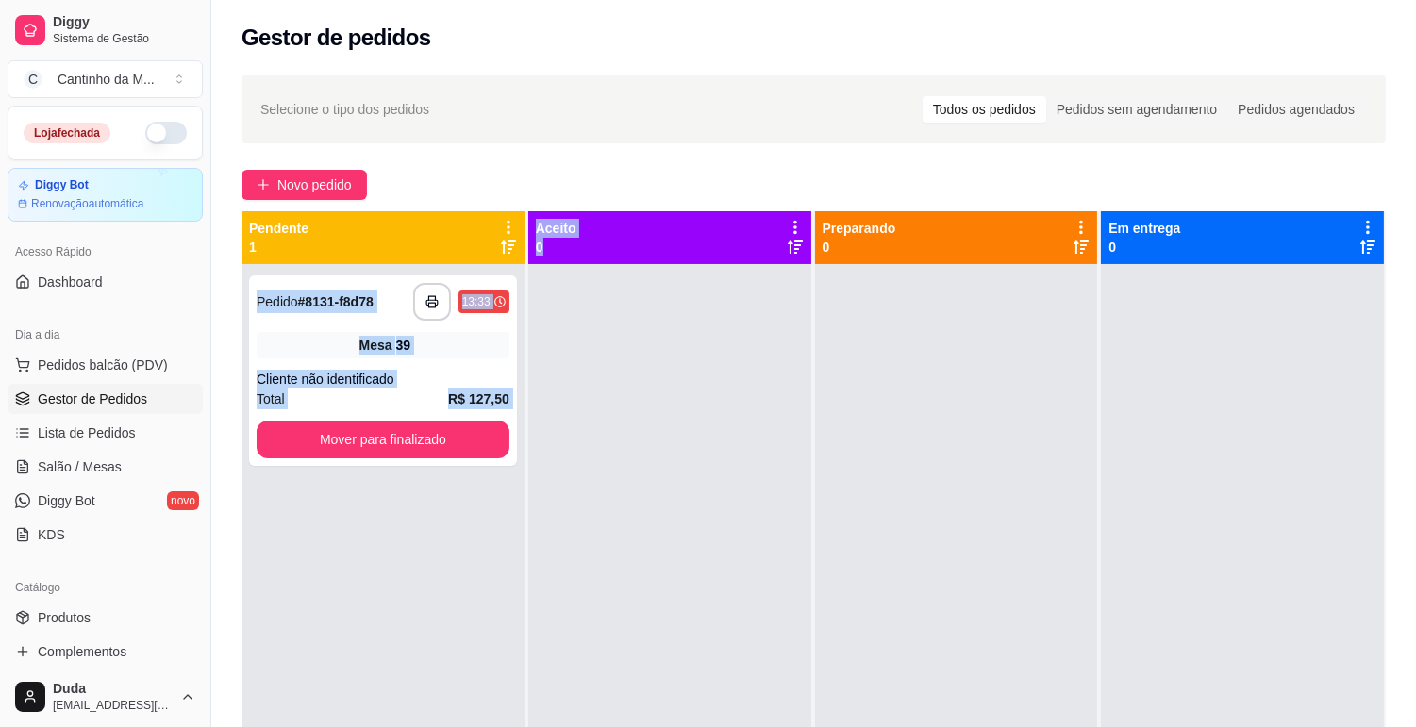
click at [671, 351] on div at bounding box center [669, 627] width 283 height 727
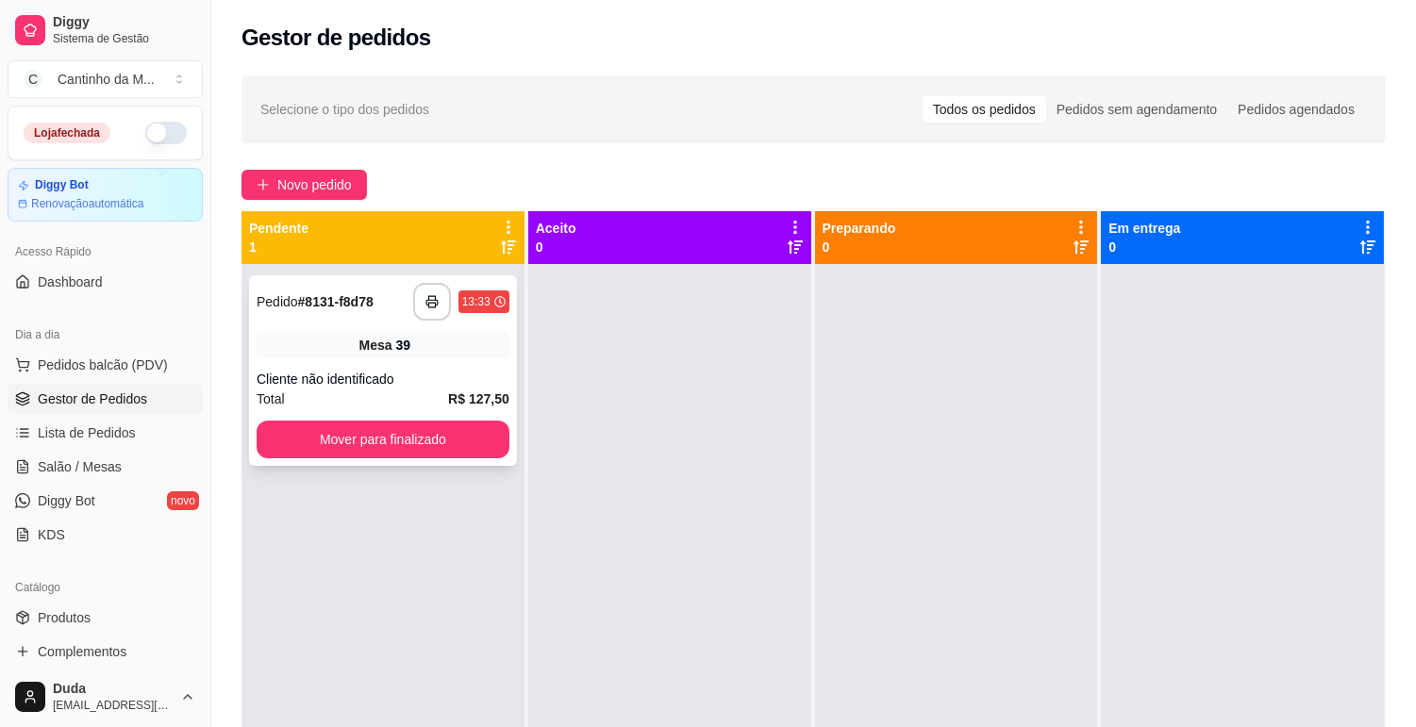
click at [463, 389] on span "R$ 127,50" at bounding box center [478, 399] width 61 height 21
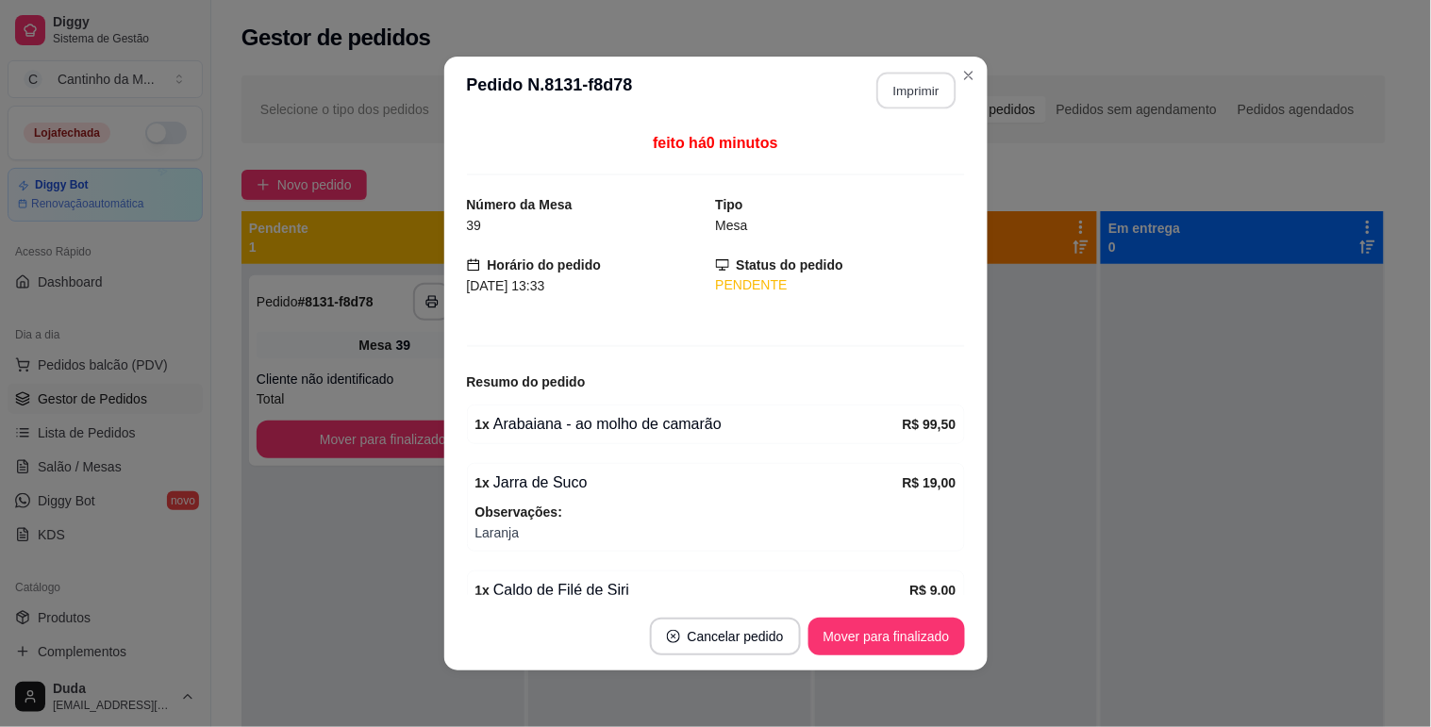
click at [896, 100] on button "Imprimir" at bounding box center [915, 91] width 79 height 37
click at [868, 645] on button "Mover para finalizado" at bounding box center [886, 637] width 152 height 37
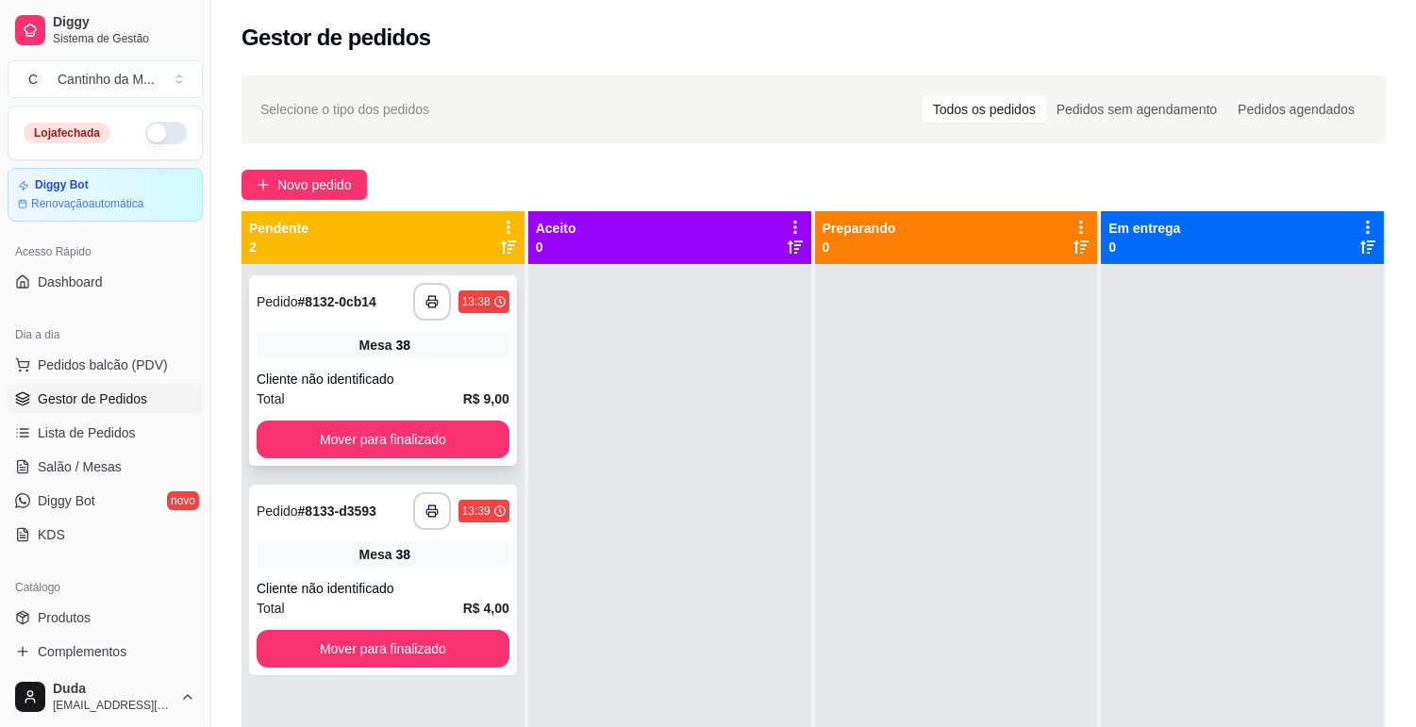
click at [421, 375] on div "Cliente não identificado" at bounding box center [383, 379] width 253 height 19
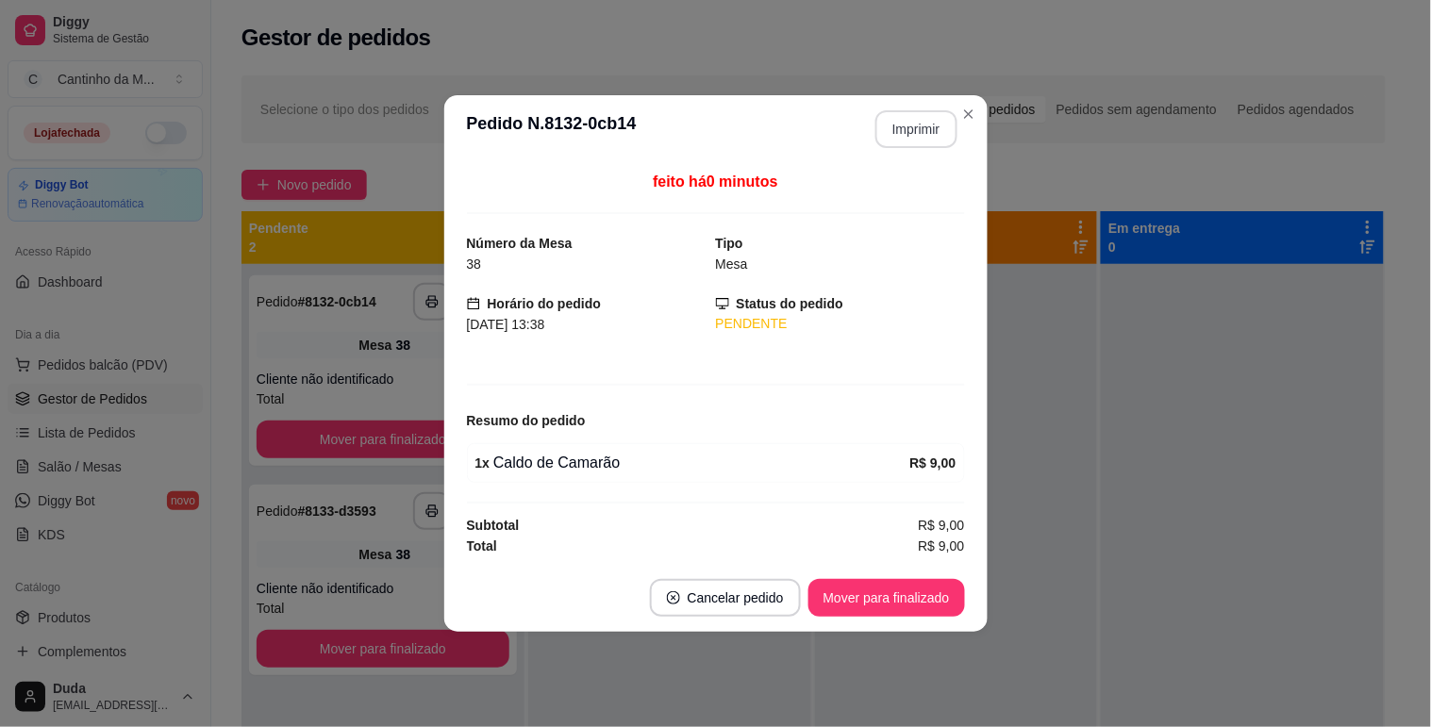
click at [909, 123] on button "Imprimir" at bounding box center [916, 129] width 82 height 38
click at [926, 602] on button "Mover para finalizado" at bounding box center [886, 598] width 152 height 37
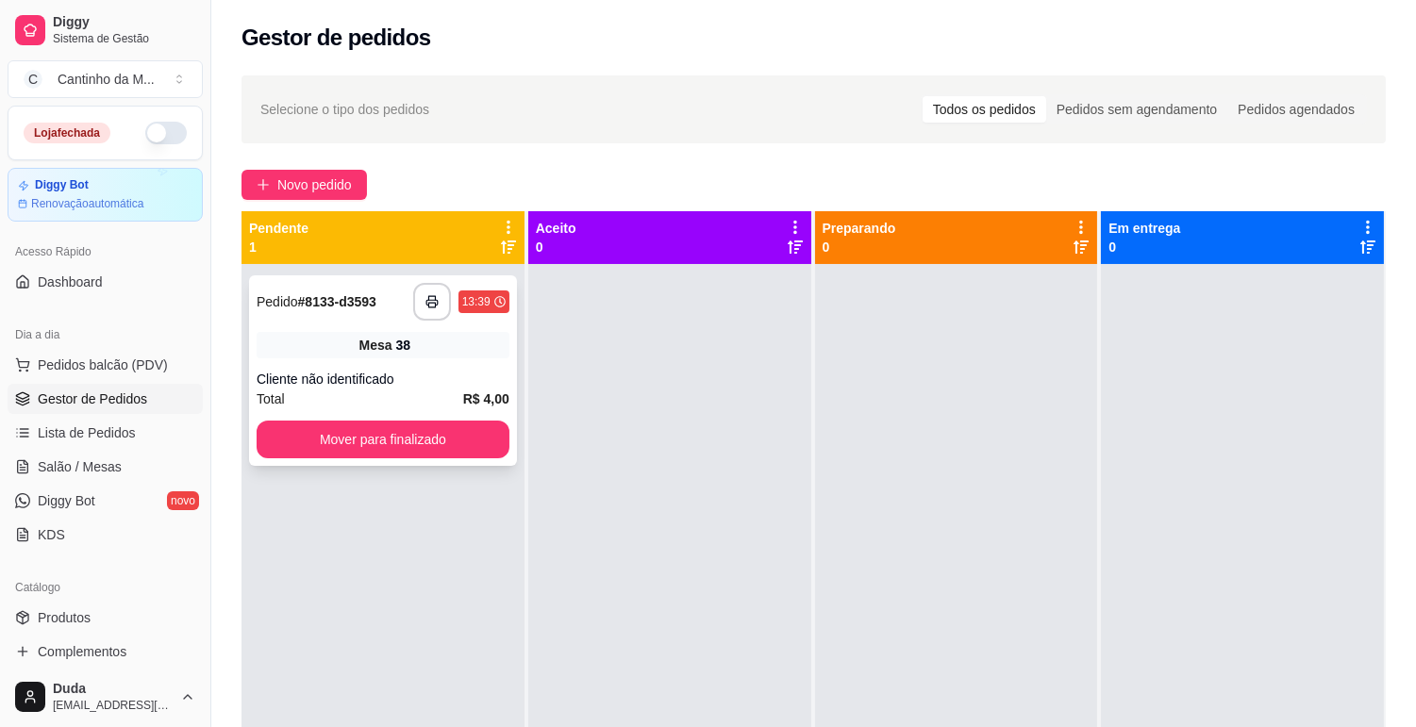
click at [435, 349] on div "Mesa 38" at bounding box center [383, 345] width 253 height 26
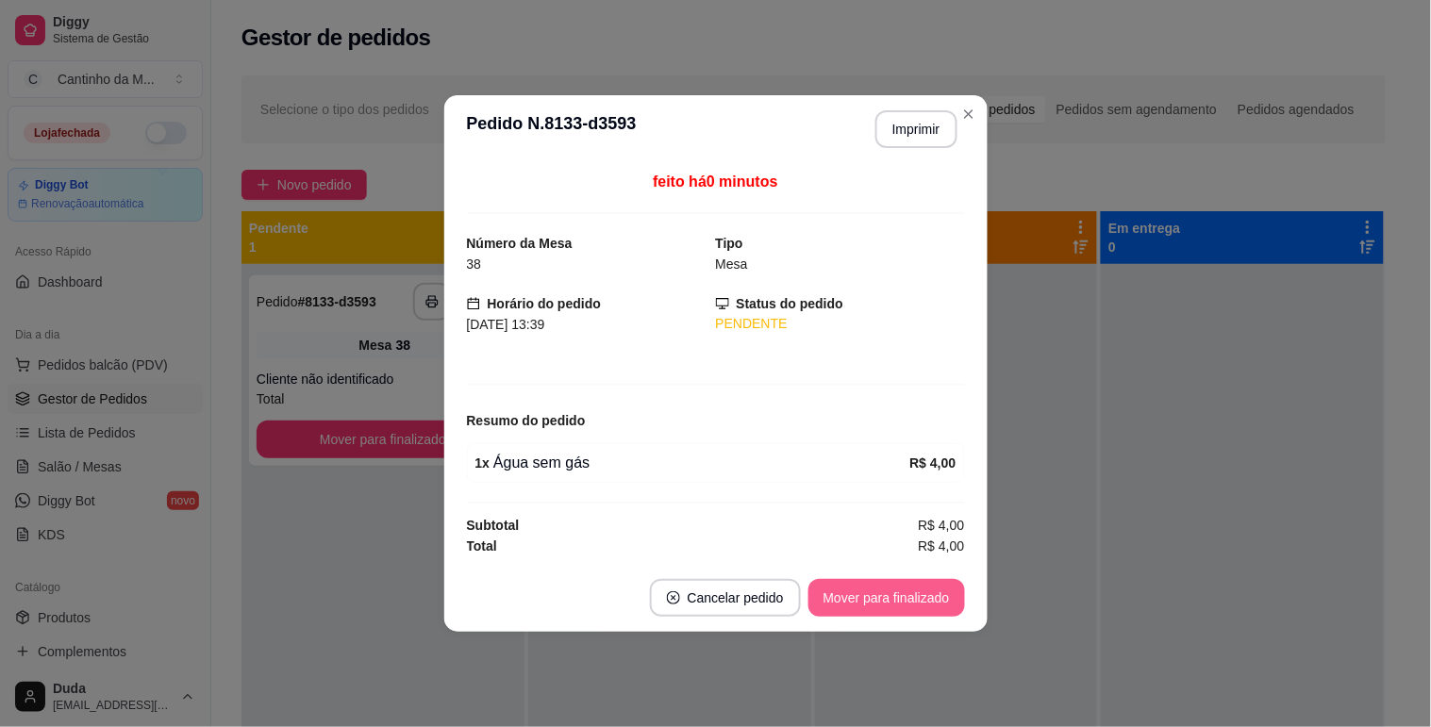
click at [865, 587] on button "Mover para finalizado" at bounding box center [886, 598] width 157 height 38
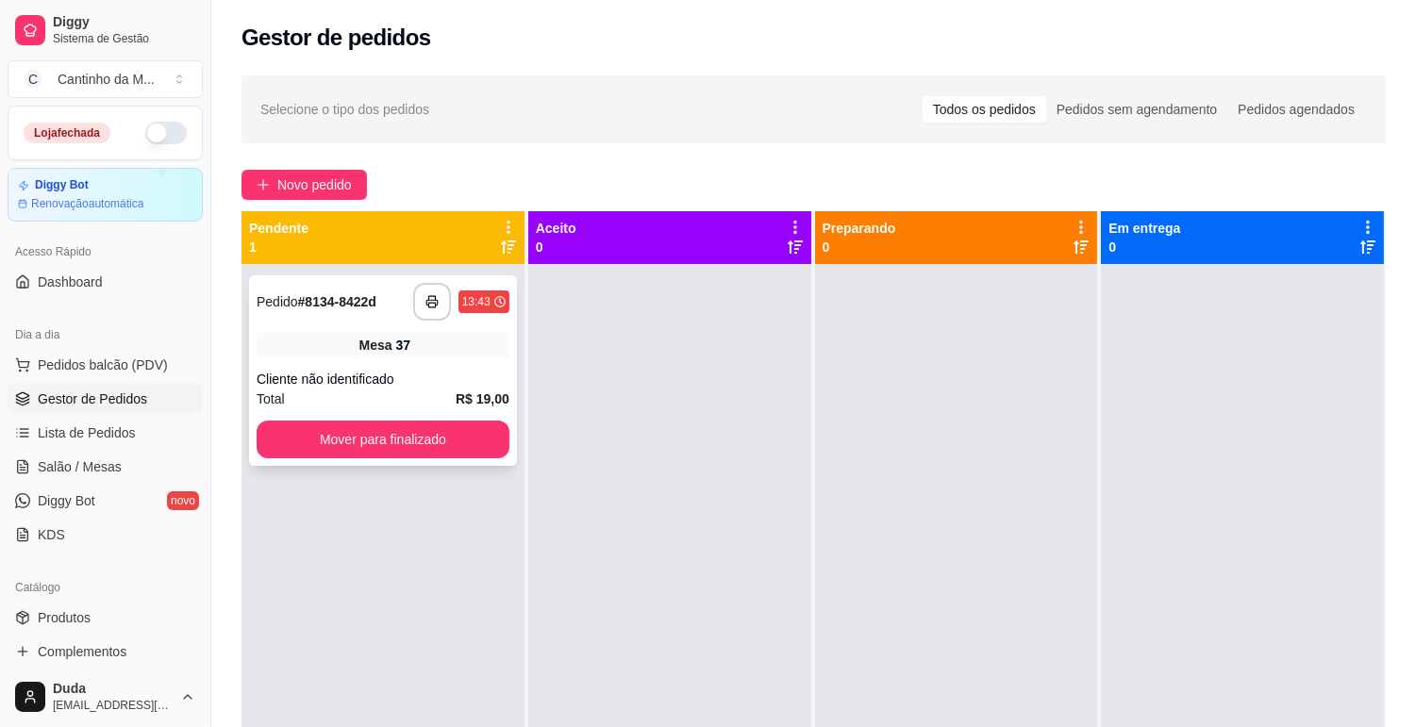
click at [293, 352] on div "Mesa 37" at bounding box center [383, 345] width 253 height 26
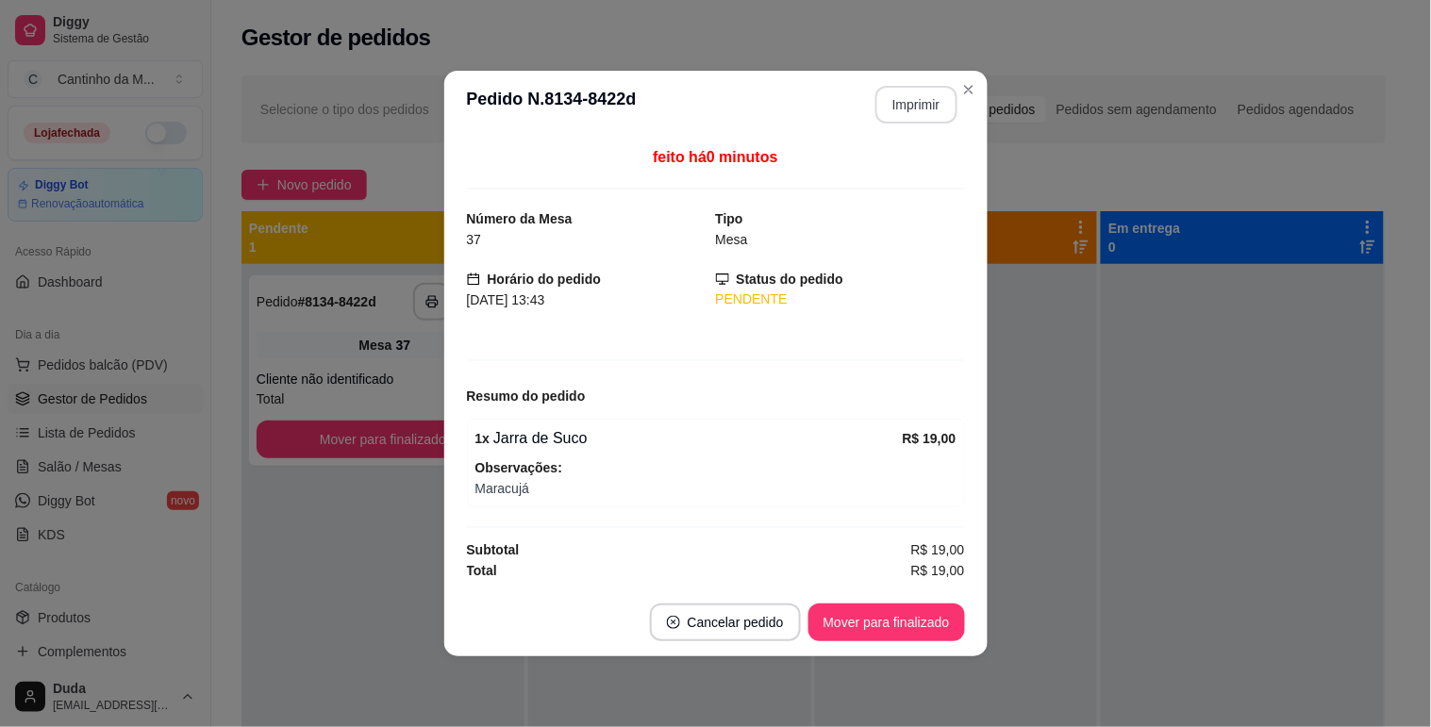
click at [908, 104] on button "Imprimir" at bounding box center [916, 105] width 82 height 38
click at [857, 608] on button "Mover para finalizado" at bounding box center [886, 623] width 152 height 37
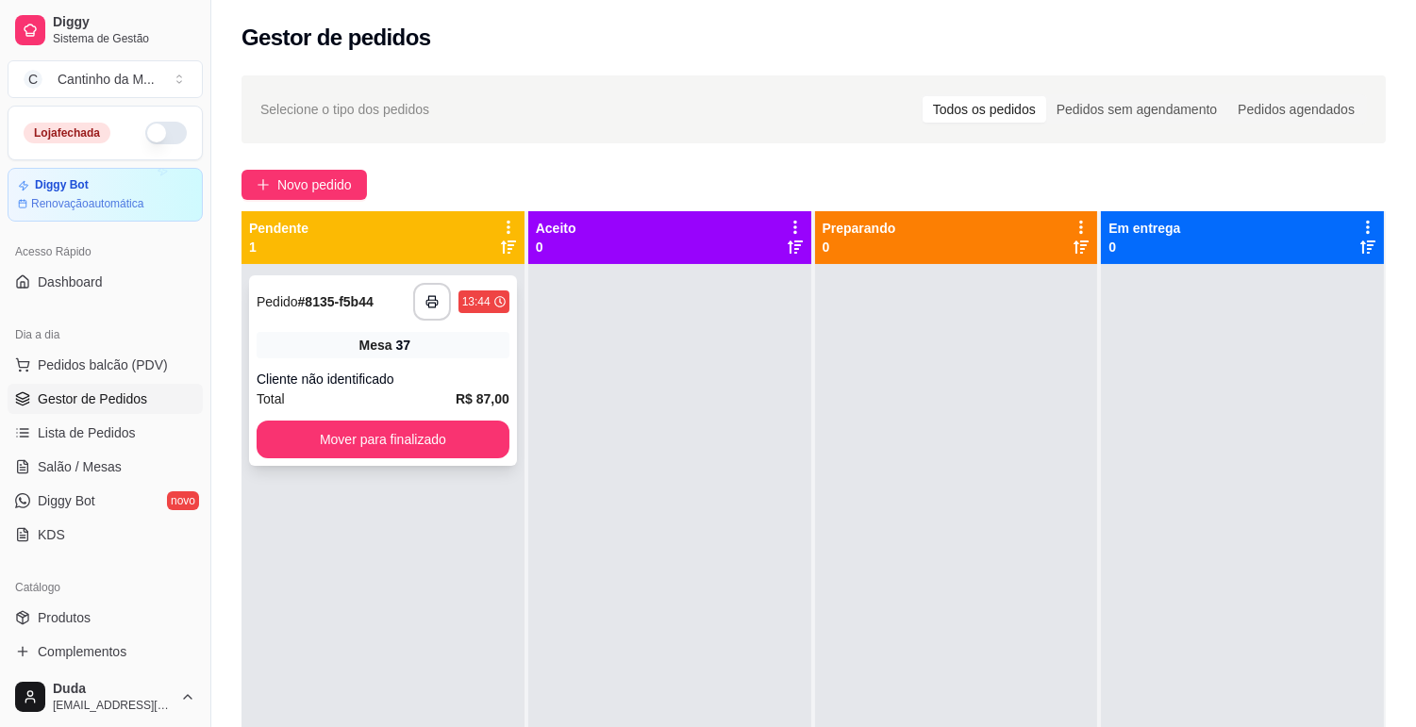
click at [448, 341] on div "Mesa 37" at bounding box center [383, 345] width 253 height 26
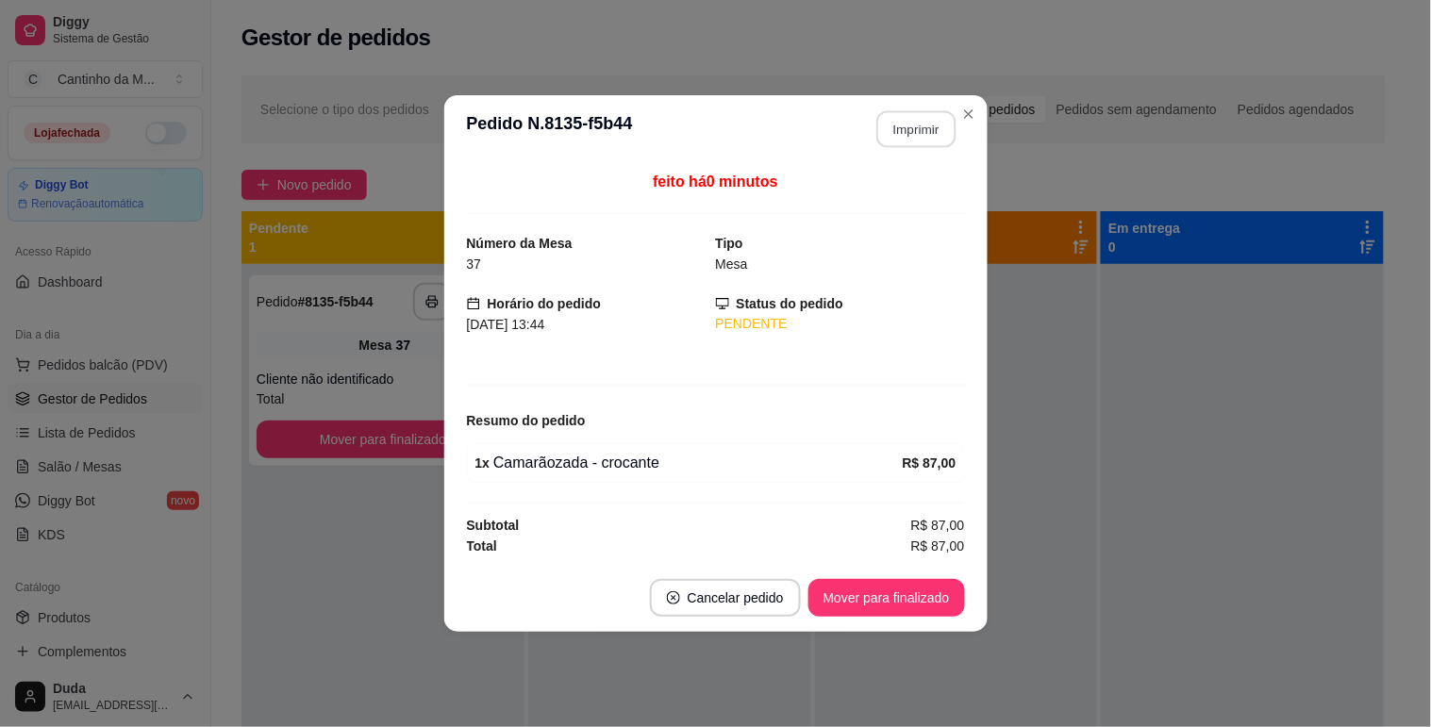
click at [910, 127] on button "Imprimir" at bounding box center [915, 129] width 79 height 37
click at [865, 587] on button "Mover para finalizado" at bounding box center [886, 598] width 157 height 38
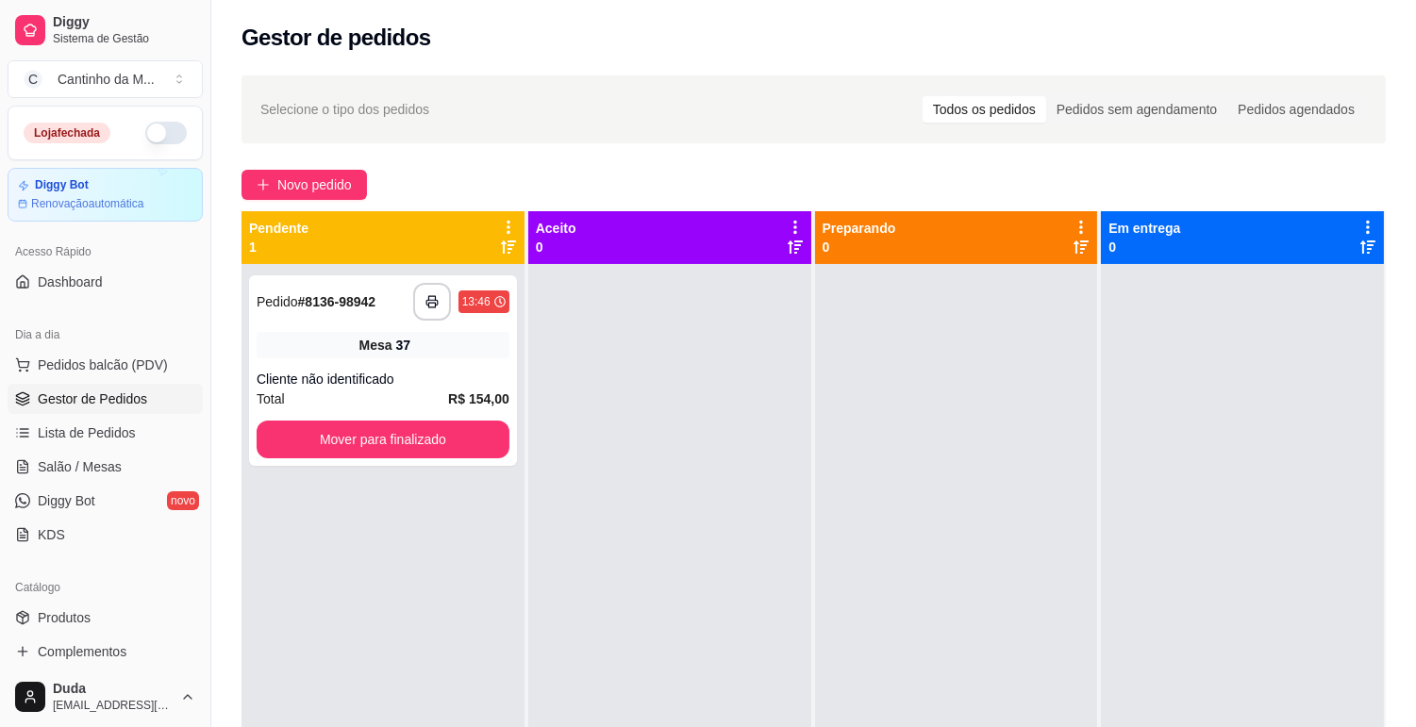
click at [411, 365] on div "**********" at bounding box center [383, 370] width 268 height 191
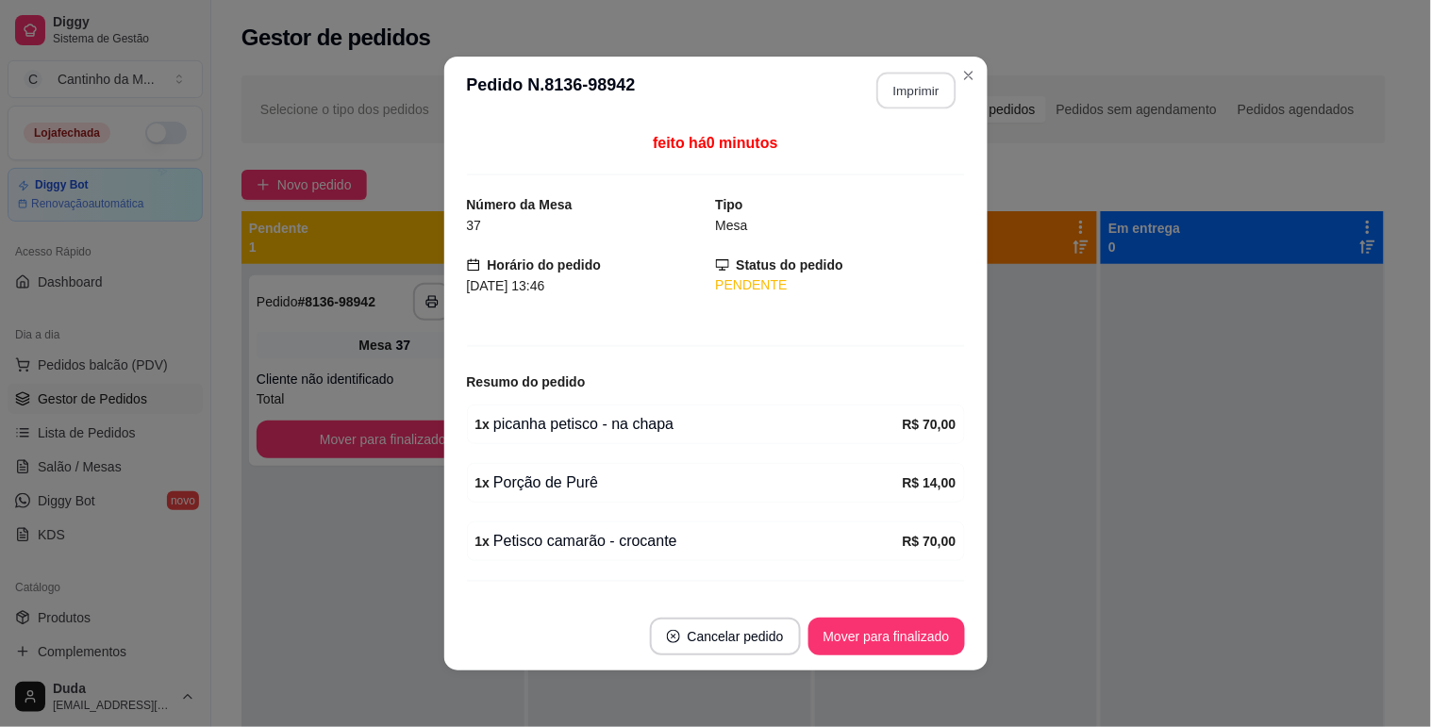
click at [909, 89] on button "Imprimir" at bounding box center [915, 91] width 79 height 37
click at [891, 644] on button "Mover para finalizado" at bounding box center [886, 637] width 157 height 38
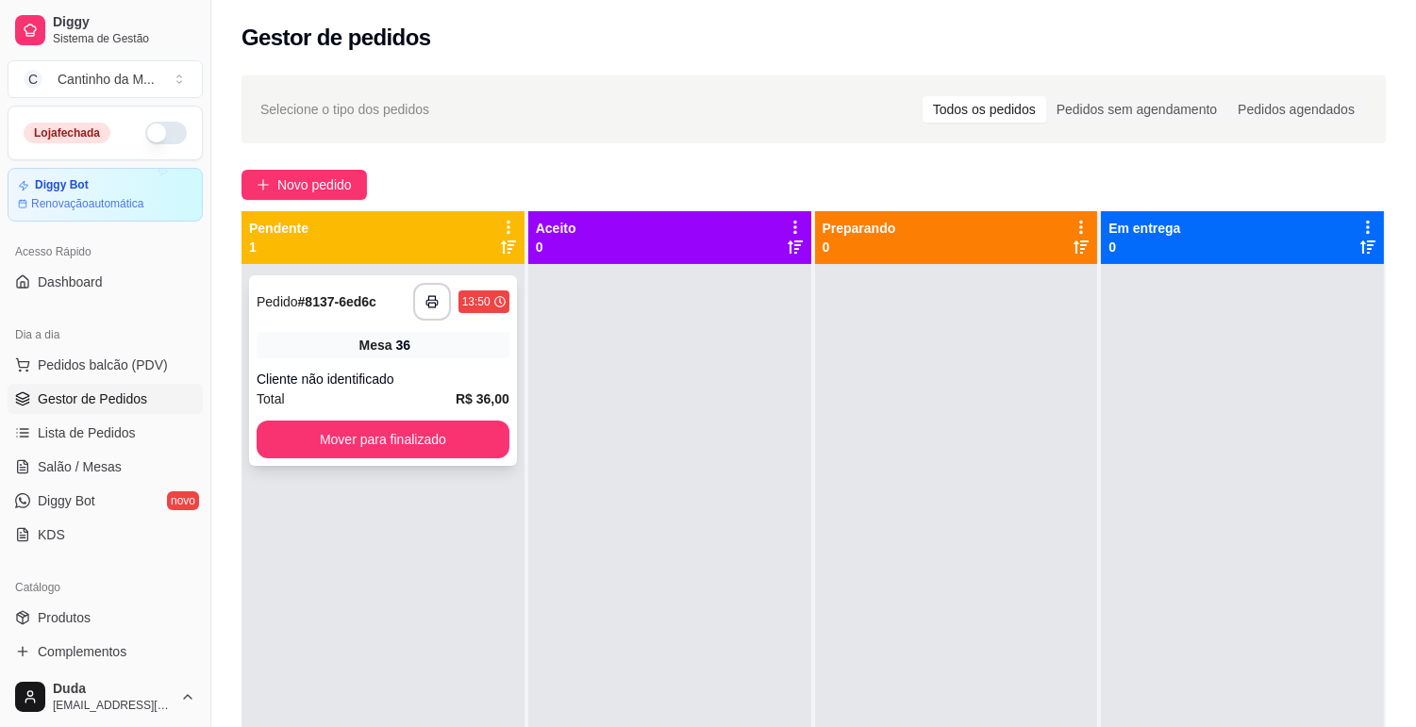
click at [435, 342] on div "Mesa 36" at bounding box center [383, 345] width 253 height 26
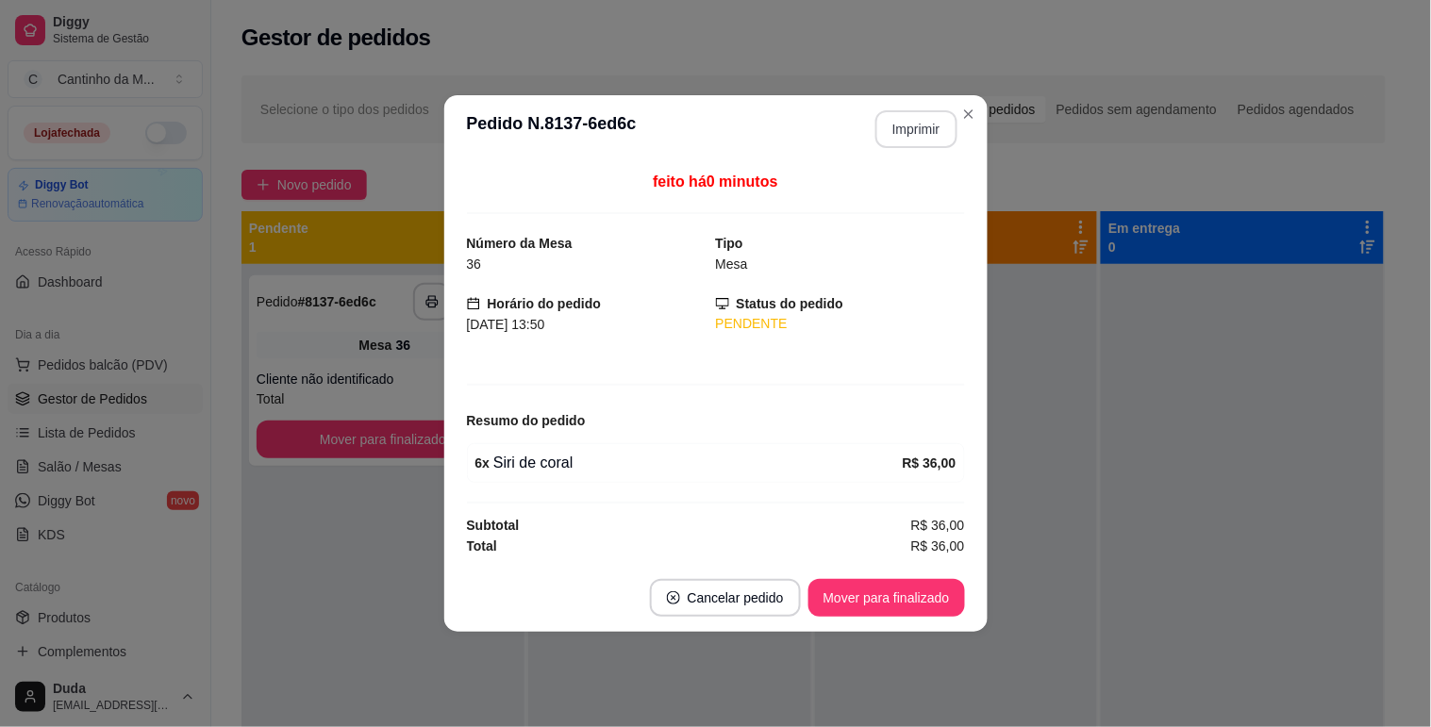
click at [907, 136] on button "Imprimir" at bounding box center [916, 129] width 82 height 38
click at [908, 608] on button "Mover para finalizado" at bounding box center [886, 598] width 152 height 37
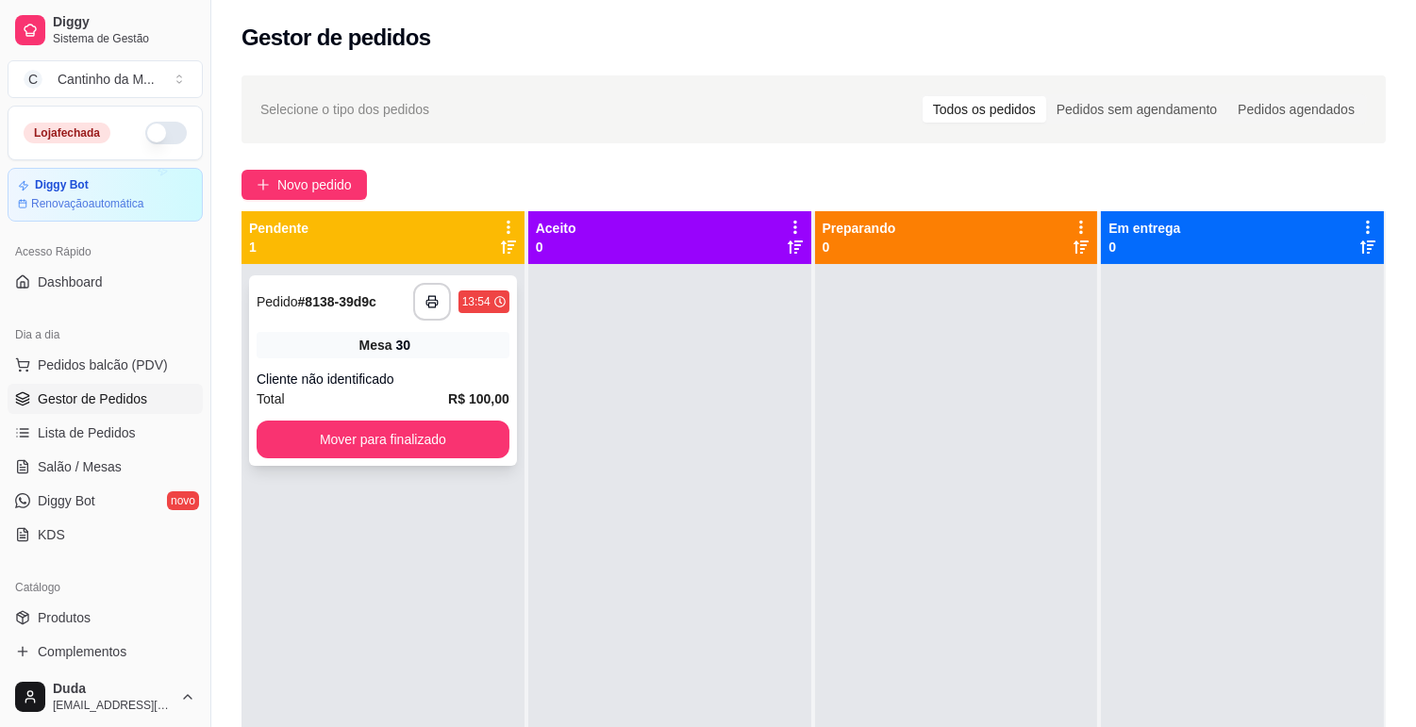
click at [429, 352] on div "Mesa 30" at bounding box center [383, 345] width 253 height 26
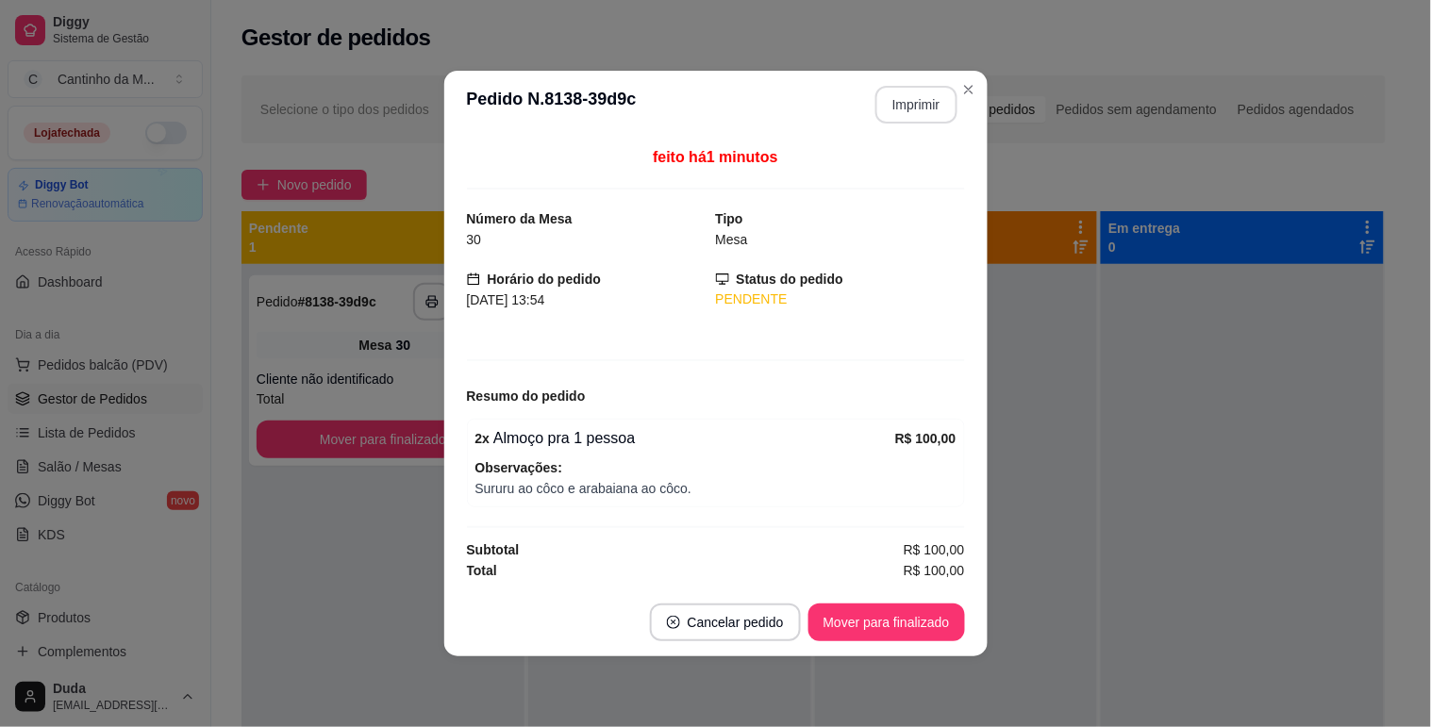
click at [910, 116] on button "Imprimir" at bounding box center [916, 105] width 82 height 38
click at [908, 625] on button "Mover para finalizado" at bounding box center [886, 623] width 152 height 37
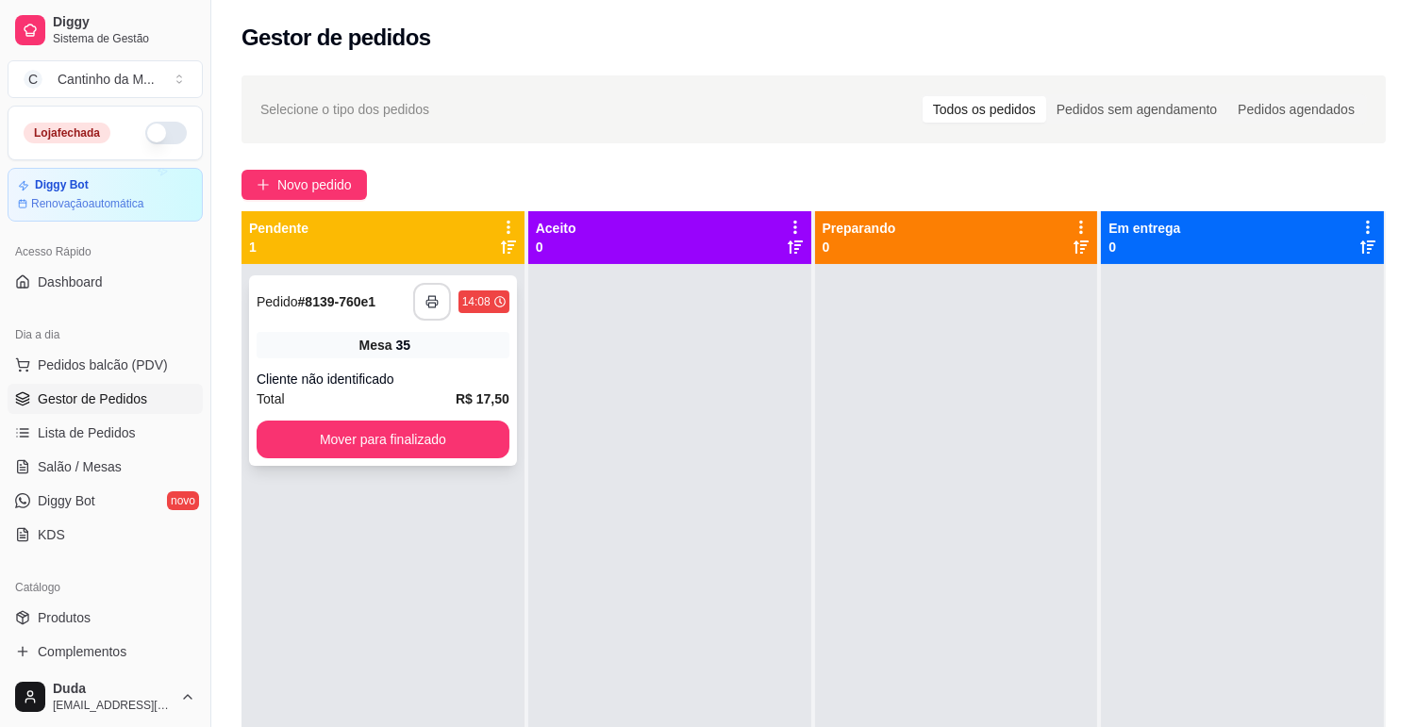
click at [420, 311] on button "button" at bounding box center [432, 302] width 38 height 38
click at [393, 434] on button "Mover para finalizado" at bounding box center [382, 440] width 245 height 37
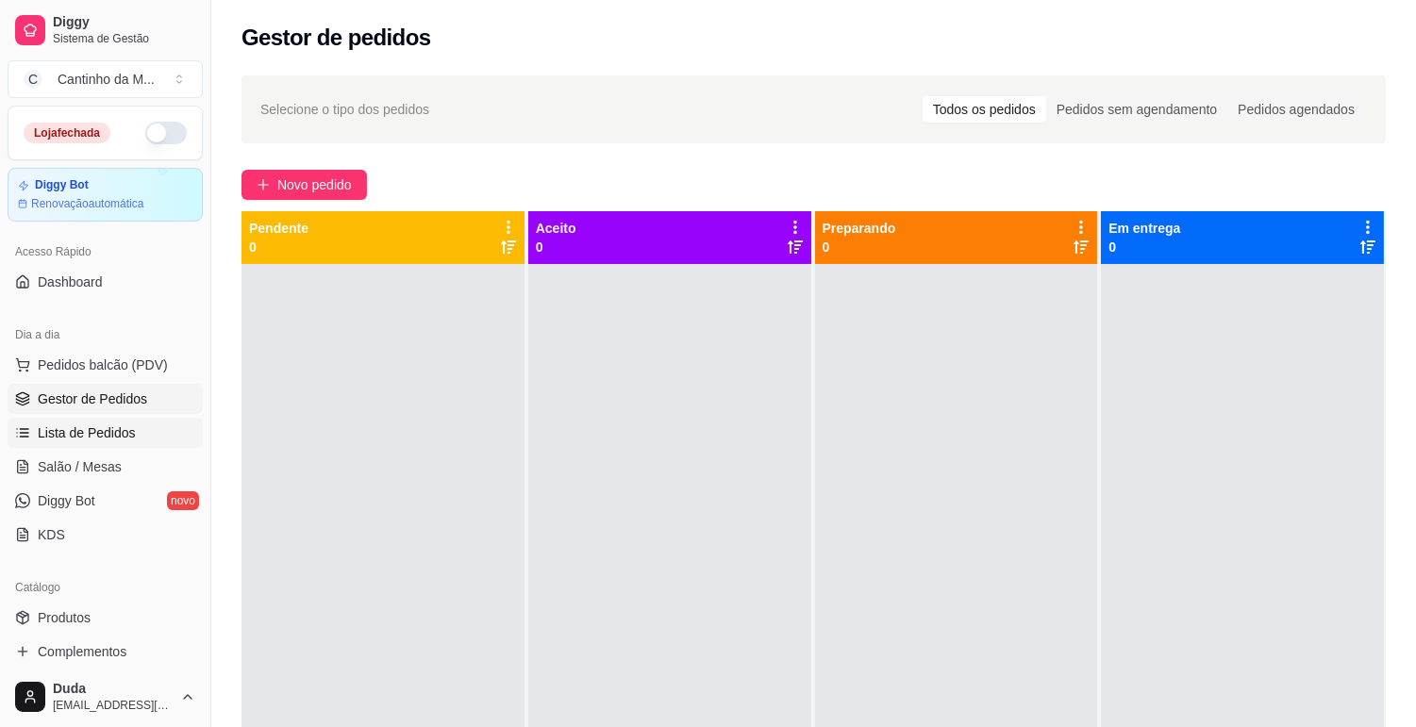
click at [129, 443] on link "Lista de Pedidos" at bounding box center [105, 433] width 195 height 30
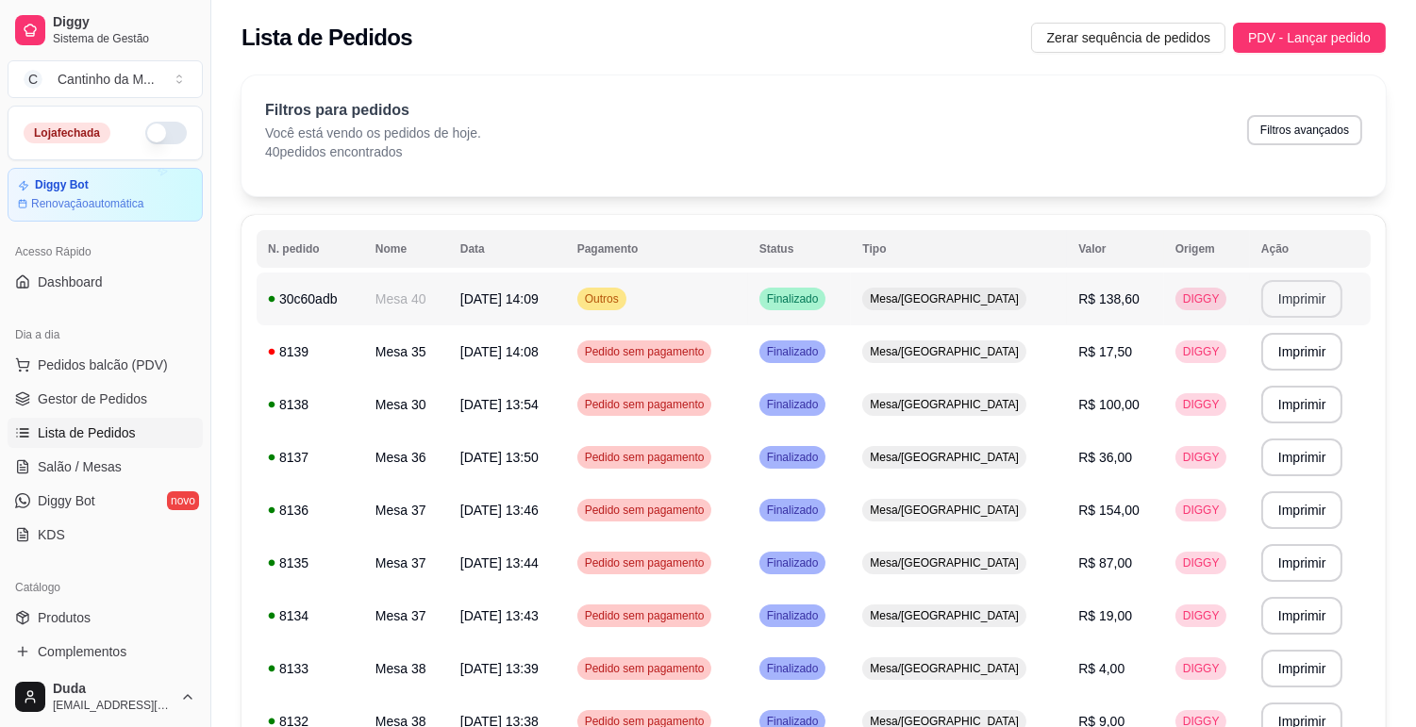
click at [1300, 305] on button "Imprimir" at bounding box center [1302, 299] width 82 height 38
click at [551, 360] on td "13/09/25 às 14:08" at bounding box center [507, 351] width 117 height 53
click at [108, 391] on span "Gestor de Pedidos" at bounding box center [92, 399] width 109 height 19
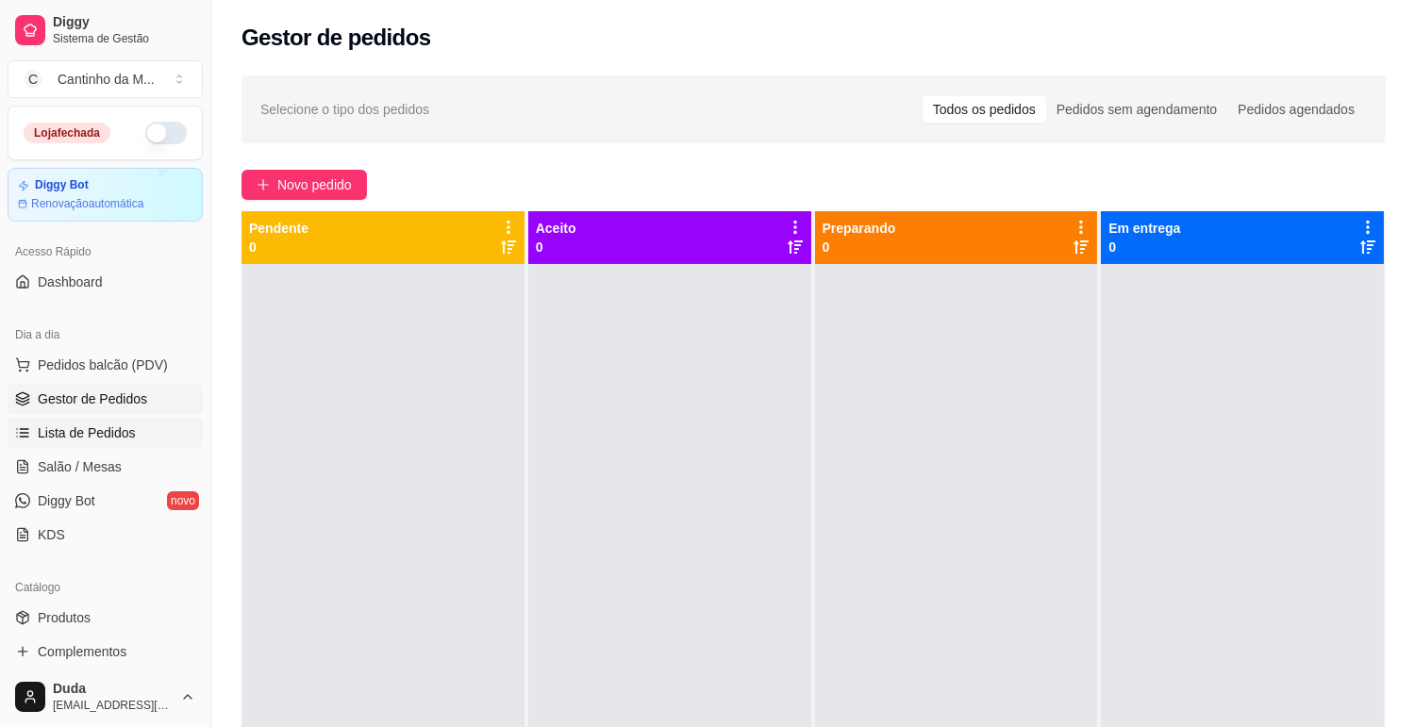
click at [107, 429] on span "Lista de Pedidos" at bounding box center [87, 433] width 98 height 19
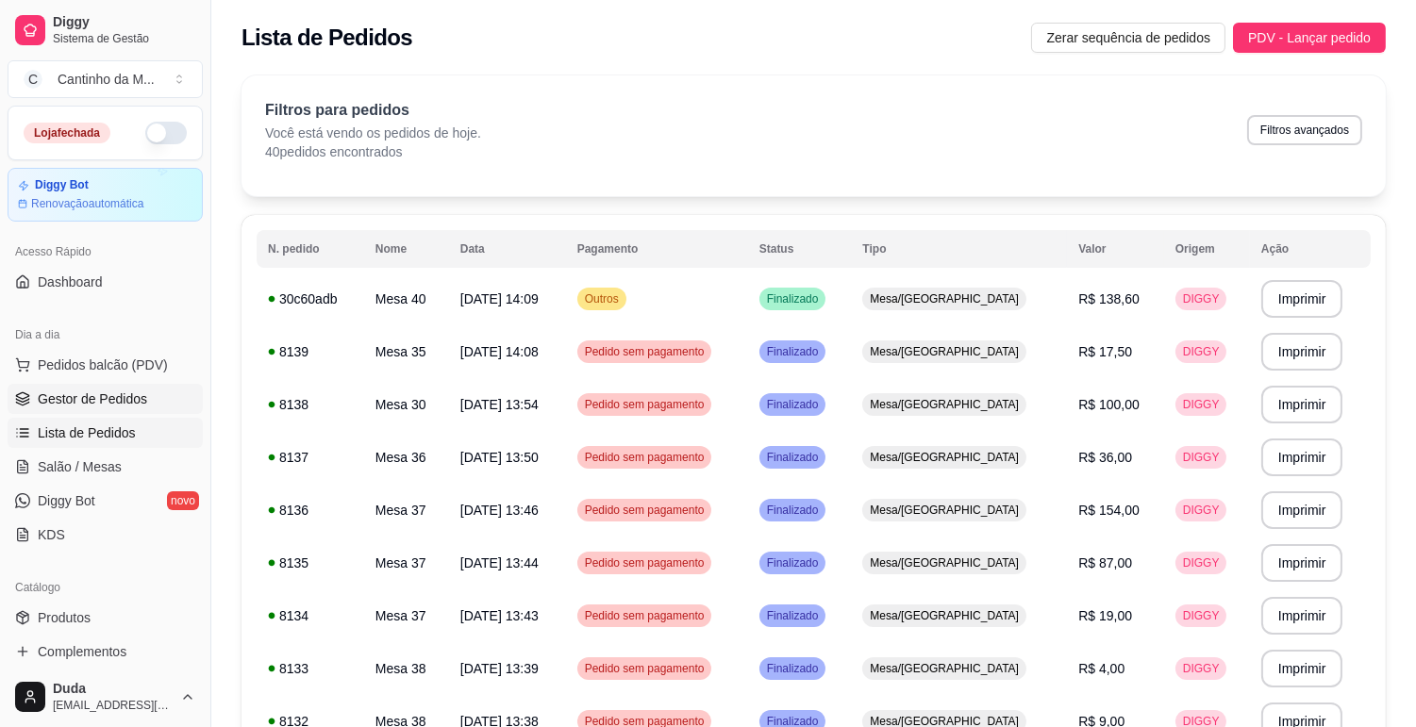
click at [143, 390] on span "Gestor de Pedidos" at bounding box center [92, 399] width 109 height 19
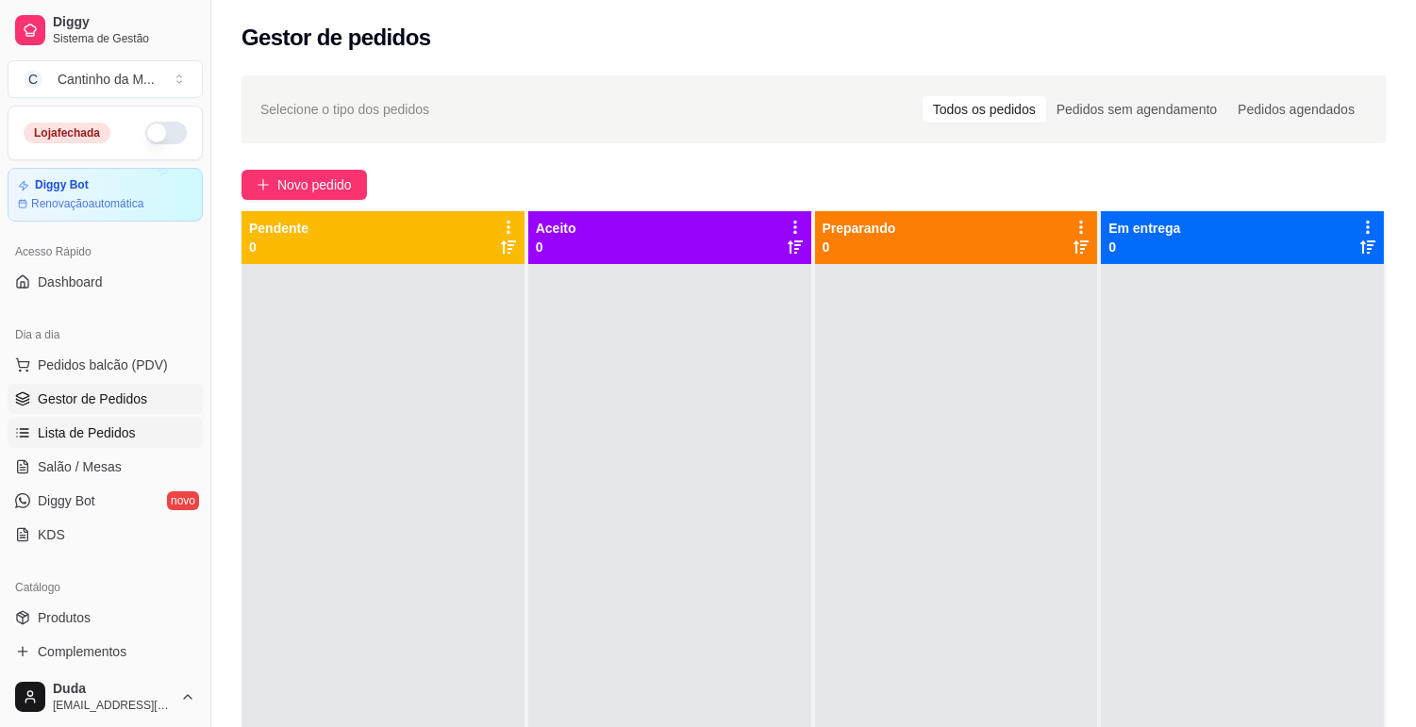
click at [111, 440] on span "Lista de Pedidos" at bounding box center [87, 433] width 98 height 19
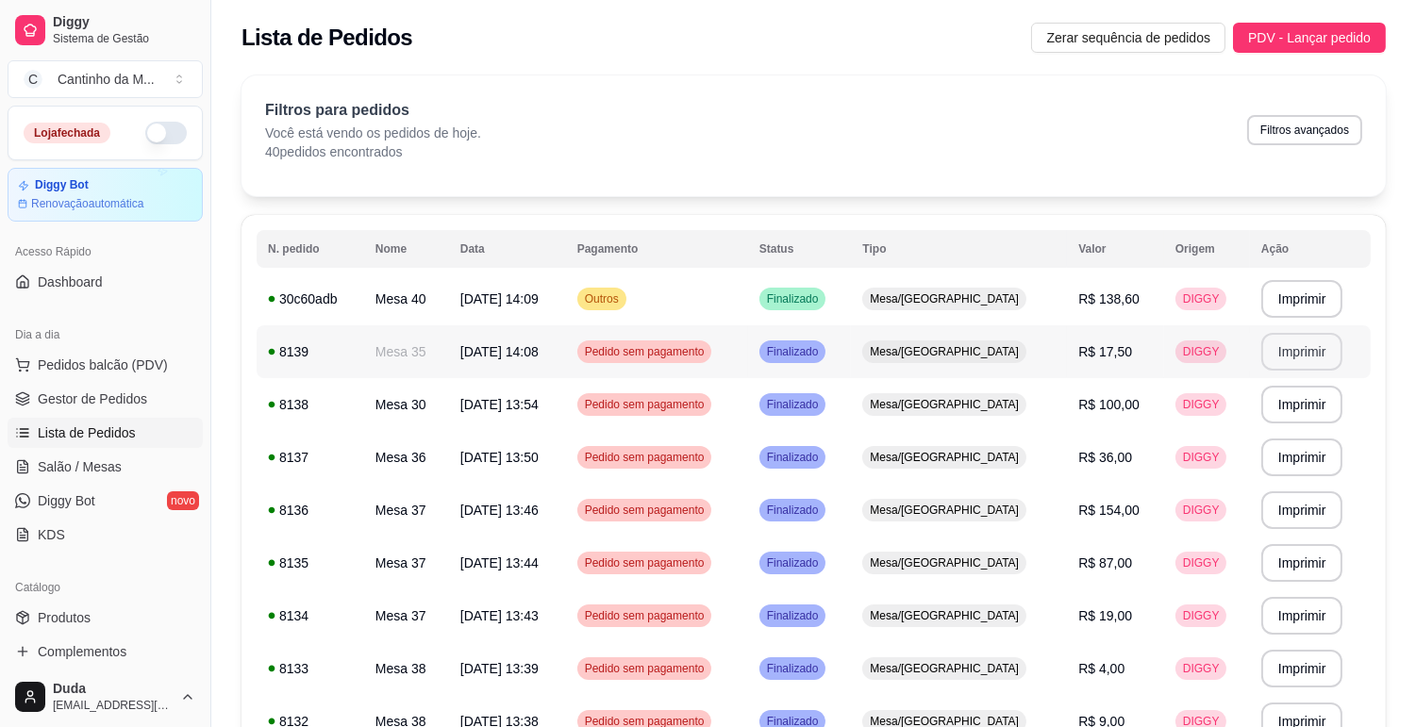
click at [1278, 354] on button "Imprimir" at bounding box center [1302, 352] width 82 height 38
click at [135, 391] on span "Gestor de Pedidos" at bounding box center [92, 399] width 109 height 19
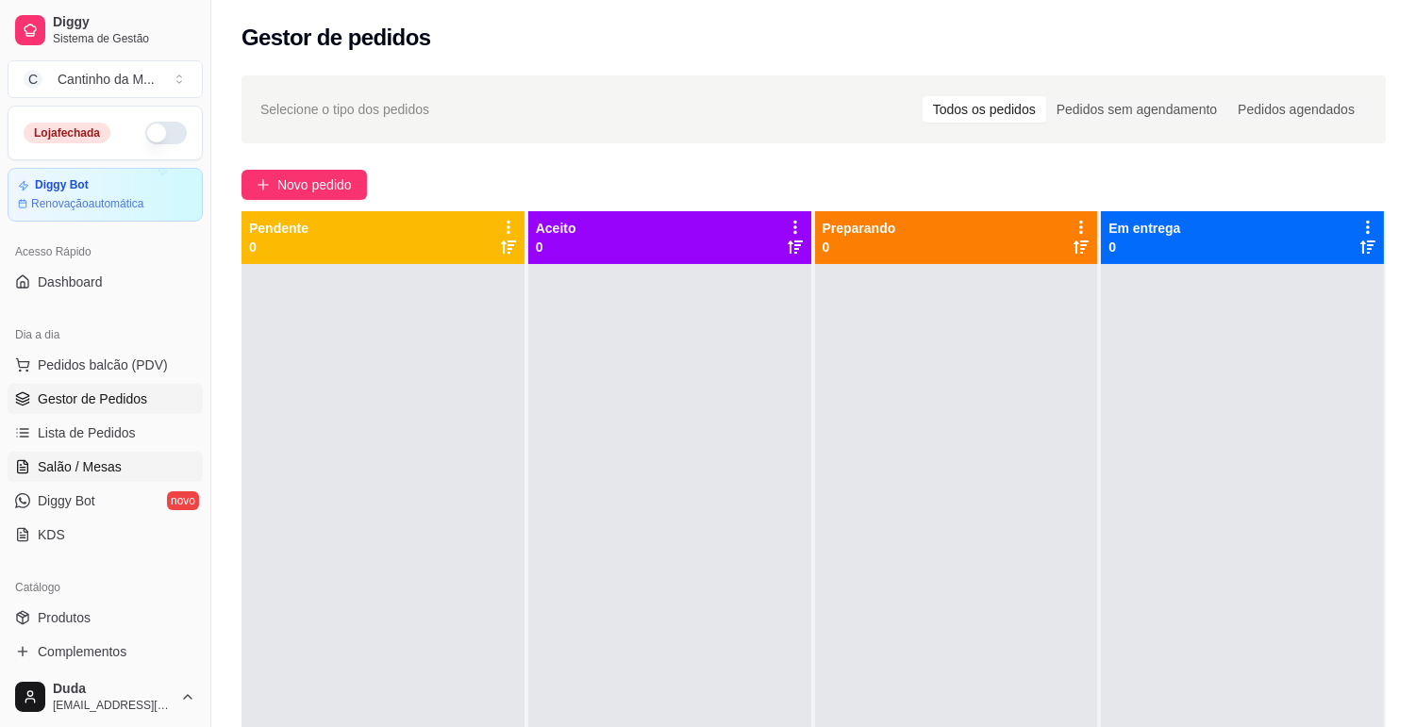
click at [120, 475] on link "Salão / Mesas" at bounding box center [105, 467] width 195 height 30
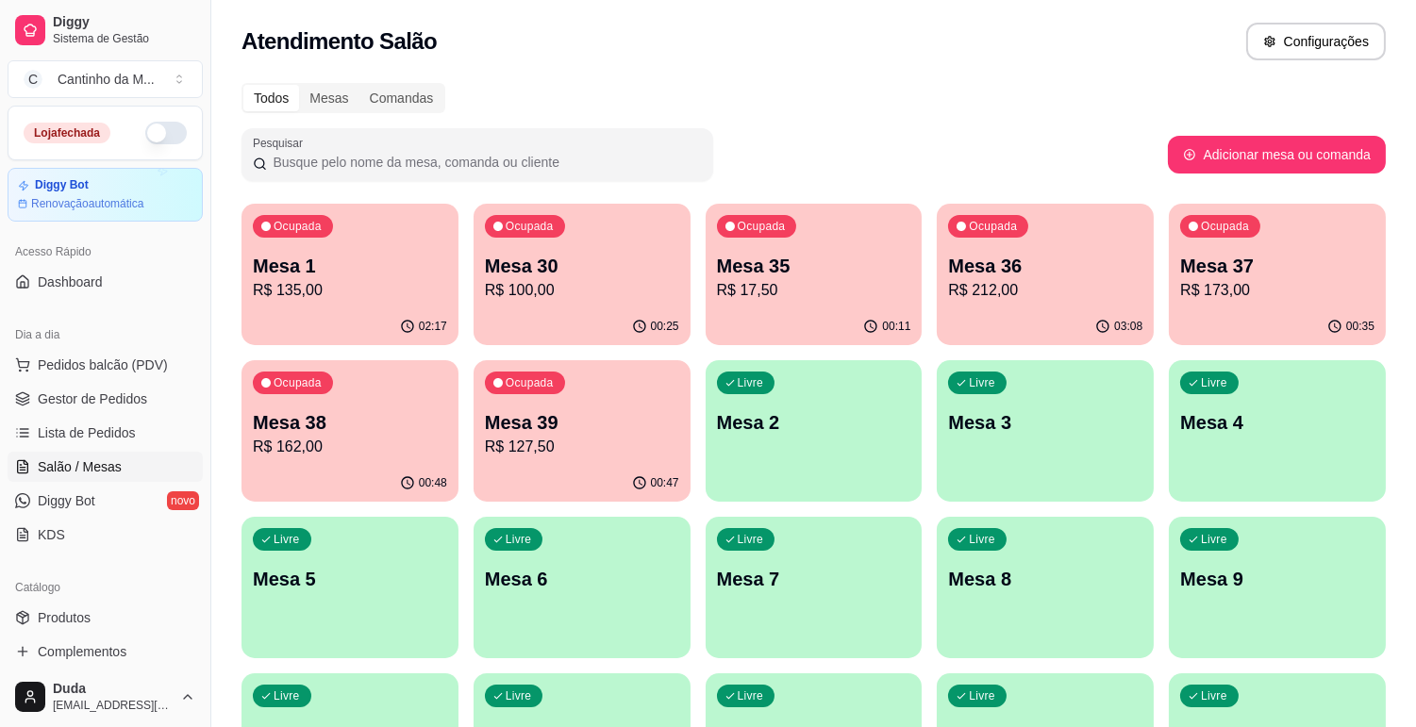
click at [388, 321] on div "02:17" at bounding box center [350, 326] width 217 height 37
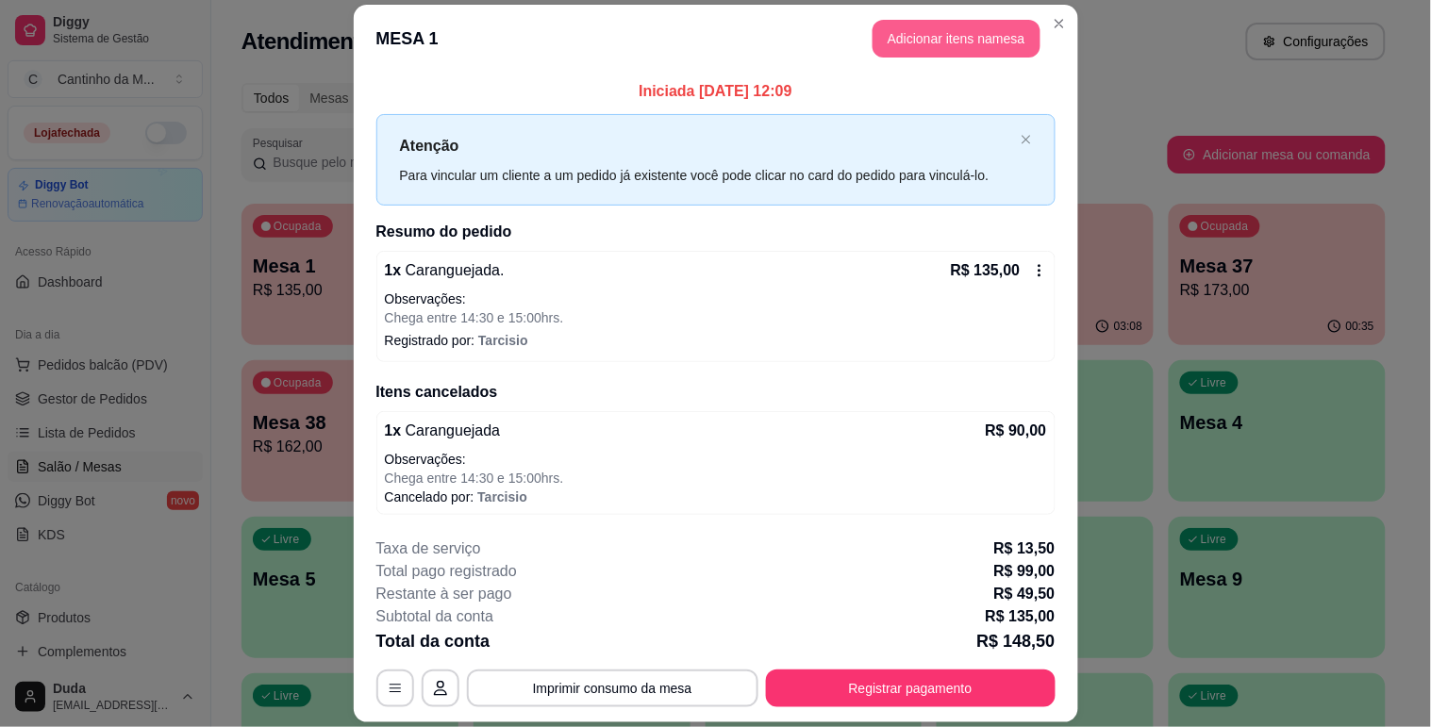
click at [911, 39] on button "Adicionar itens na mesa" at bounding box center [957, 39] width 168 height 38
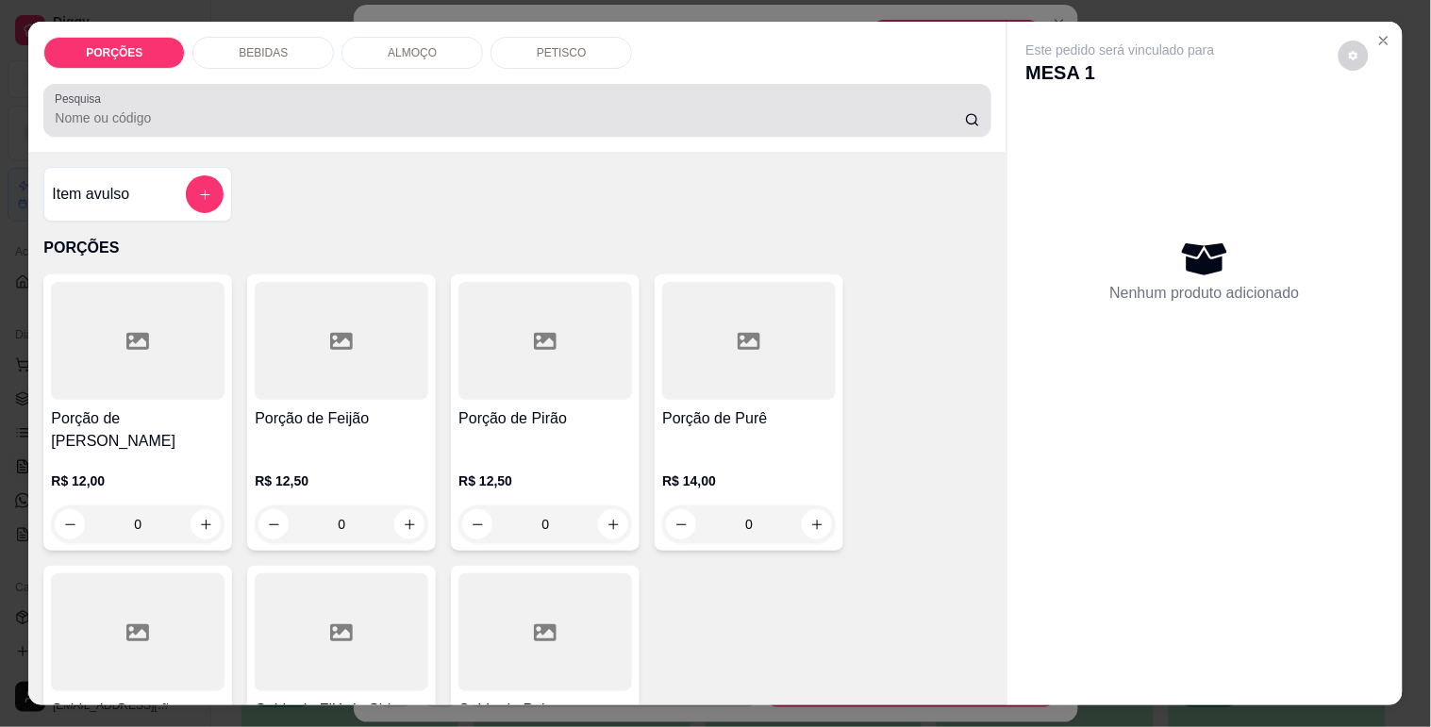
click at [624, 118] on input "Pesquisa" at bounding box center [510, 117] width 910 height 19
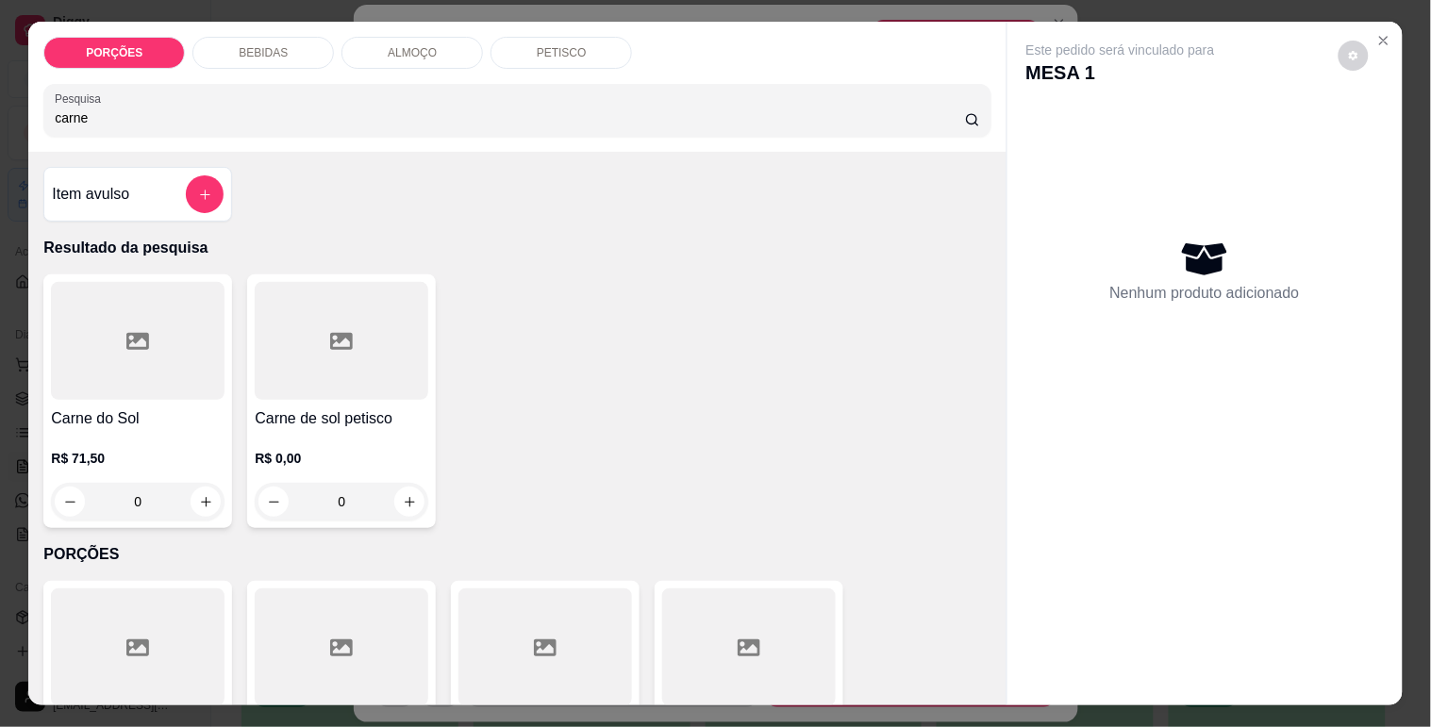
type input "carne"
click at [128, 408] on h4 "Carne do Sol" at bounding box center [138, 419] width 174 height 23
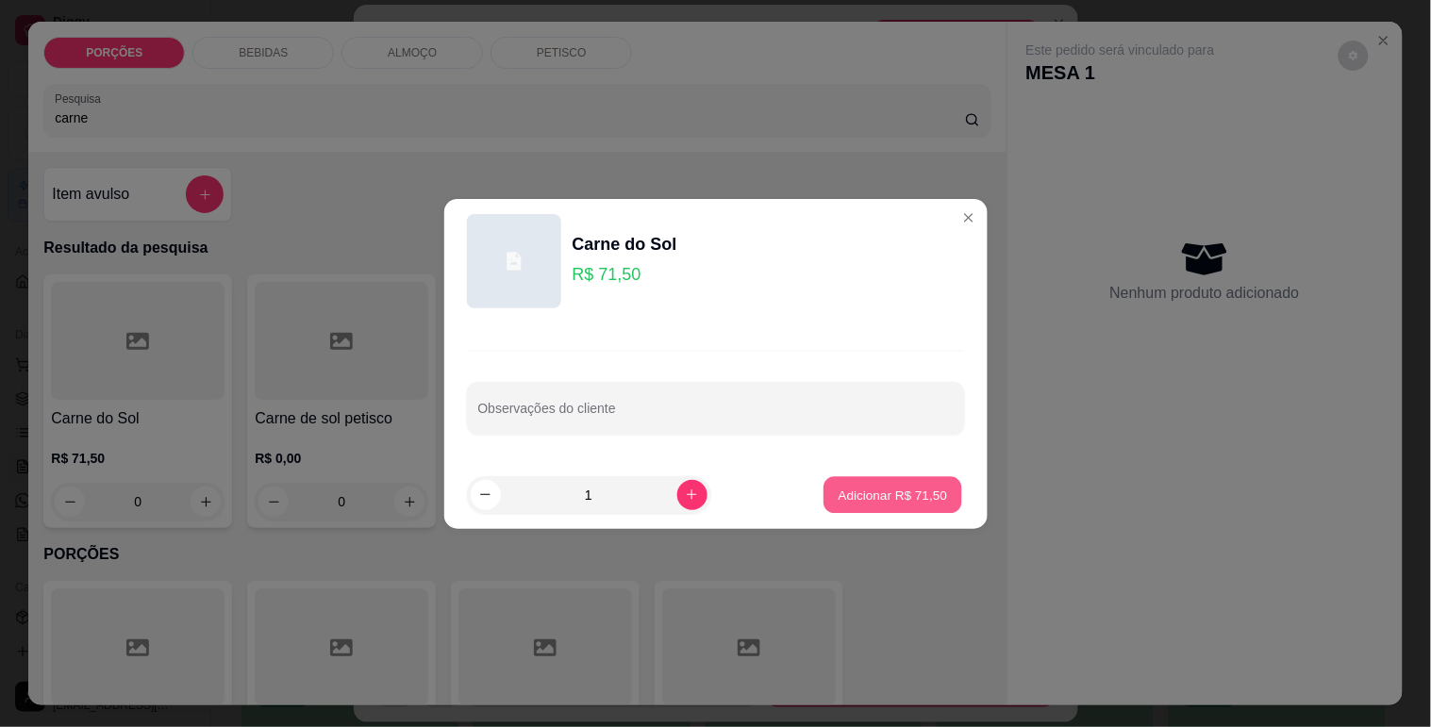
click at [875, 498] on p "Adicionar R$ 71,50" at bounding box center [893, 495] width 109 height 18
type input "1"
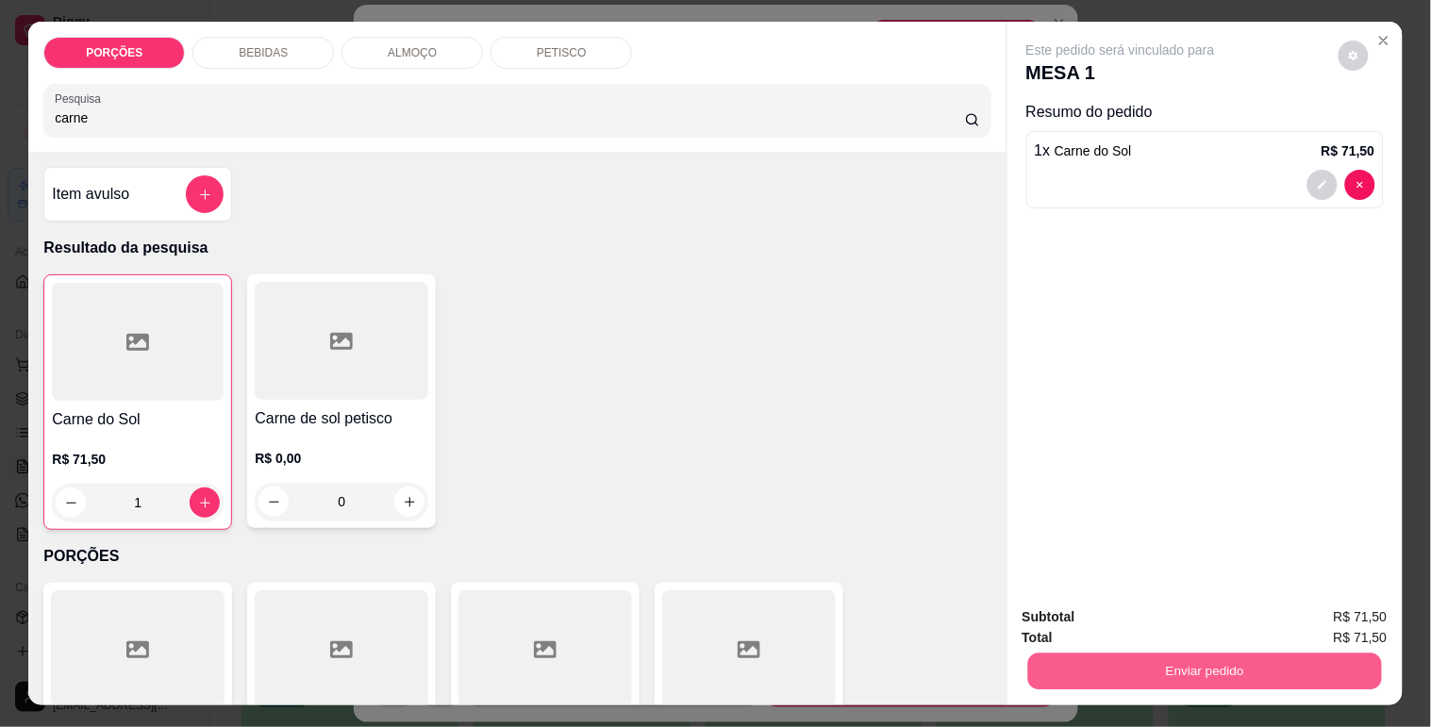
click at [1166, 666] on button "Enviar pedido" at bounding box center [1204, 671] width 354 height 37
click at [1155, 614] on button "Não registrar e enviar pedido" at bounding box center [1142, 617] width 191 height 35
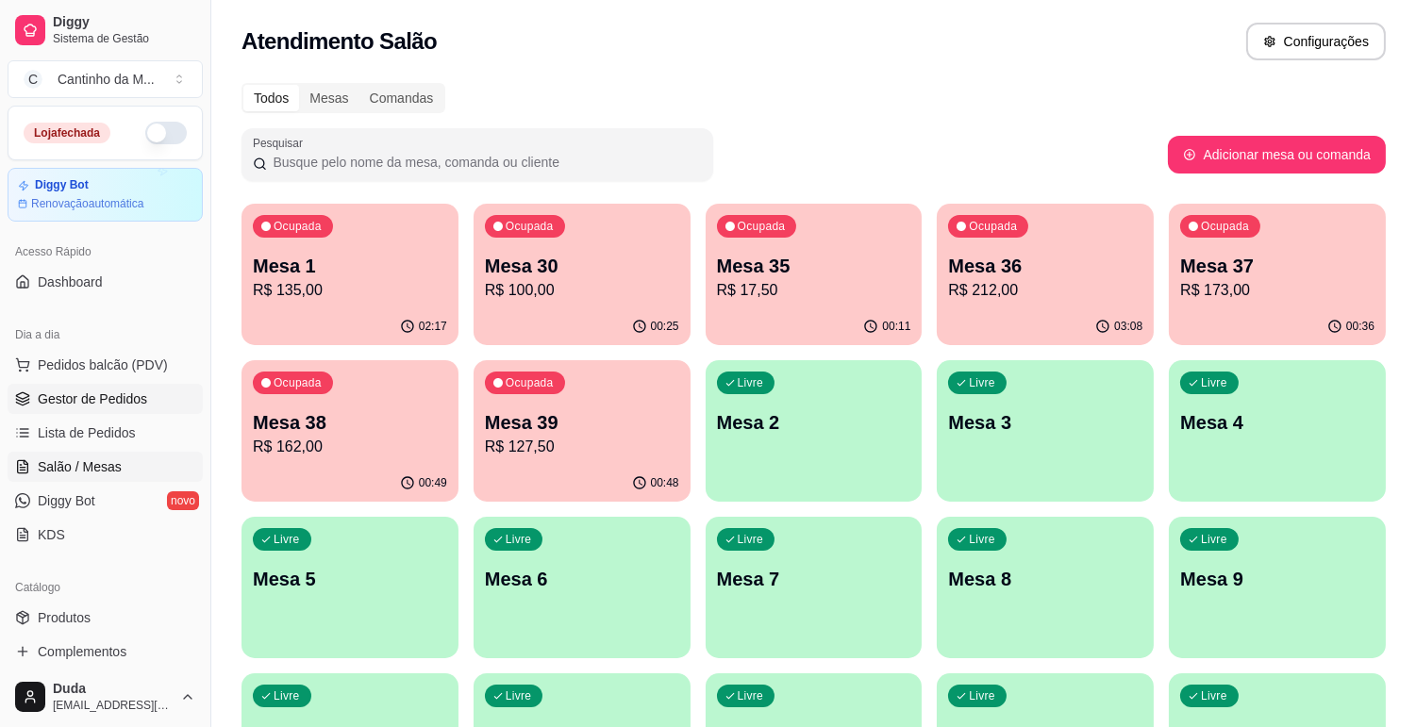
click at [124, 385] on link "Gestor de Pedidos" at bounding box center [105, 399] width 195 height 30
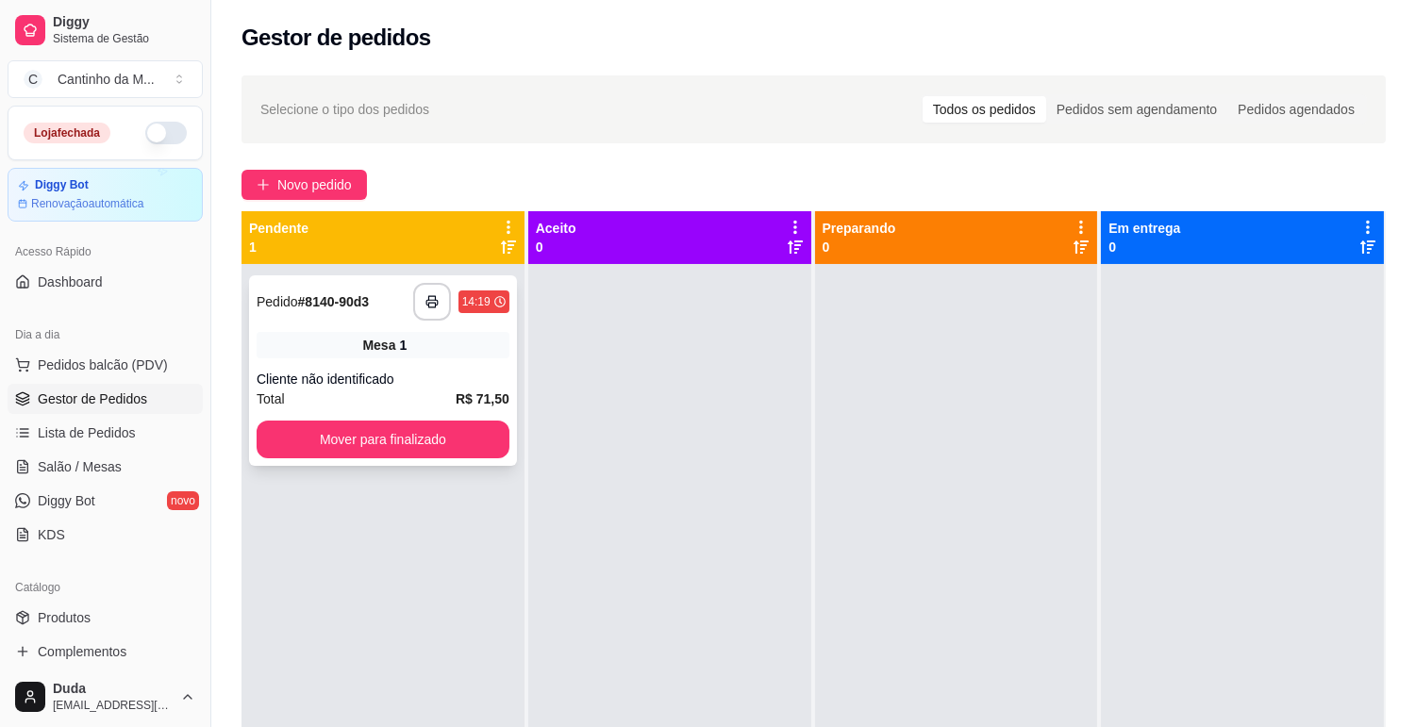
click at [384, 341] on span "Mesa" at bounding box center [378, 345] width 33 height 19
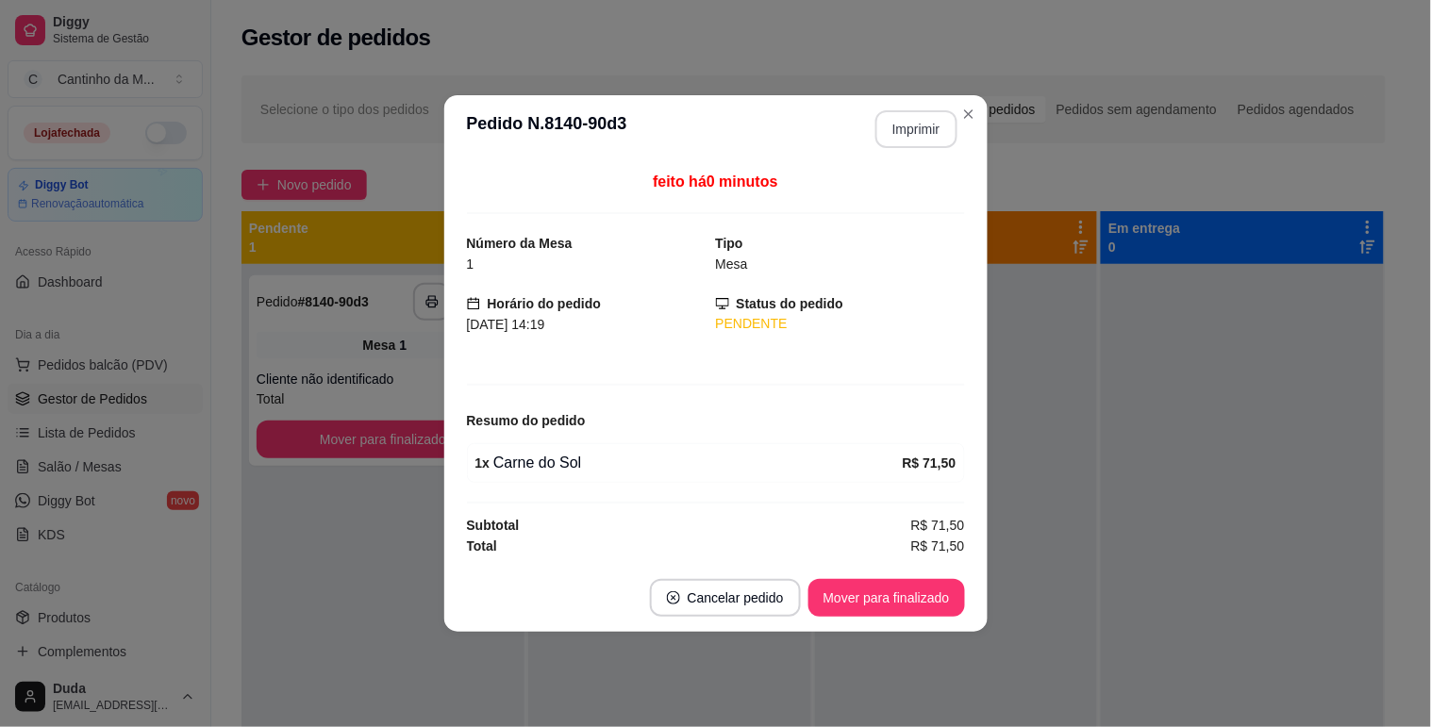
click at [956, 133] on button "Imprimir" at bounding box center [916, 129] width 82 height 38
click at [860, 589] on button "Mover para finalizado" at bounding box center [886, 598] width 152 height 37
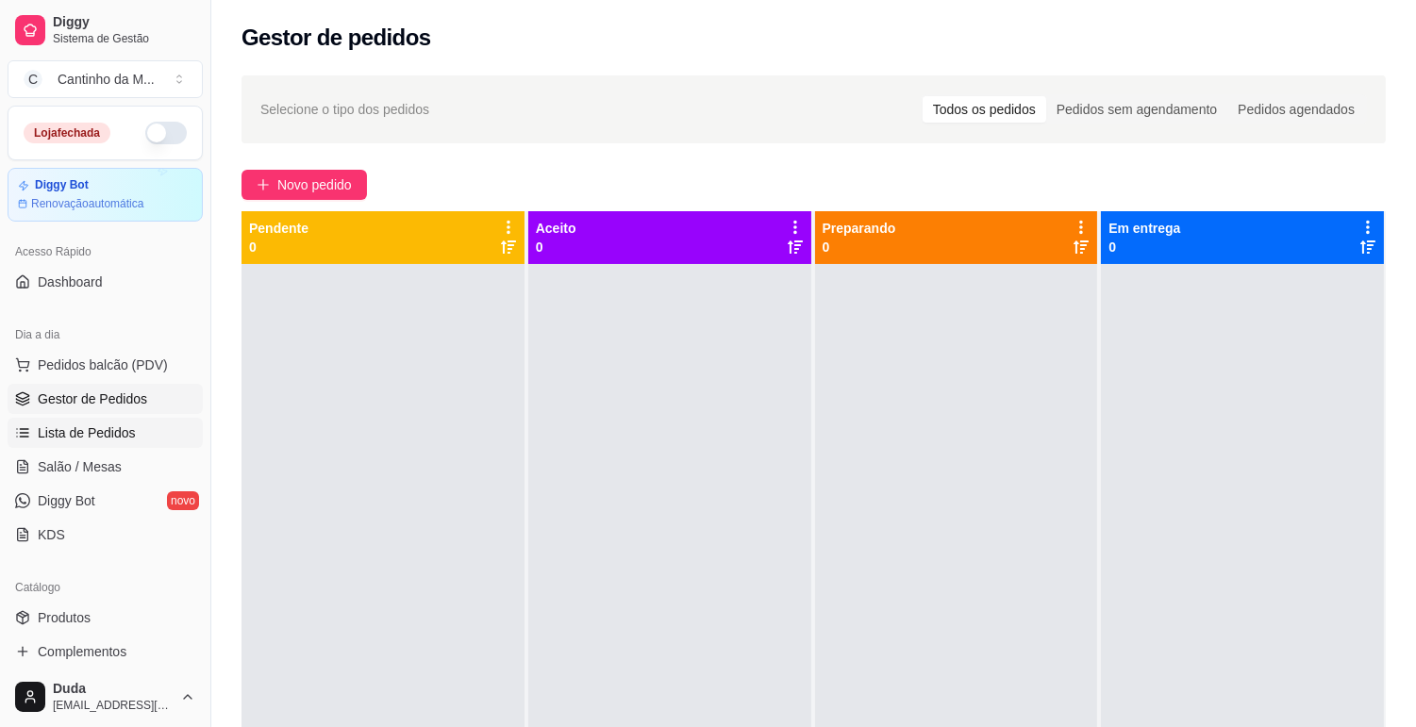
click at [85, 431] on span "Lista de Pedidos" at bounding box center [87, 433] width 98 height 19
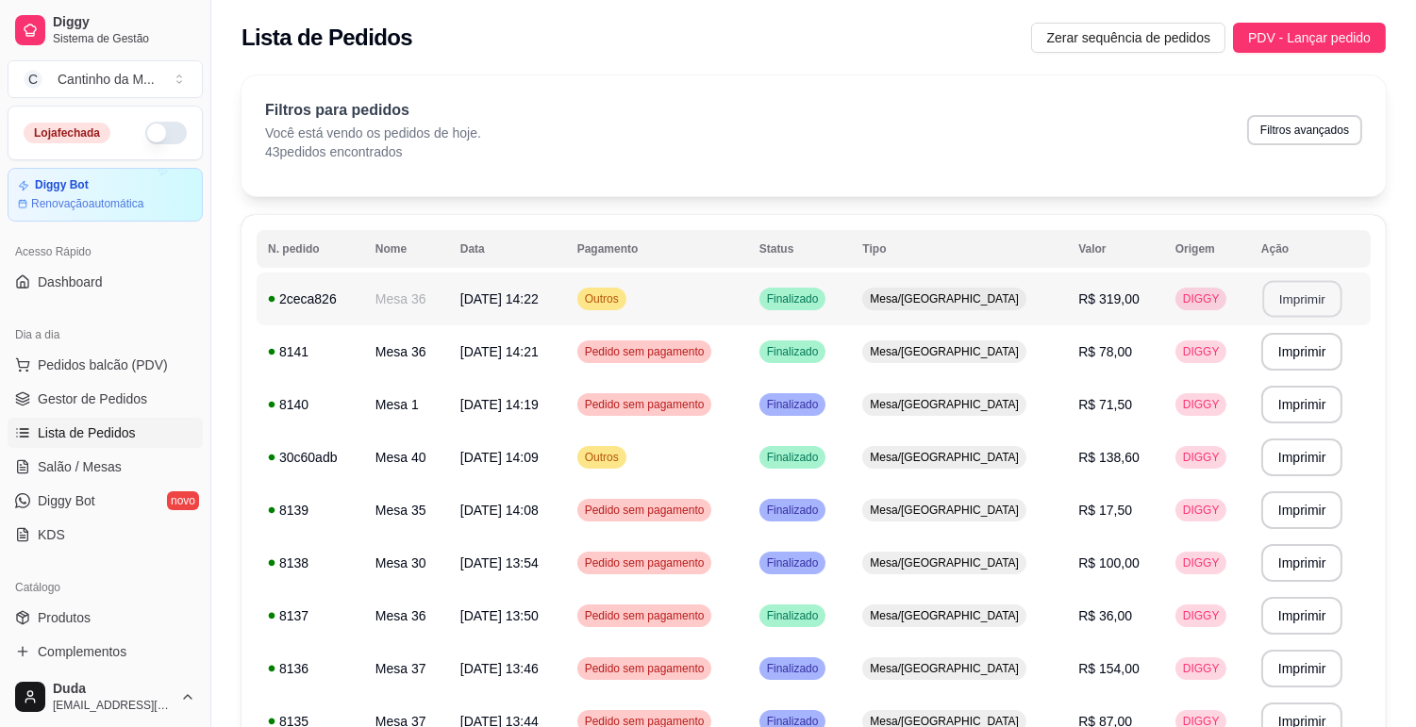
click at [1302, 305] on button "Imprimir" at bounding box center [1301, 299] width 79 height 37
click at [114, 402] on span "Gestor de Pedidos" at bounding box center [92, 399] width 109 height 19
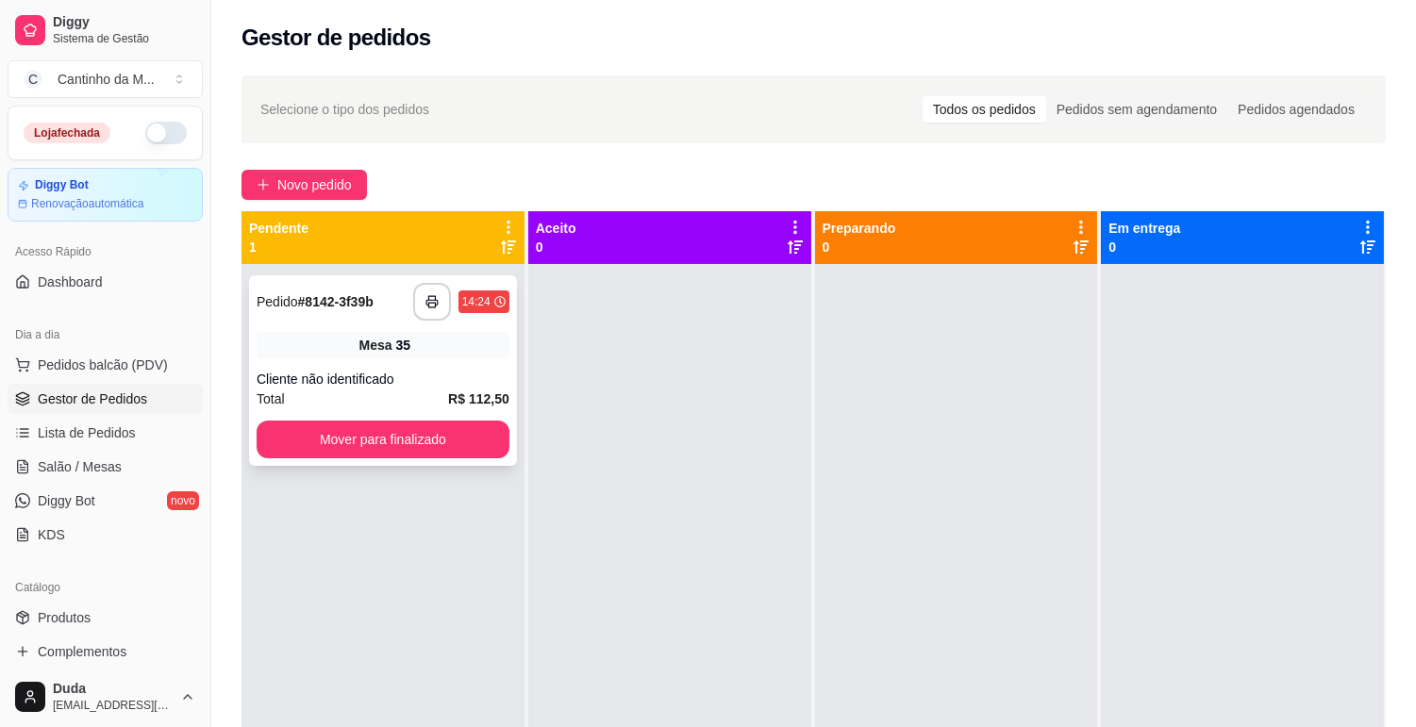
click at [359, 364] on div "**********" at bounding box center [383, 370] width 268 height 191
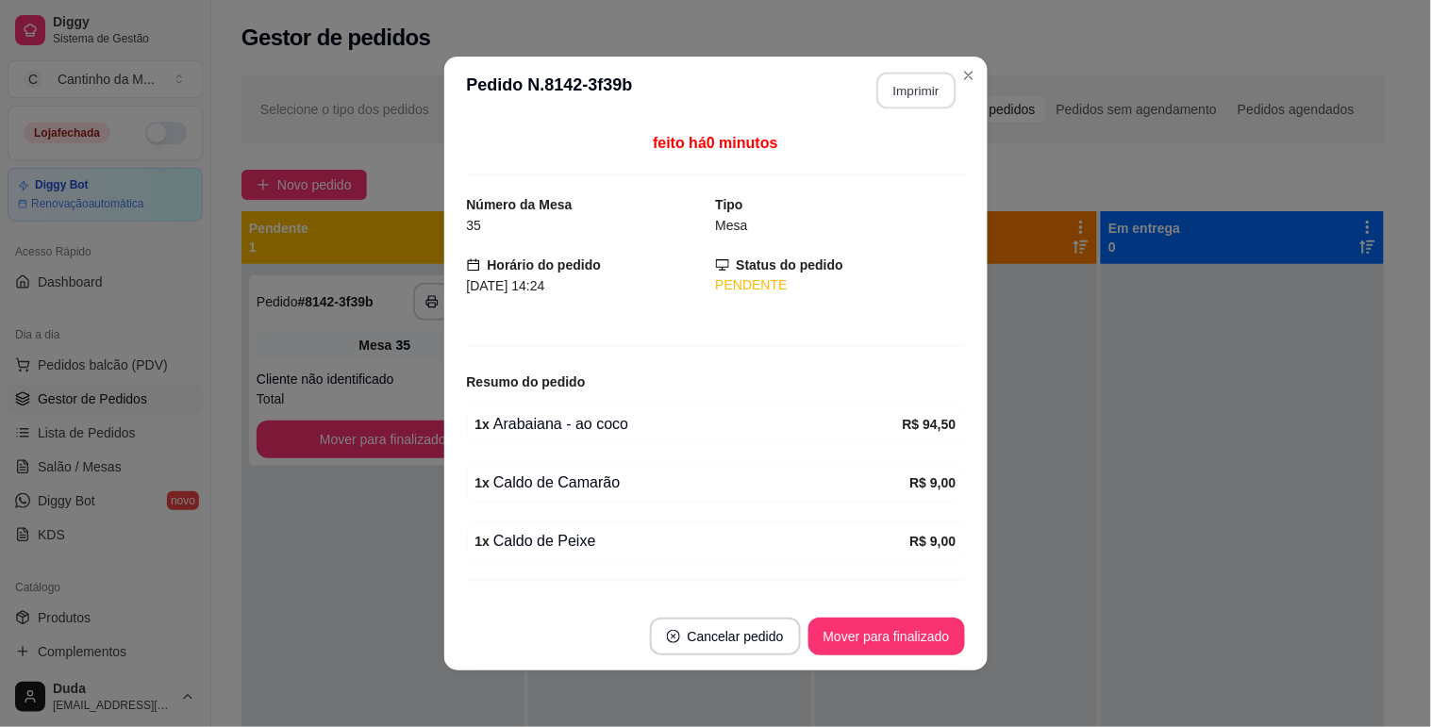
click at [925, 96] on button "Imprimir" at bounding box center [915, 91] width 79 height 37
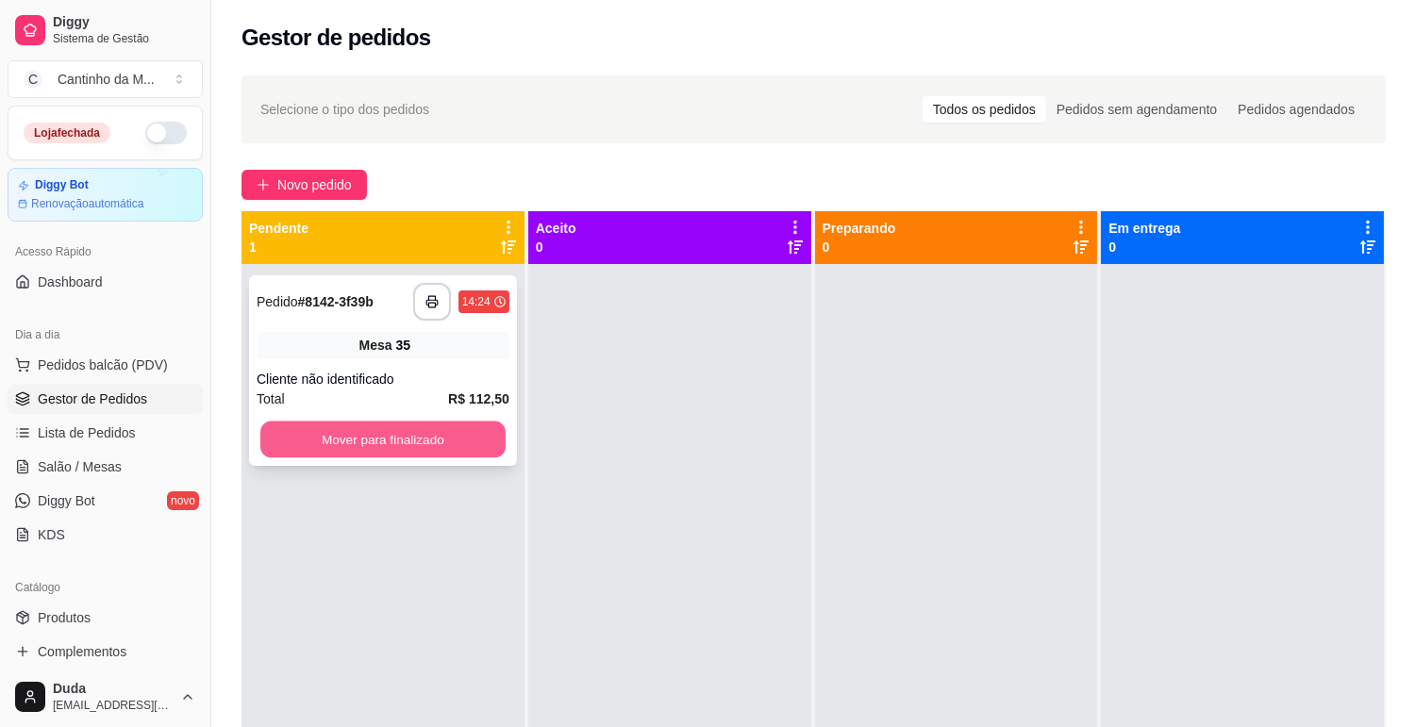
click at [397, 449] on button "Mover para finalizado" at bounding box center [382, 440] width 245 height 37
click at [758, 441] on div at bounding box center [669, 627] width 283 height 727
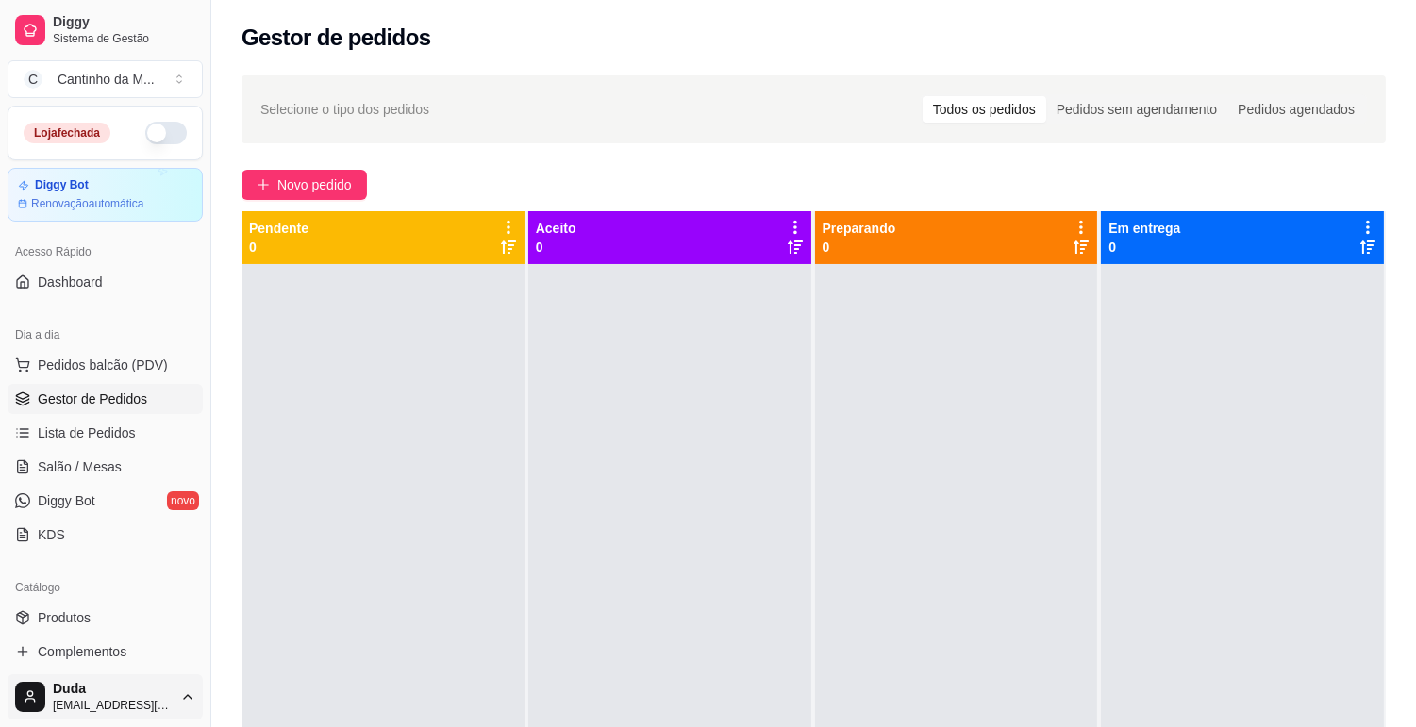
click at [179, 703] on html "Diggy Sistema de Gestão C Cantinho da M ... Loja fechada Diggy Bot Renovação au…" at bounding box center [708, 363] width 1416 height 727
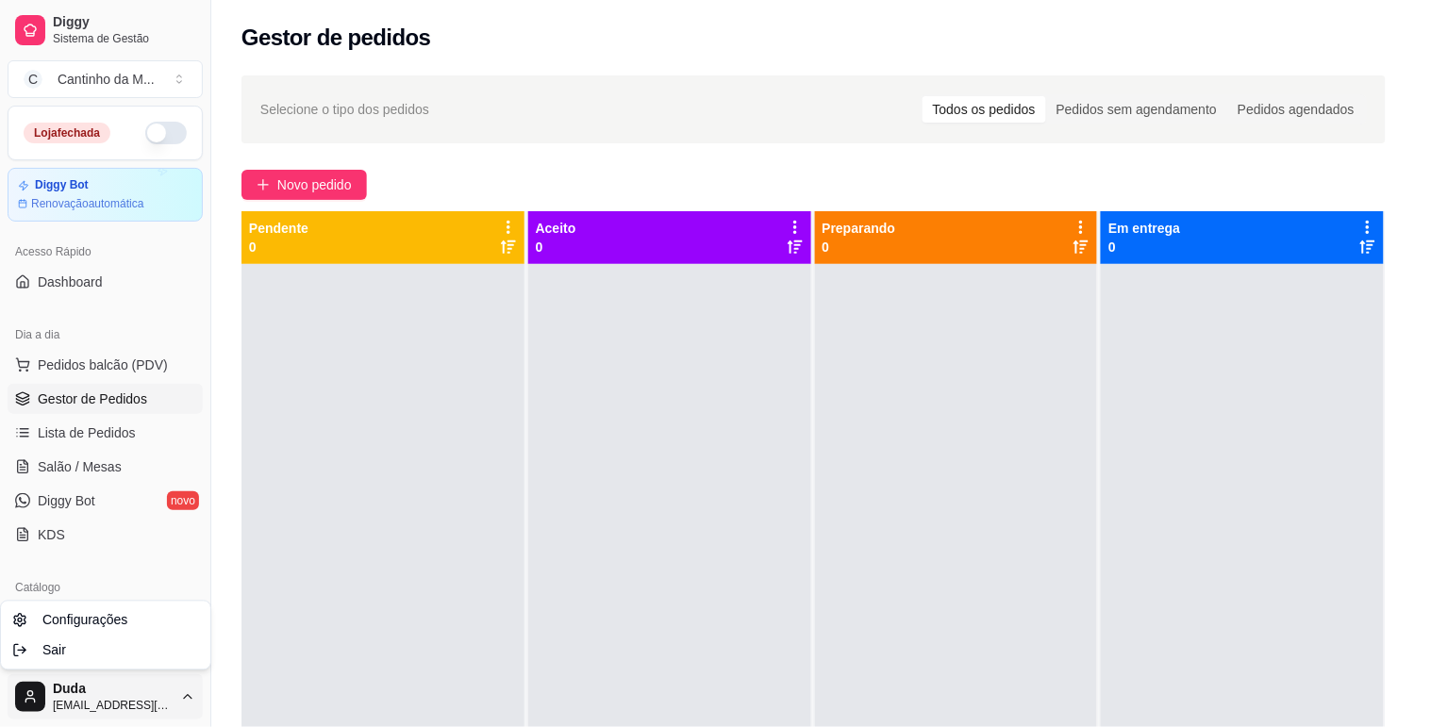
click at [436, 590] on html "Diggy Sistema de Gestão C Cantinho da M ... Loja fechada Diggy Bot Renovação au…" at bounding box center [715, 363] width 1431 height 727
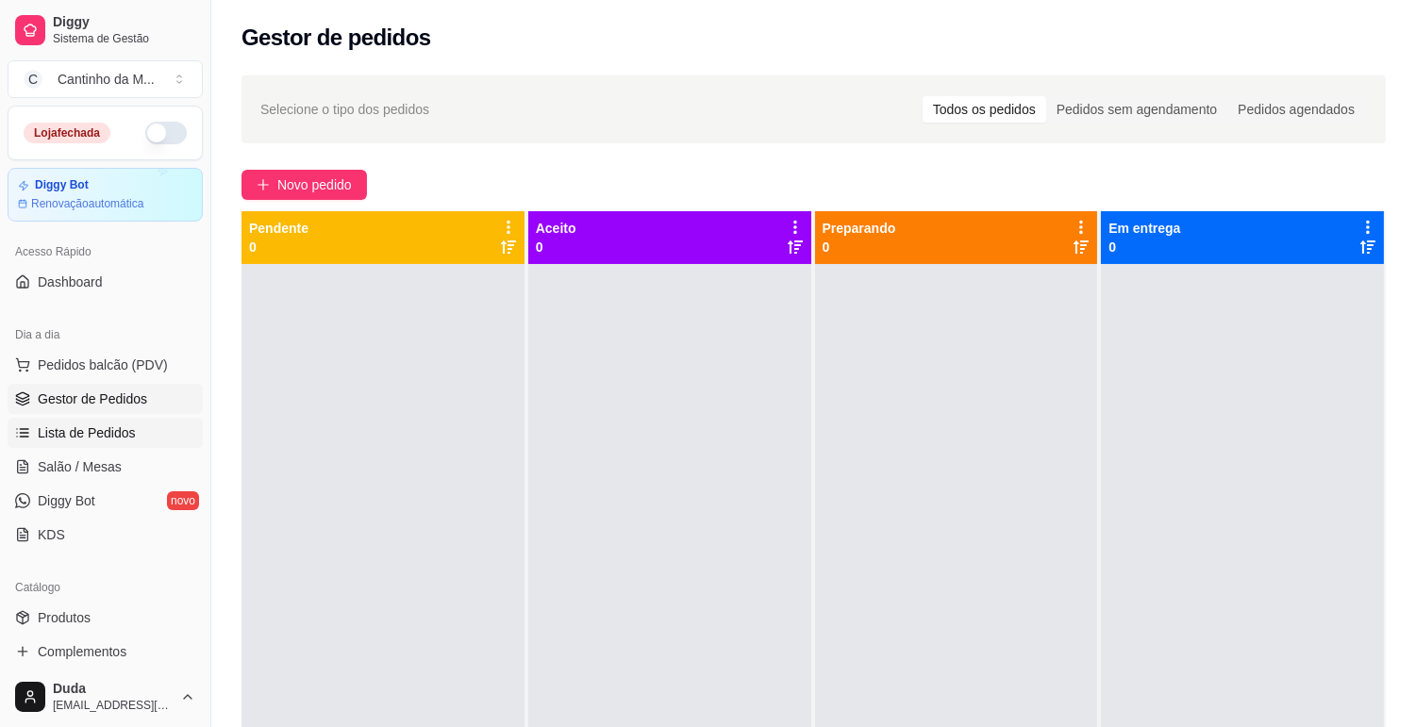
click at [110, 441] on span "Lista de Pedidos" at bounding box center [87, 433] width 98 height 19
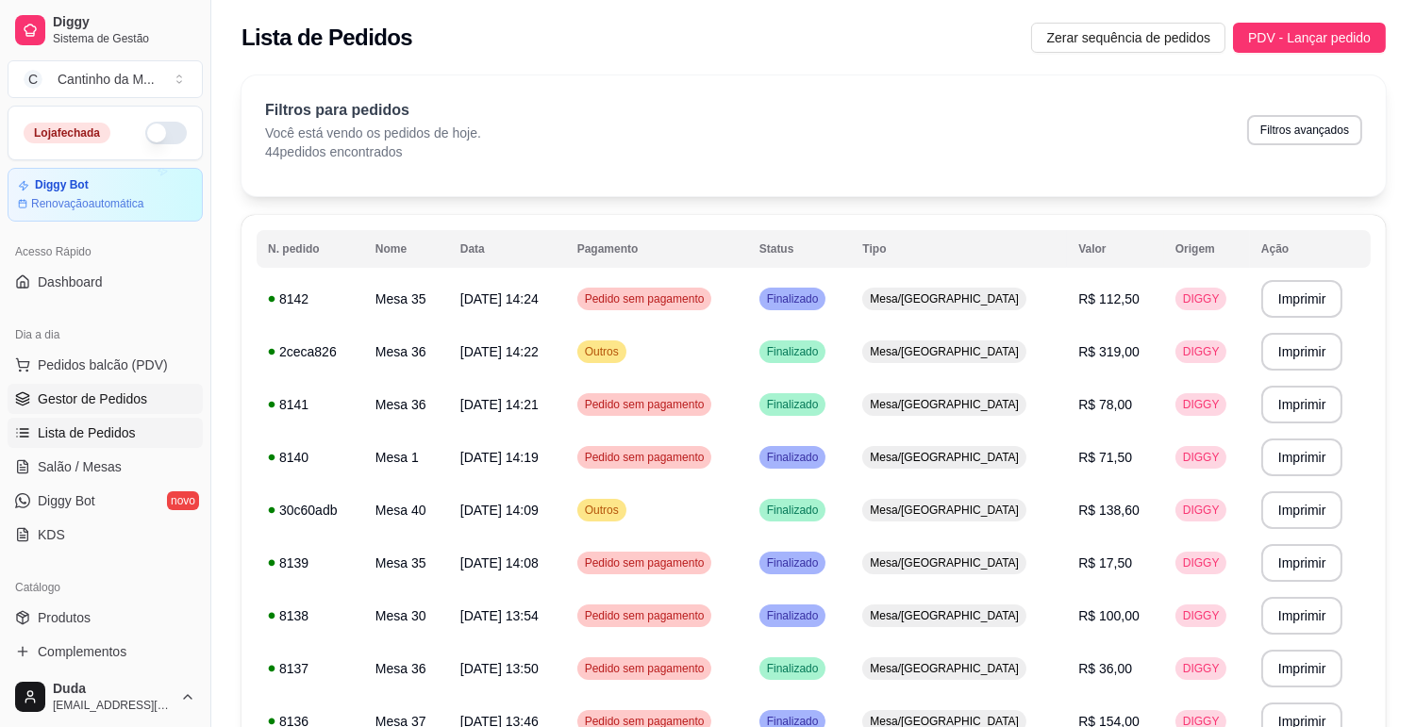
click at [142, 396] on span "Gestor de Pedidos" at bounding box center [92, 399] width 109 height 19
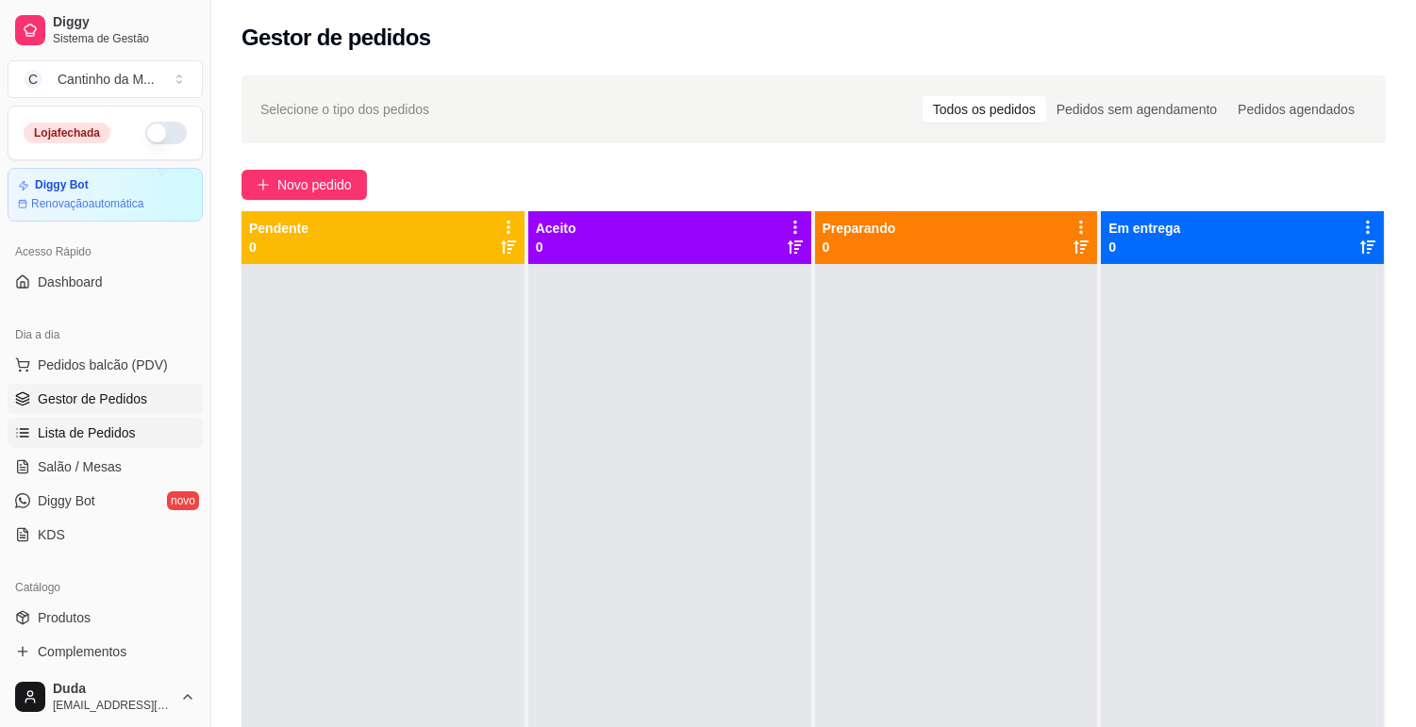
click at [95, 420] on link "Lista de Pedidos" at bounding box center [105, 433] width 195 height 30
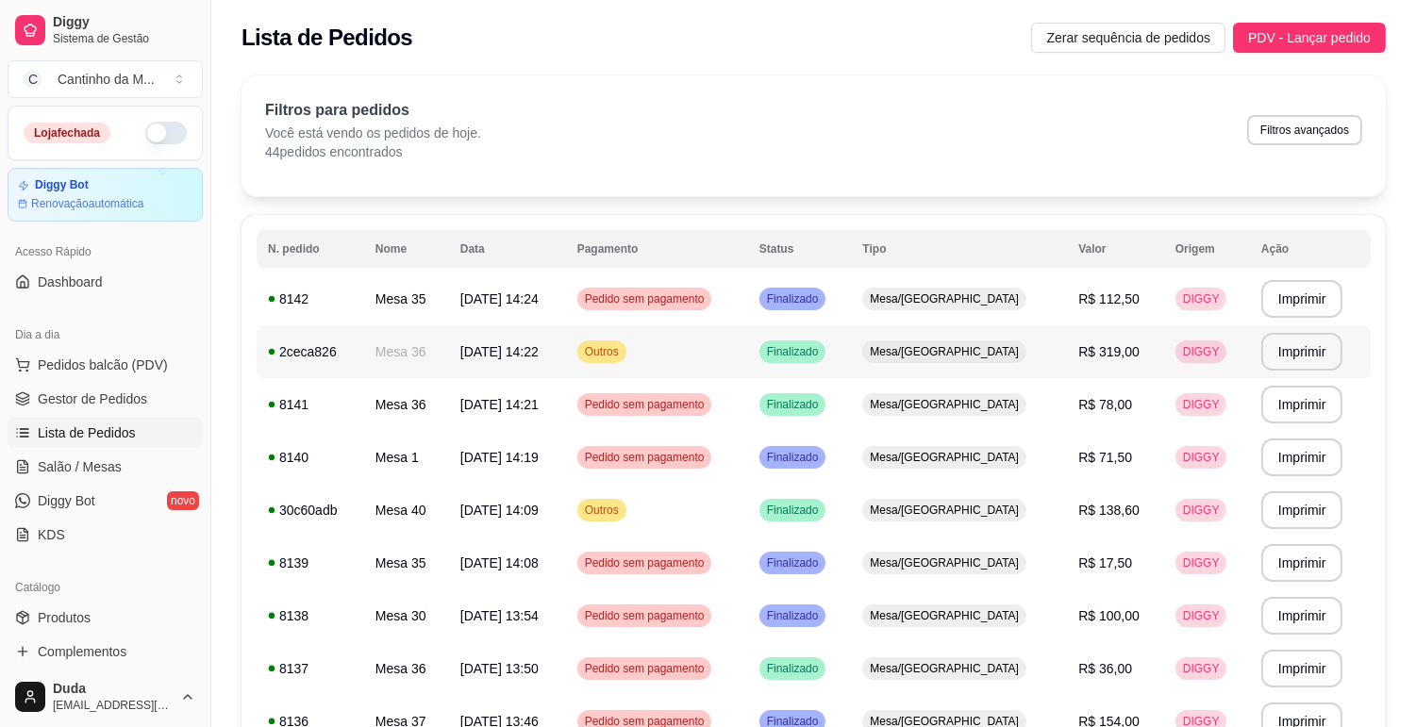
click at [1125, 352] on td "R$ 319,00" at bounding box center [1115, 351] width 97 height 53
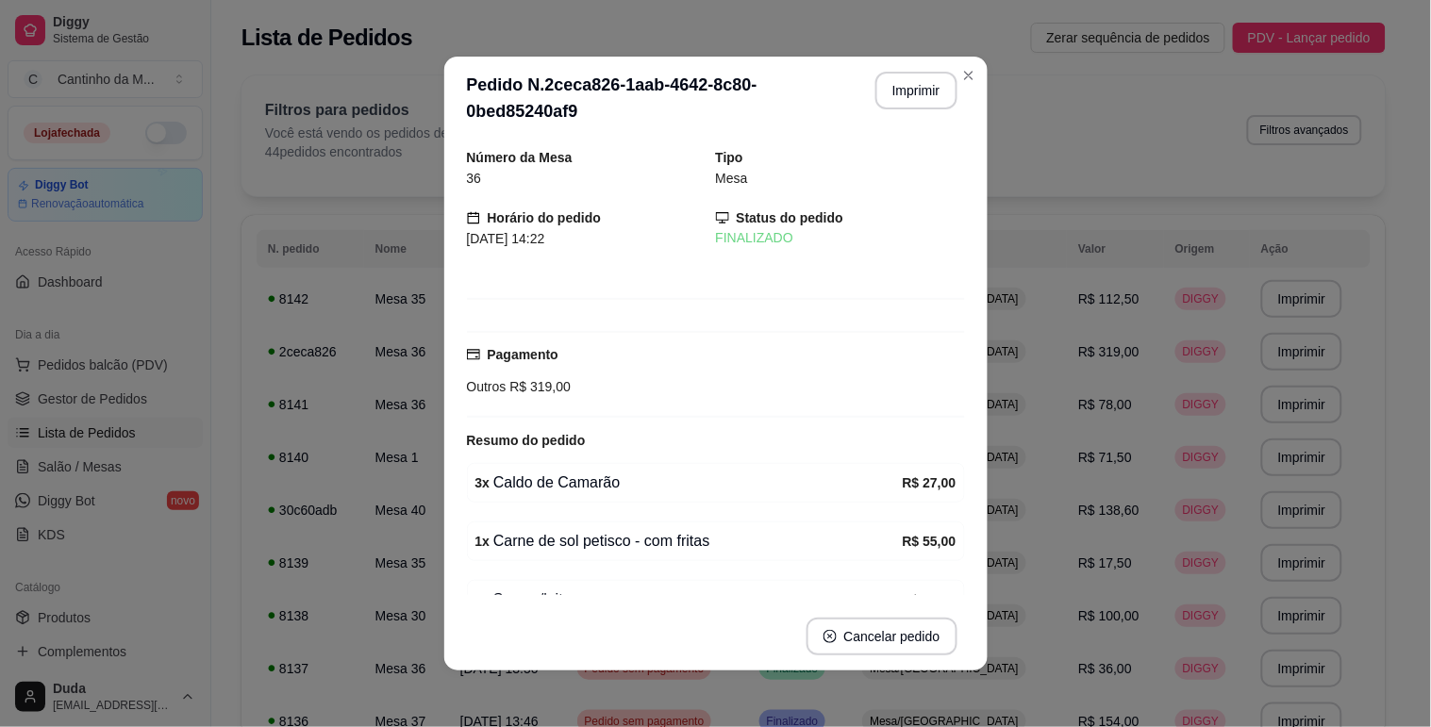
click at [947, 87] on button "Imprimir" at bounding box center [916, 91] width 82 height 38
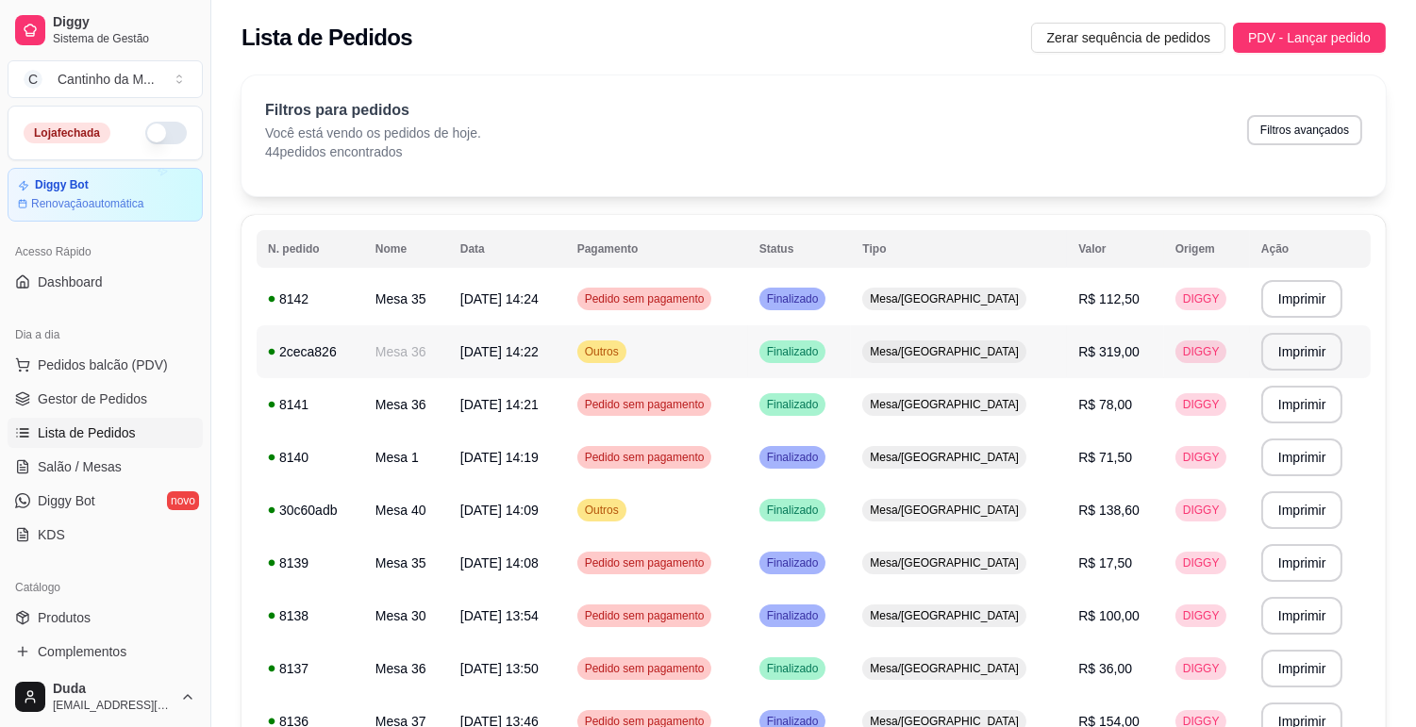
click at [1051, 363] on td "Mesa/[GEOGRAPHIC_DATA]" at bounding box center [959, 351] width 216 height 53
